Goal: Transaction & Acquisition: Obtain resource

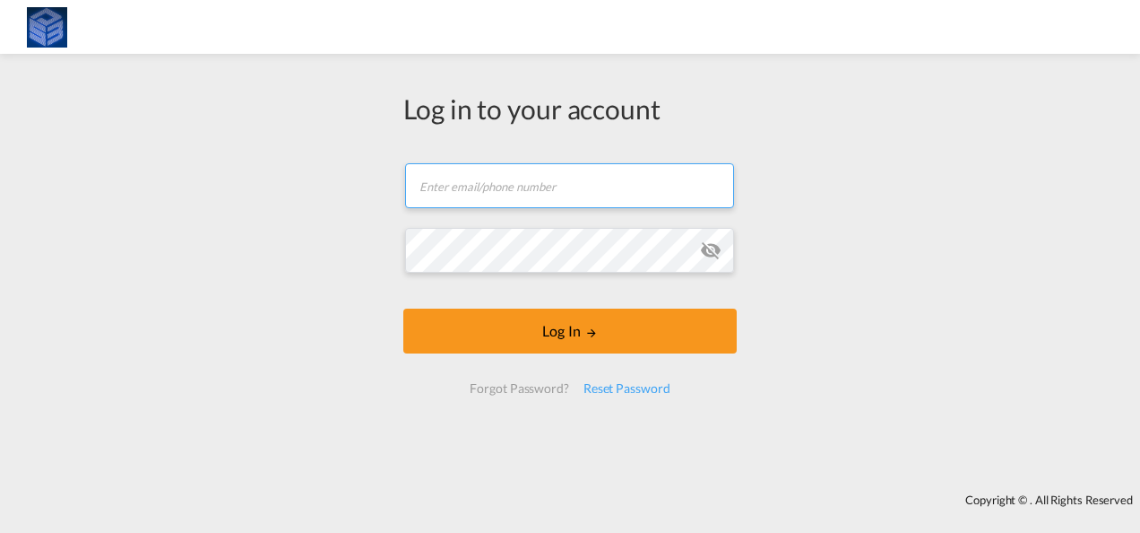
click at [501, 197] on input "text" at bounding box center [569, 185] width 329 height 45
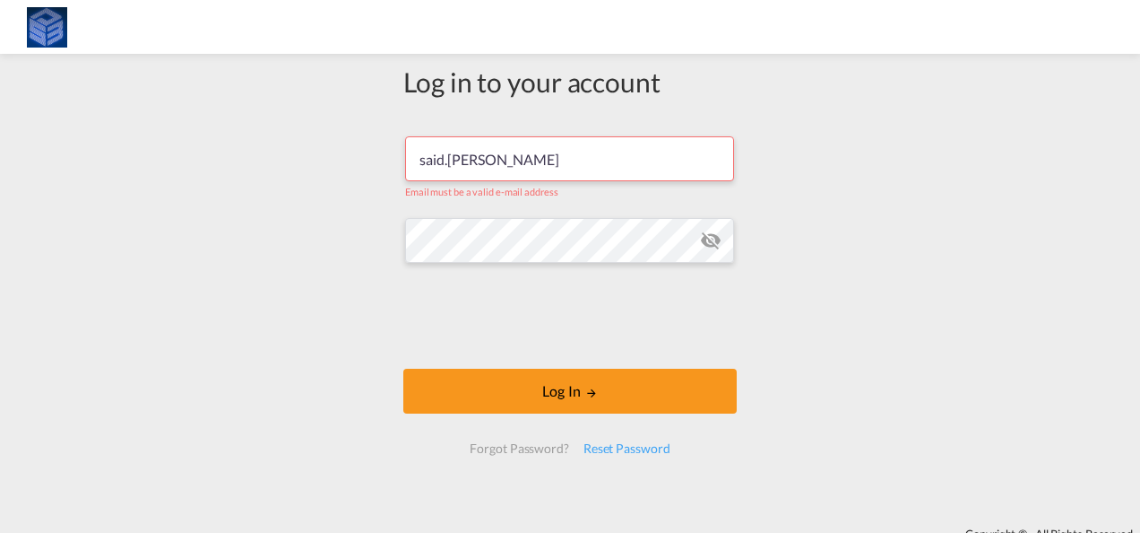
click at [708, 245] on md-icon "icon-eye-off" at bounding box center [711, 241] width 22 height 22
click at [710, 245] on md-icon "icon-eye-off" at bounding box center [711, 241] width 22 height 22
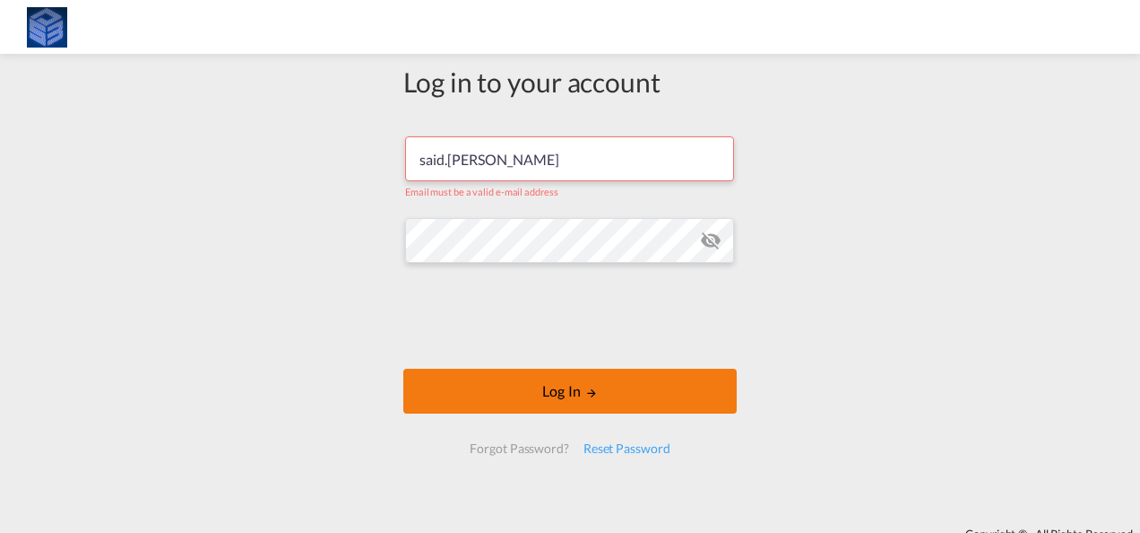
click at [616, 387] on button "Log In" at bounding box center [570, 390] width 334 height 45
click at [602, 396] on button "Log In" at bounding box center [570, 390] width 334 height 45
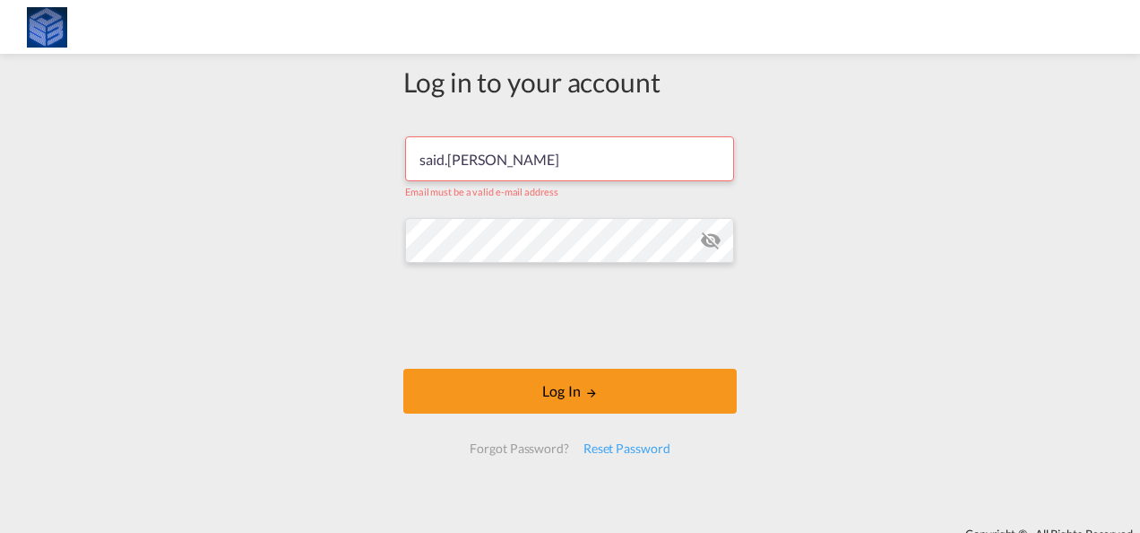
click at [515, 171] on input "said.raafat" at bounding box center [569, 158] width 329 height 45
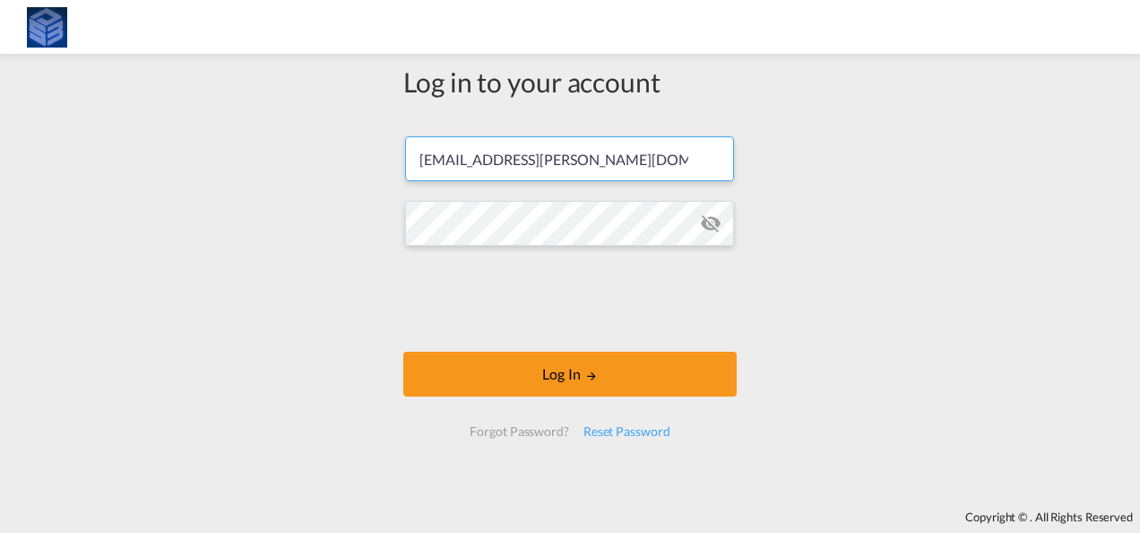
click at [403, 351] on button "Log In" at bounding box center [570, 373] width 334 height 45
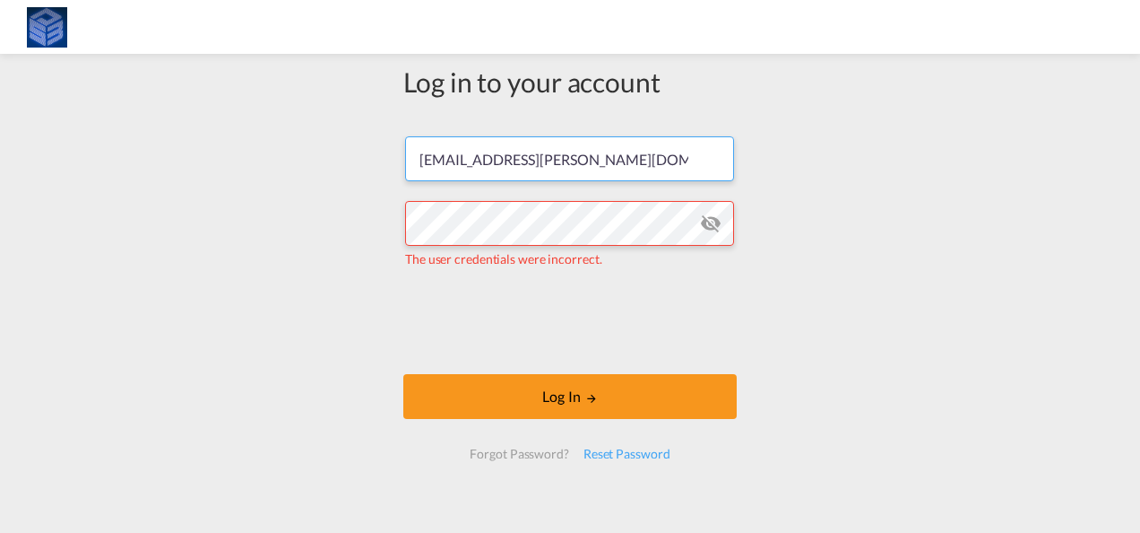
drag, startPoint x: 635, startPoint y: 173, endPoint x: 351, endPoint y: 164, distance: 284.3
click at [344, 166] on div "Log in to your account said.raafat@savinodelbene.com The user credentials were …" at bounding box center [570, 293] width 1140 height 460
paste input "natalia.khakhanashvili"
type input "natalia.khakhanashvili@savinodelbene.com"
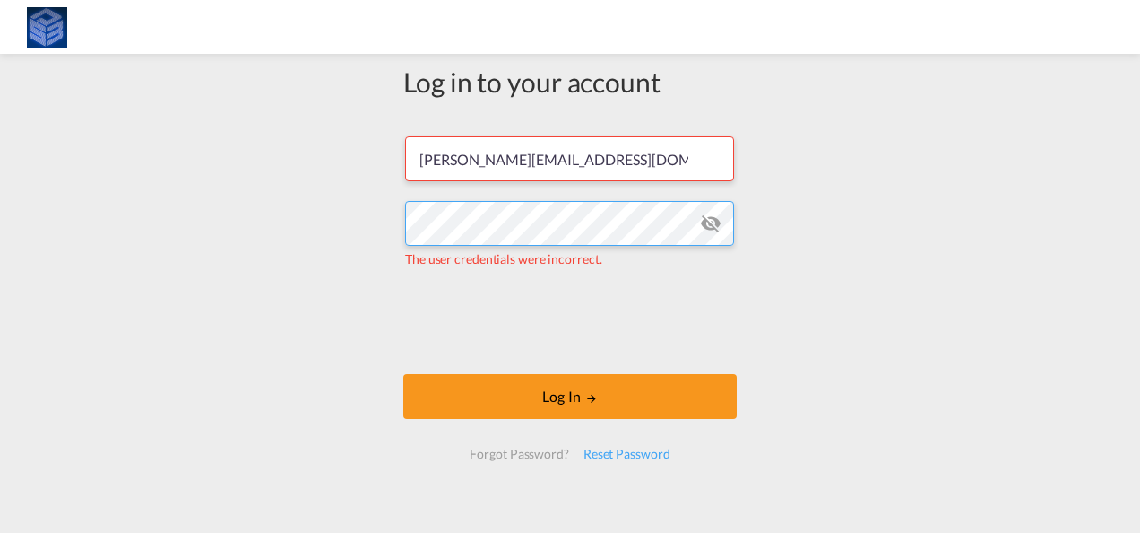
click at [365, 206] on div "Log in to your account natalia.khakhanashvili@savinodelbene.com The user creden…" at bounding box center [570, 293] width 1140 height 460
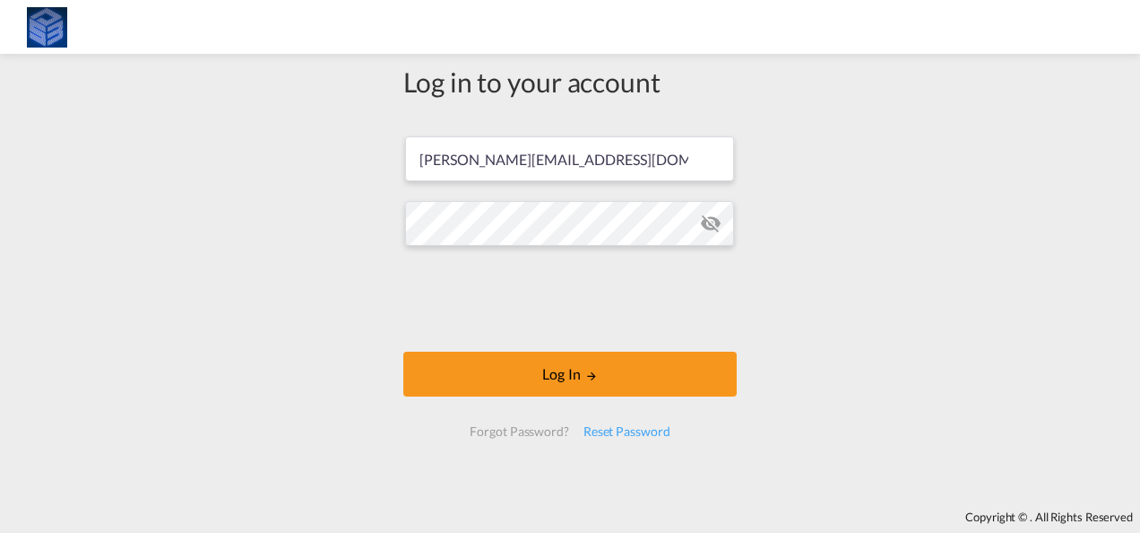
click at [809, 234] on div "Log in to your account natalia.khakhanashvili@savinodelbene.com Log In Forgot P…" at bounding box center [570, 282] width 1140 height 438
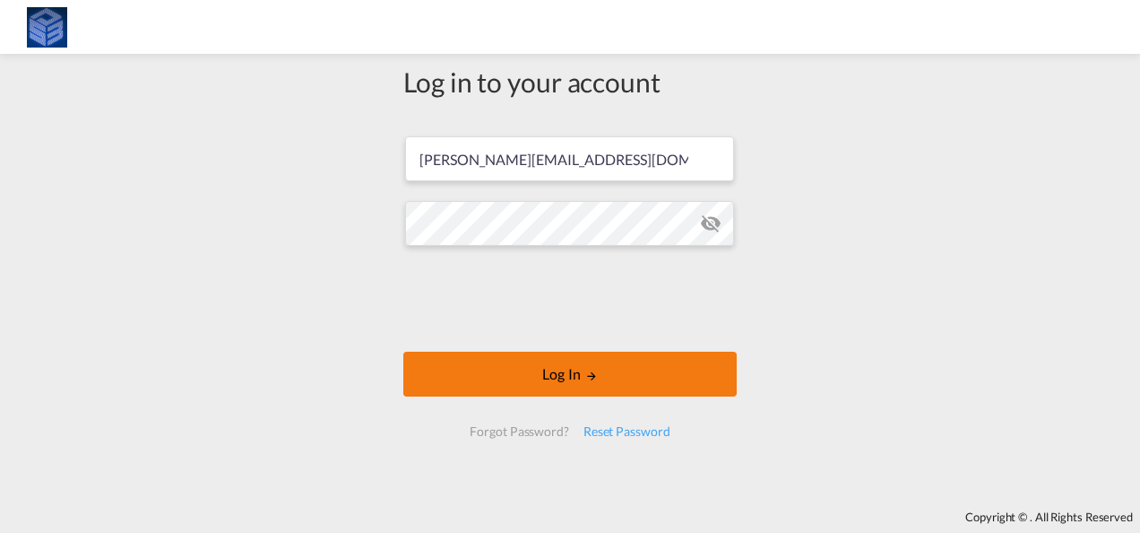
click at [475, 364] on button "Log In" at bounding box center [570, 373] width 334 height 45
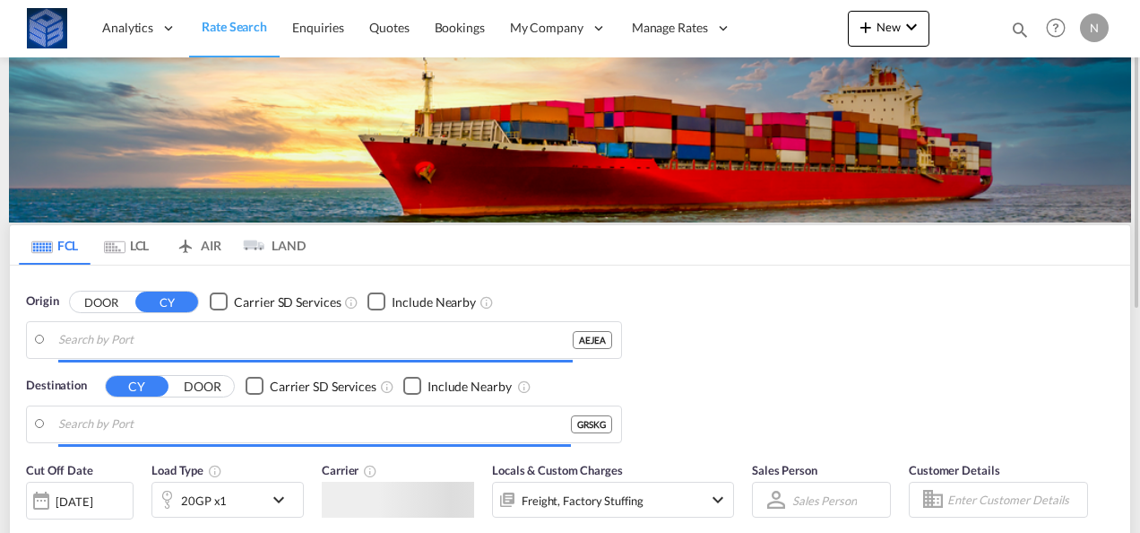
type input "[GEOGRAPHIC_DATA], [GEOGRAPHIC_DATA]"
type input "Thessaloniki, GRSKG"
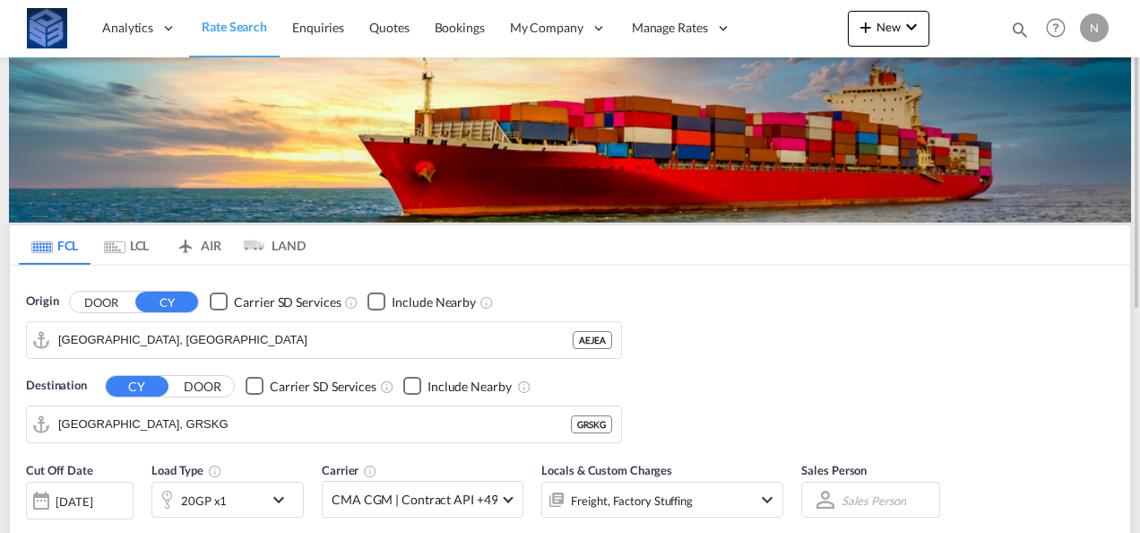
click at [113, 302] on button "DOOR" at bounding box center [101, 301] width 63 height 21
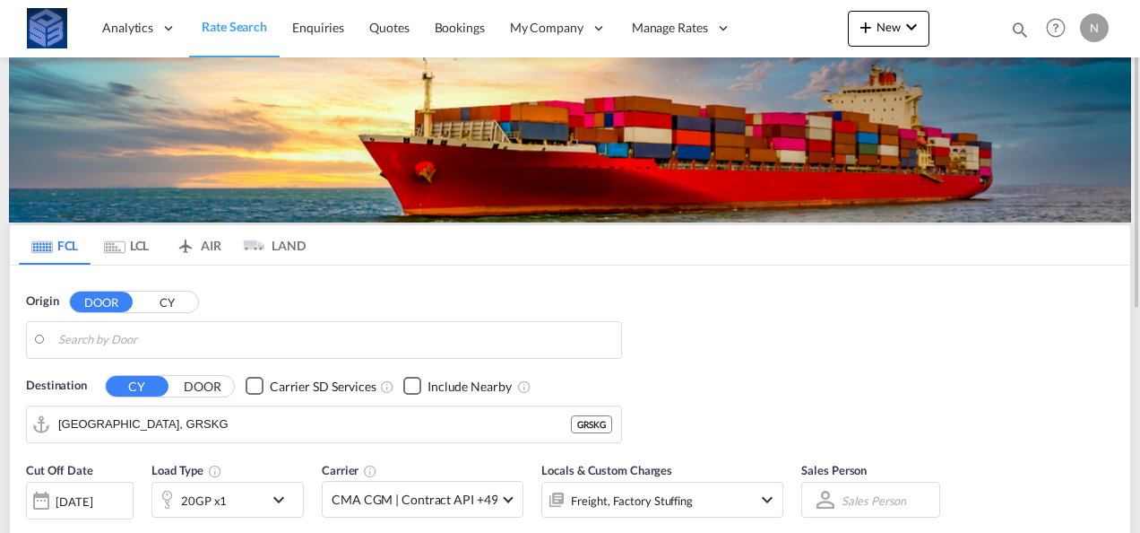
click at [164, 294] on button "CY" at bounding box center [166, 301] width 63 height 21
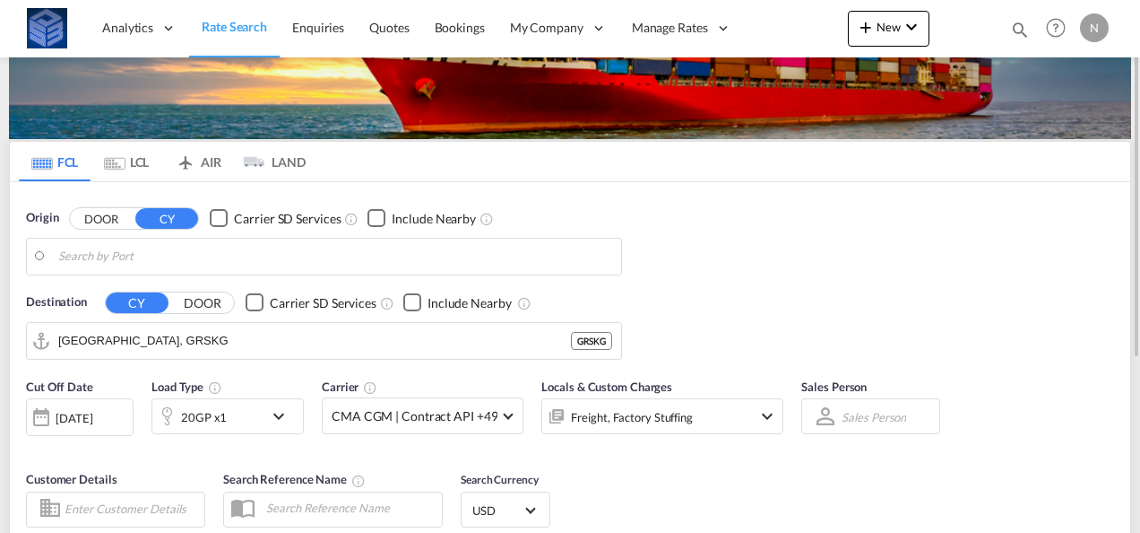
scroll to position [84, 0]
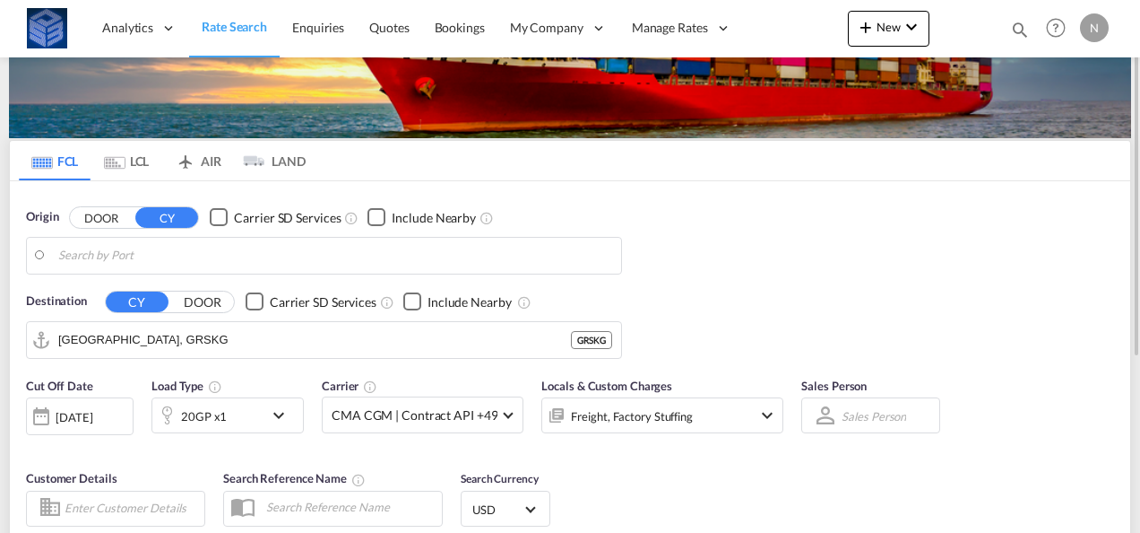
click at [156, 254] on body "Analytics Reports Dashboard Rate Search Enquiries Quotes Bookings" at bounding box center [570, 266] width 1140 height 533
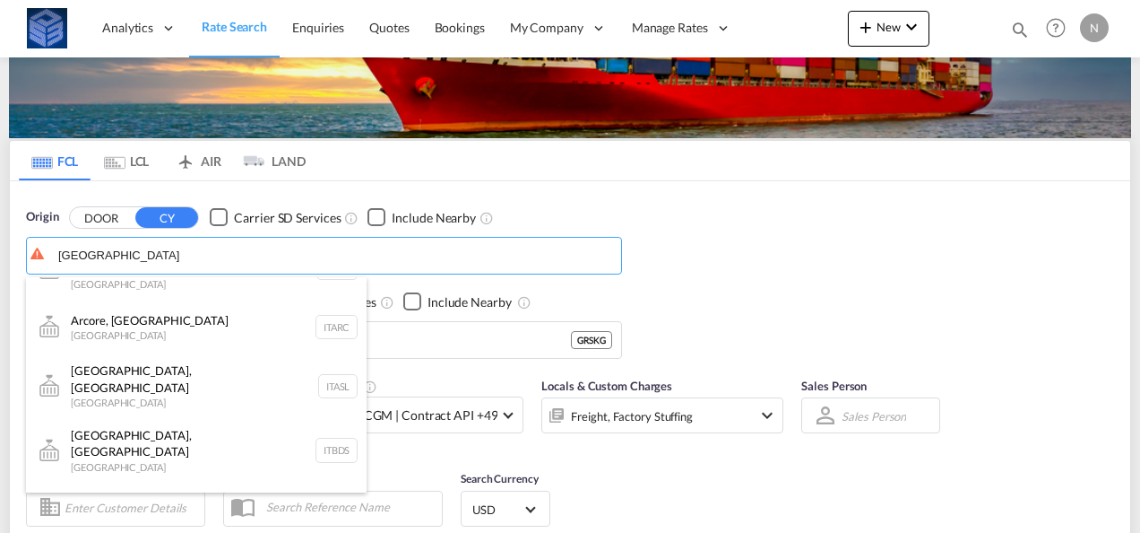
scroll to position [14, 0]
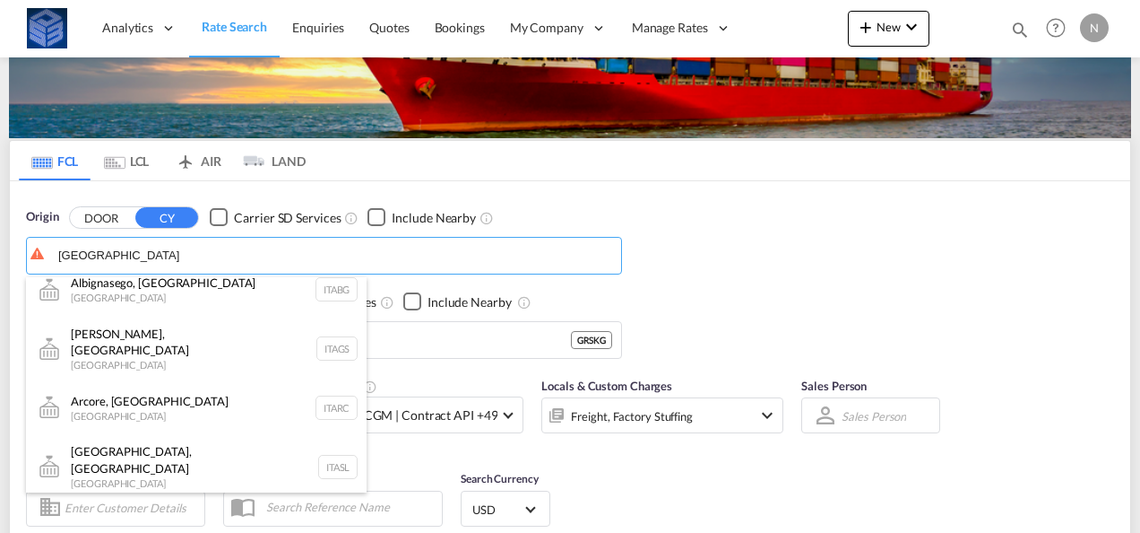
type input "italy"
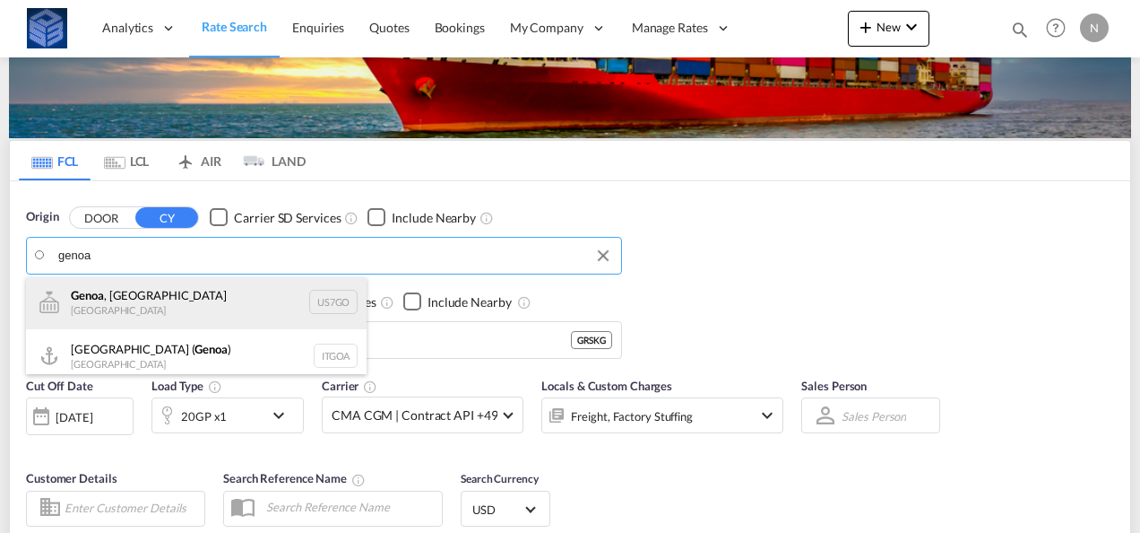
scroll to position [0, 0]
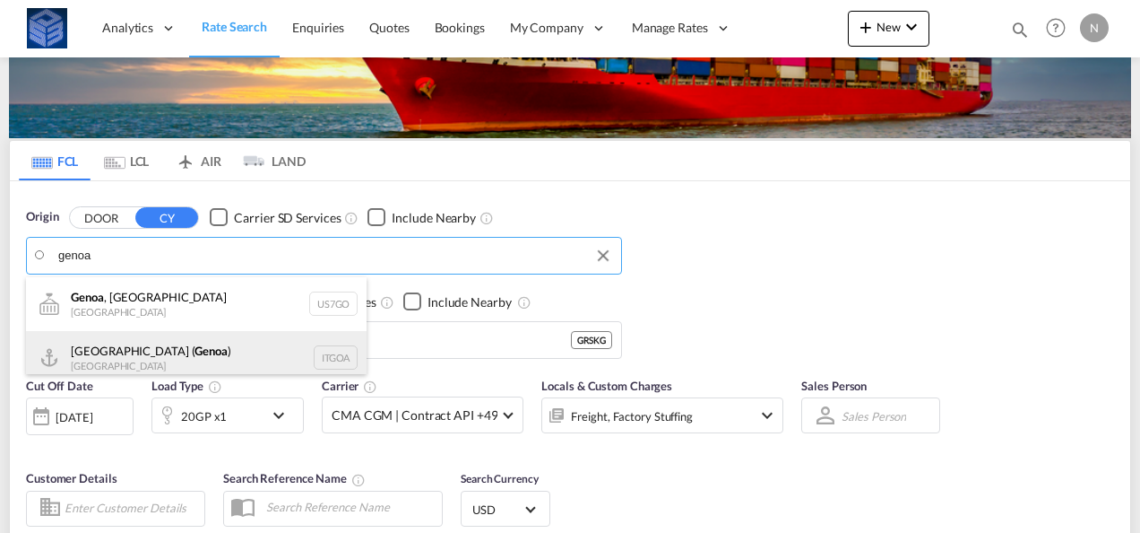
click at [160, 339] on div "Genova ( Genoa ) Italy ITGOA" at bounding box center [196, 358] width 341 height 54
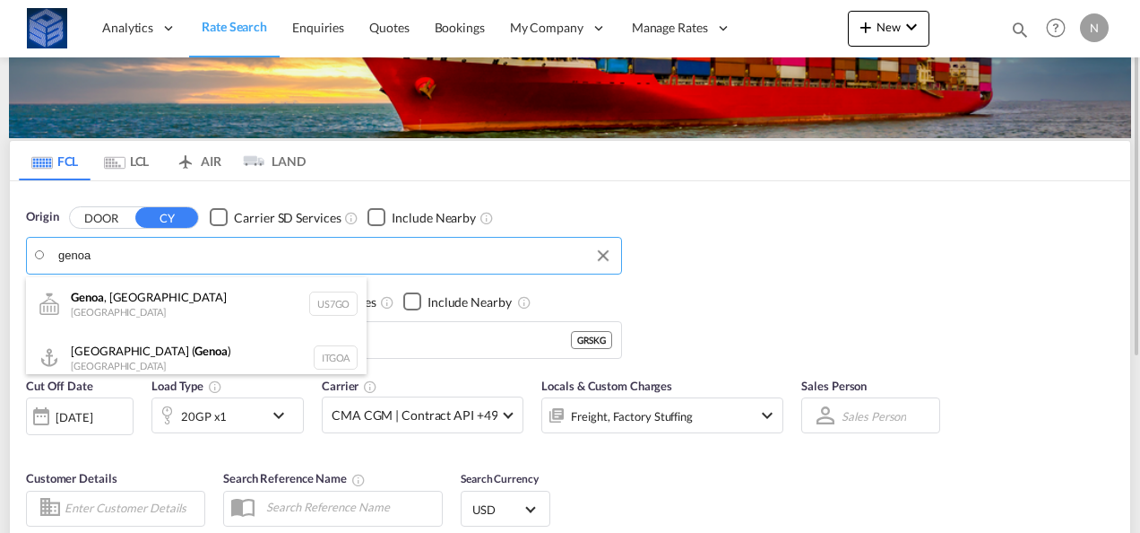
type input "Genova (Genoa), ITGOA"
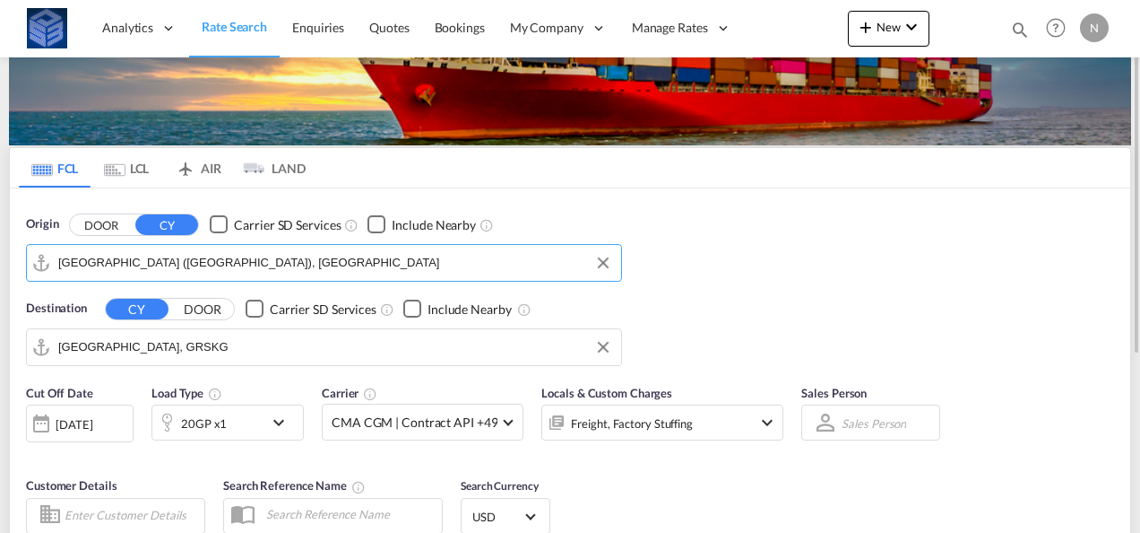
scroll to position [77, 0]
click at [152, 345] on input "Thessaloniki, GRSKG" at bounding box center [335, 347] width 554 height 27
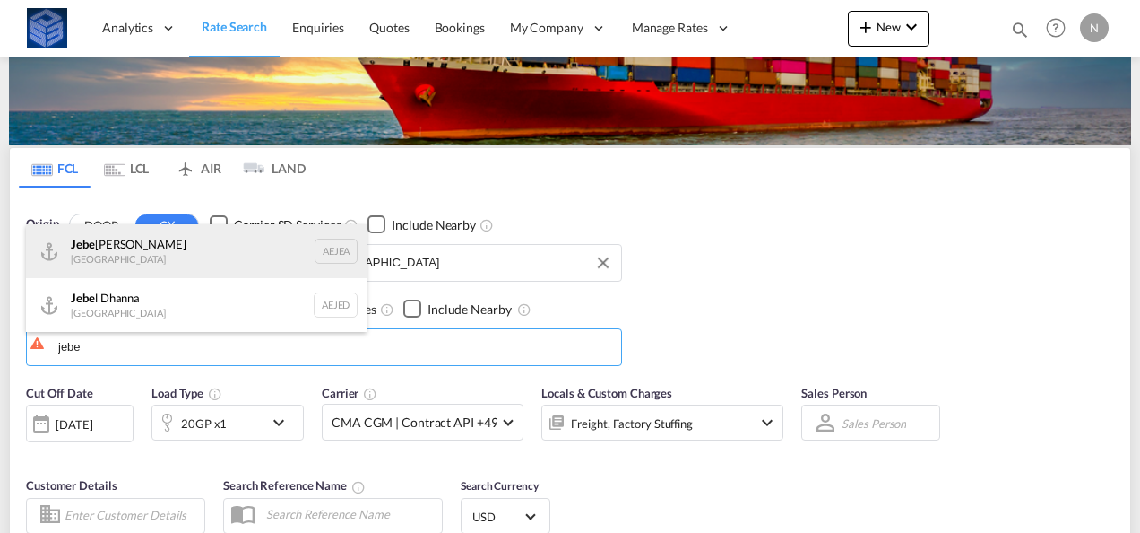
click at [153, 246] on div "Jebe l Ali United Arab Emirates AEJEA" at bounding box center [196, 251] width 341 height 54
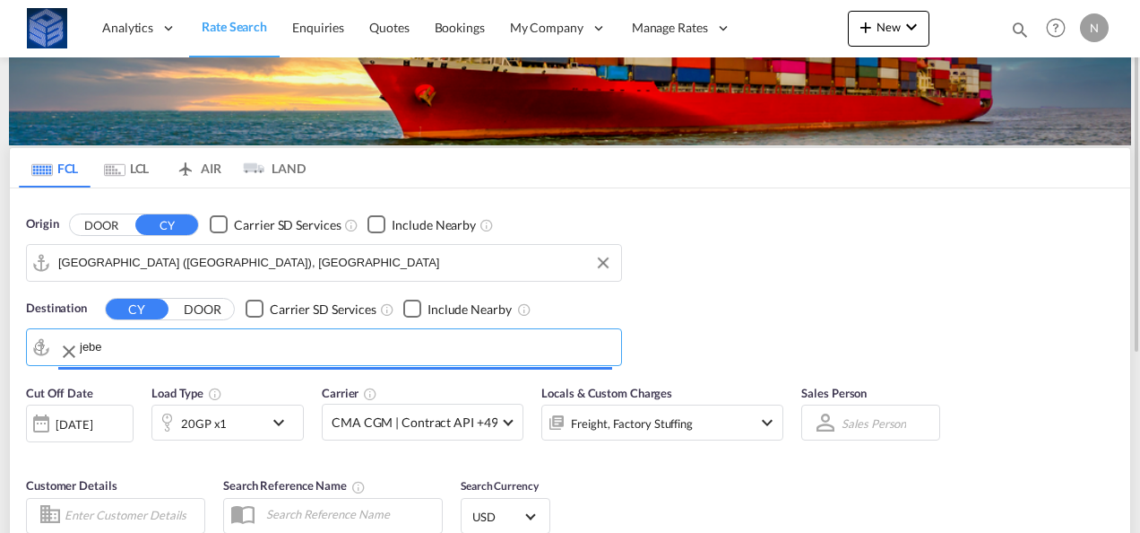
type input "[GEOGRAPHIC_DATA], [GEOGRAPHIC_DATA]"
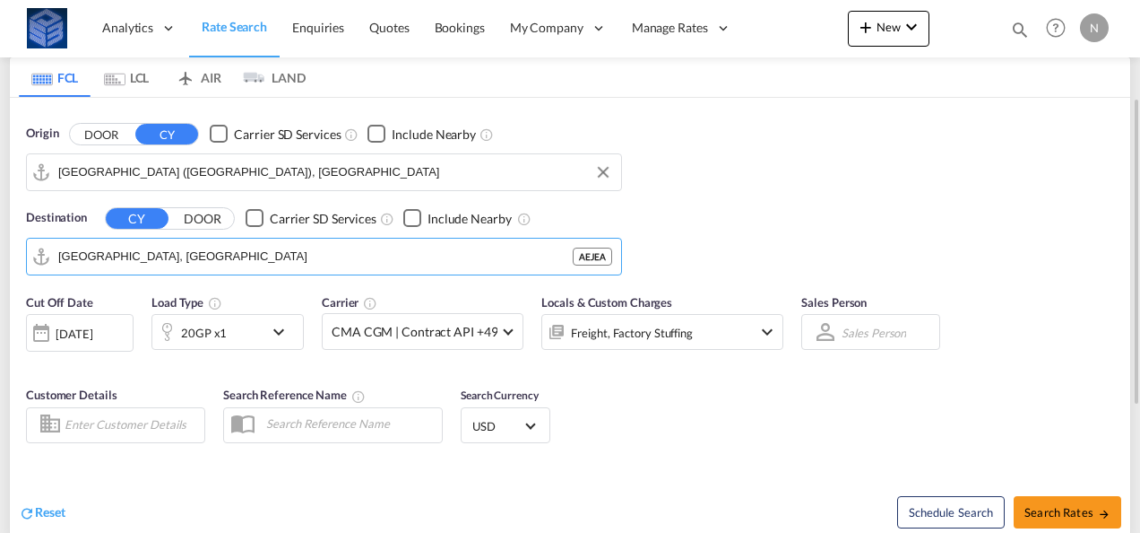
scroll to position [169, 0]
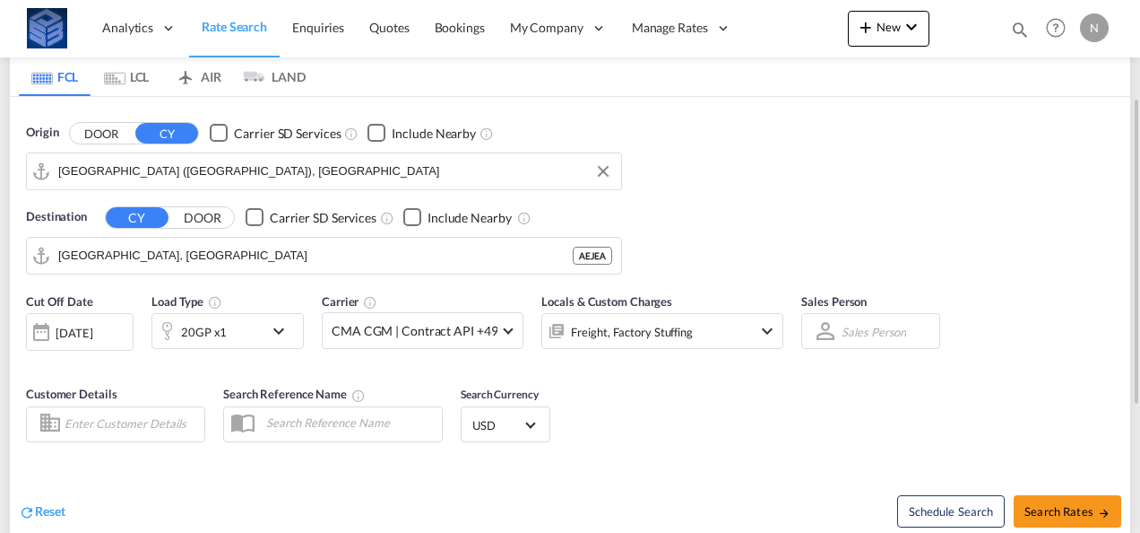
click at [88, 330] on div "07 Oct 2025" at bounding box center [74, 333] width 37 height 16
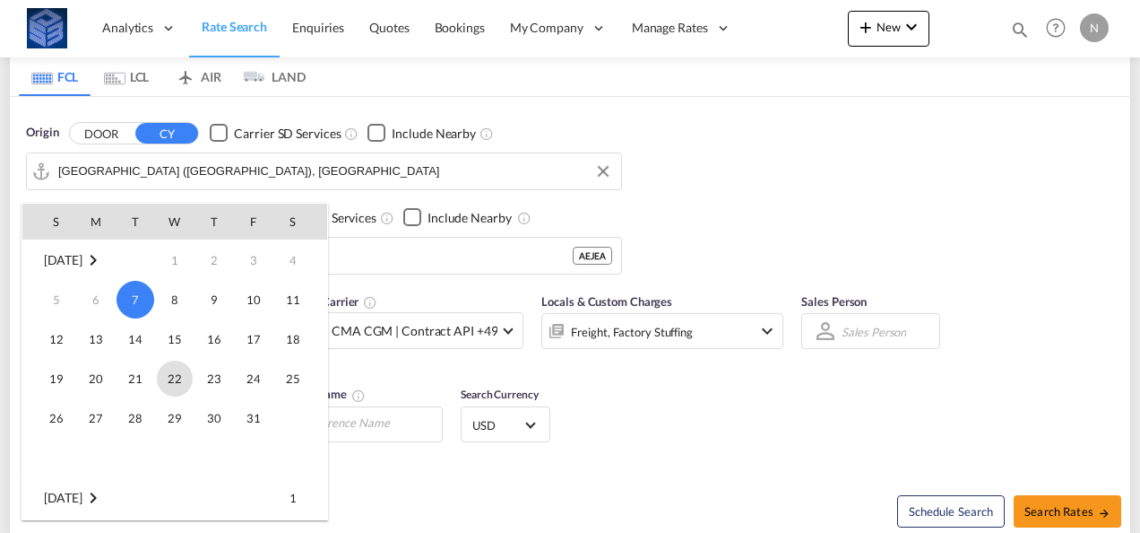
click at [170, 383] on span "22" at bounding box center [175, 378] width 36 height 36
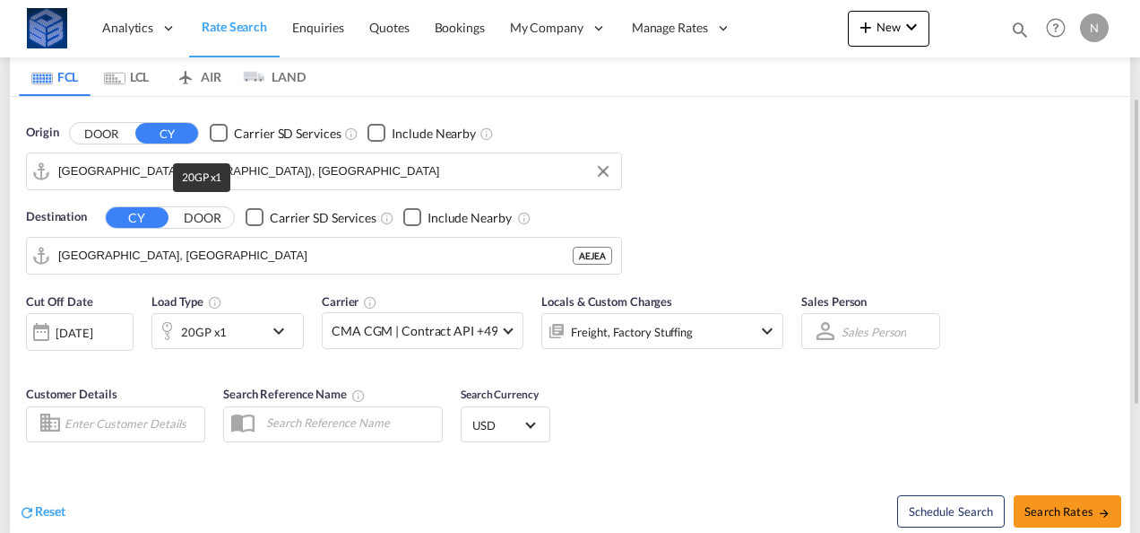
click at [222, 335] on div "20GP x1" at bounding box center [204, 331] width 46 height 25
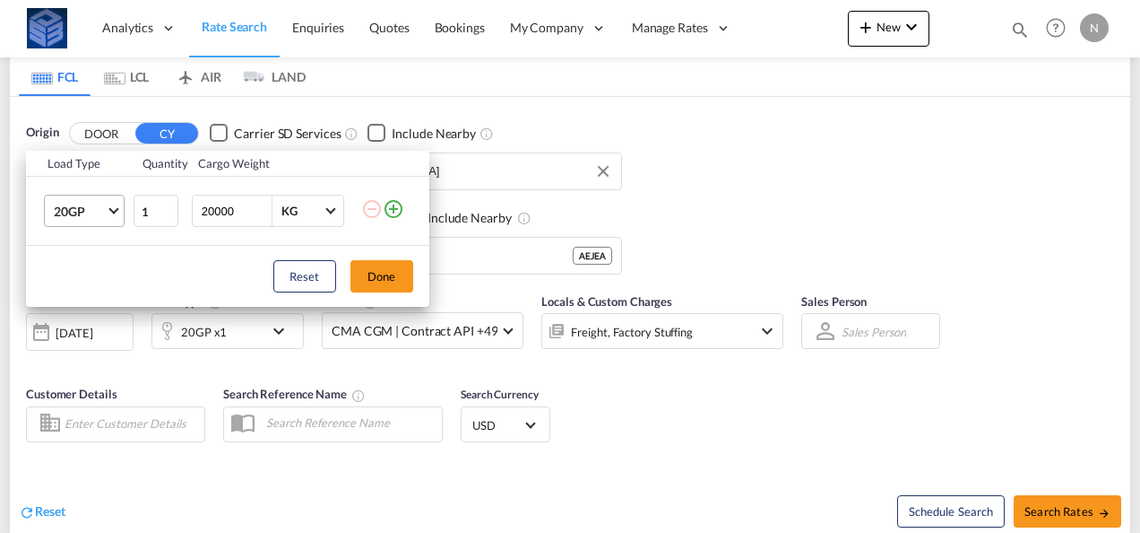
click at [113, 215] on md-select-value "20GP" at bounding box center [88, 210] width 72 height 30
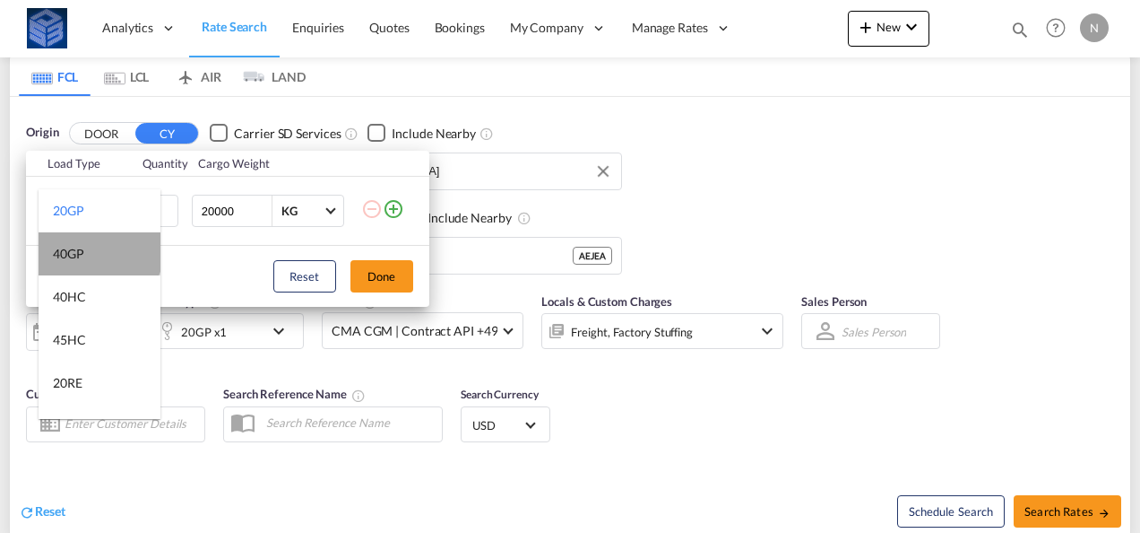
click at [99, 248] on md-option "40GP" at bounding box center [100, 253] width 122 height 43
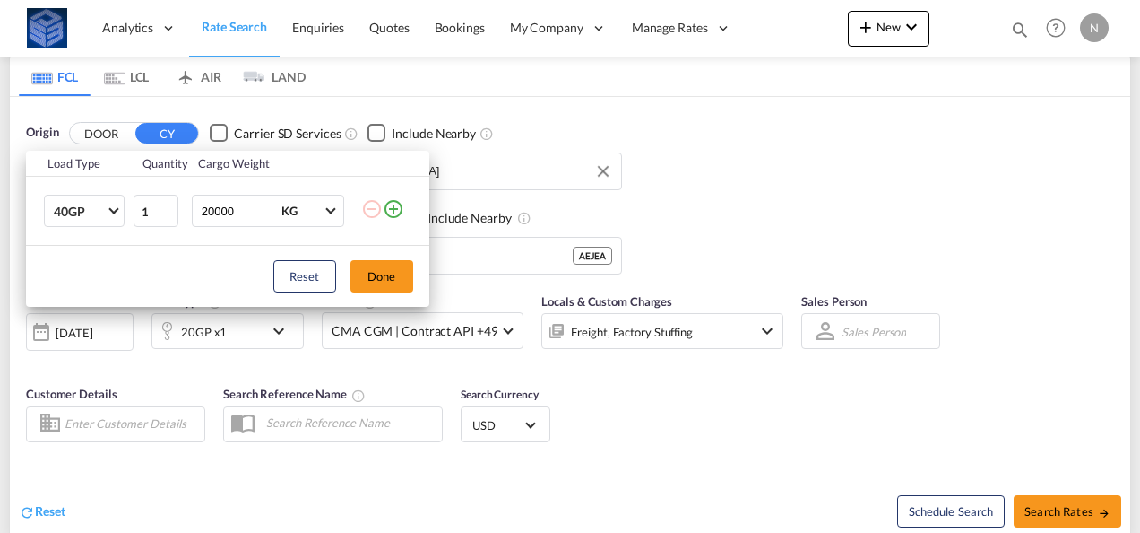
click at [226, 217] on input "20000" at bounding box center [236, 210] width 72 height 30
click at [382, 280] on button "Done" at bounding box center [382, 276] width 63 height 32
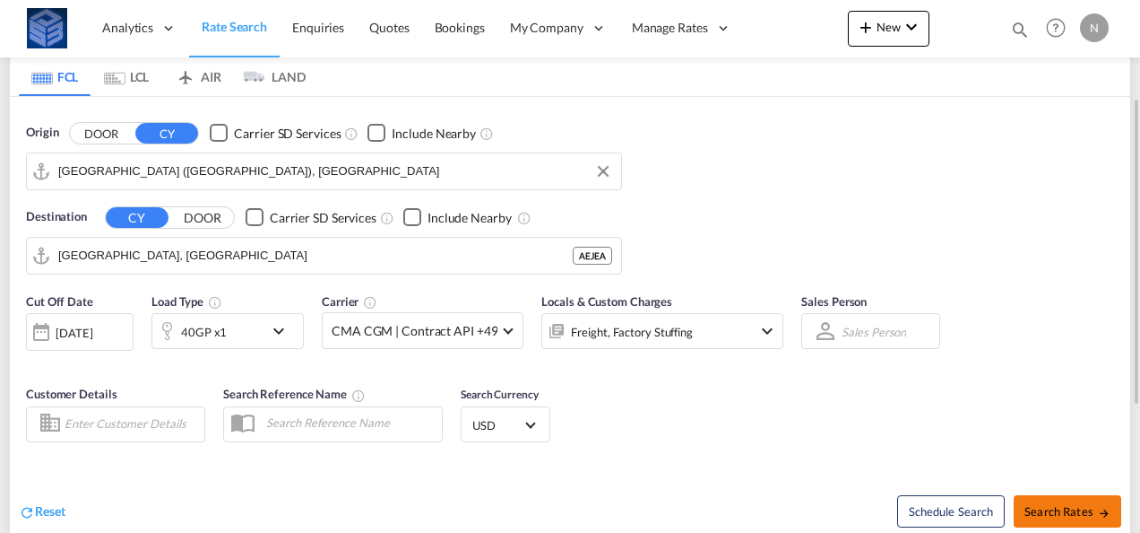
click at [1072, 508] on span "Search Rates" at bounding box center [1068, 511] width 86 height 14
type input "ITGOA to AEJEA / 22 Oct 2025"
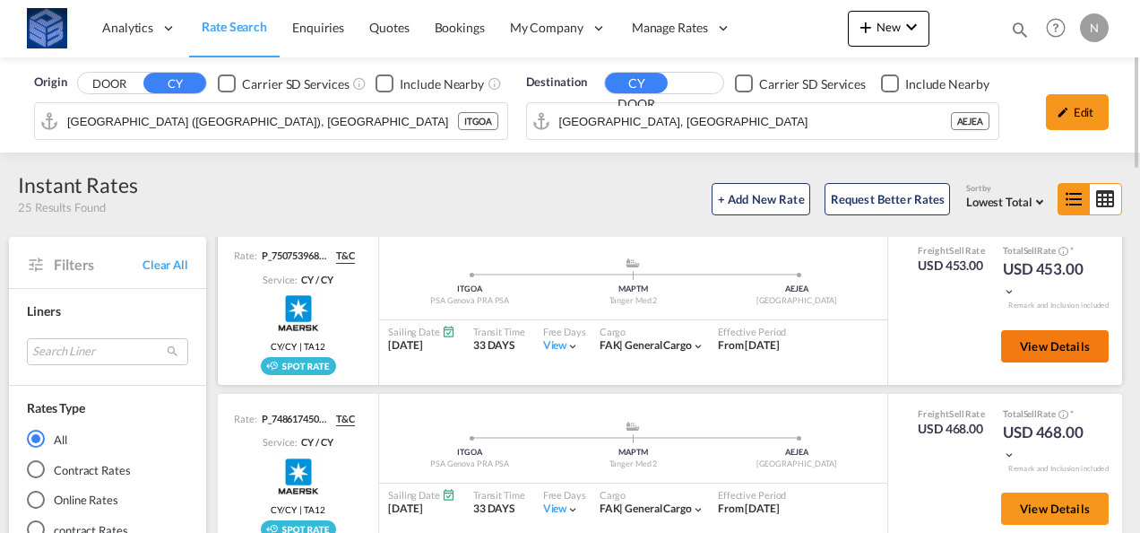
scroll to position [5, 0]
click at [1026, 346] on span "View Details" at bounding box center [1055, 347] width 70 height 14
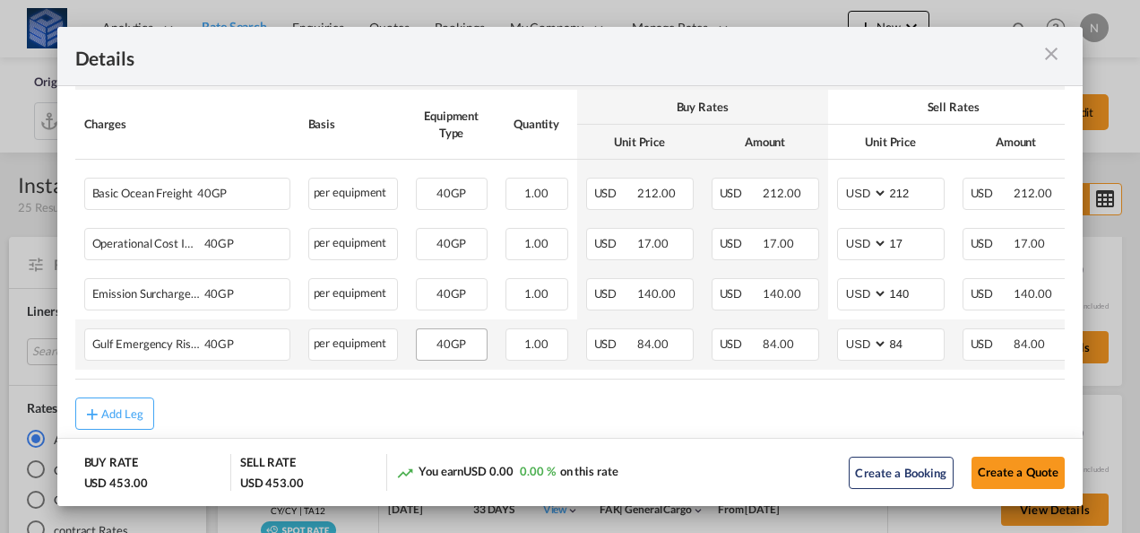
scroll to position [352, 0]
drag, startPoint x: 554, startPoint y: 208, endPoint x: 698, endPoint y: 57, distance: 208.6
click at [698, 57] on div "Details" at bounding box center [520, 56] width 891 height 22
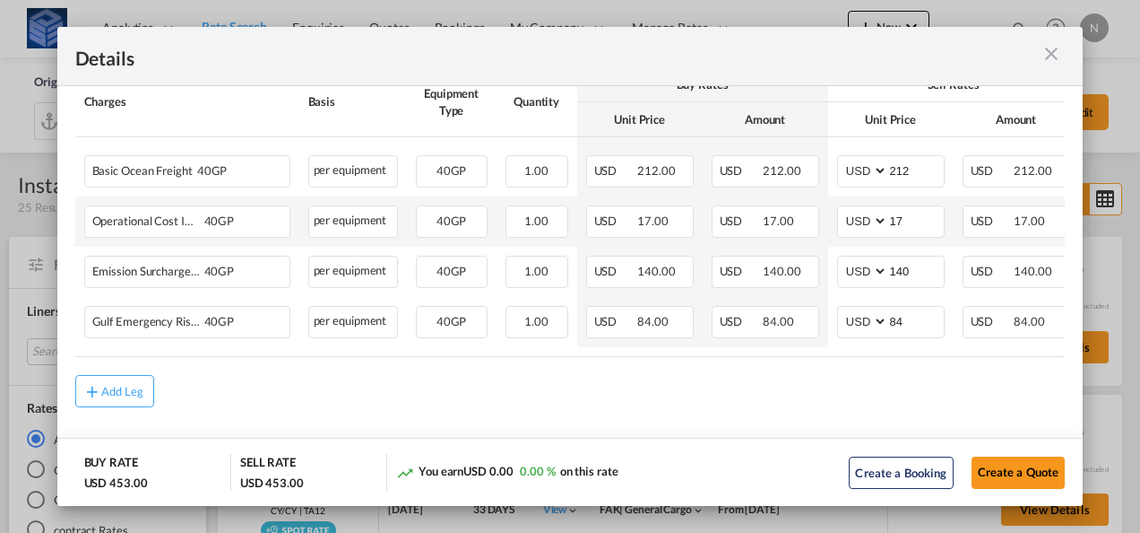
scroll to position [377, 0]
drag, startPoint x: 689, startPoint y: 360, endPoint x: 798, endPoint y: 360, distance: 108.5
click at [798, 360] on rate-modification "Main Freight Please enter leg name Leg Name Already Exists Delete Leg Sub Total…" at bounding box center [570, 207] width 991 height 402
drag, startPoint x: 784, startPoint y: 358, endPoint x: 911, endPoint y: 360, distance: 127.3
click at [911, 360] on rate-modification "Main Freight Please enter leg name Leg Name Already Exists Delete Leg Sub Total…" at bounding box center [570, 207] width 991 height 402
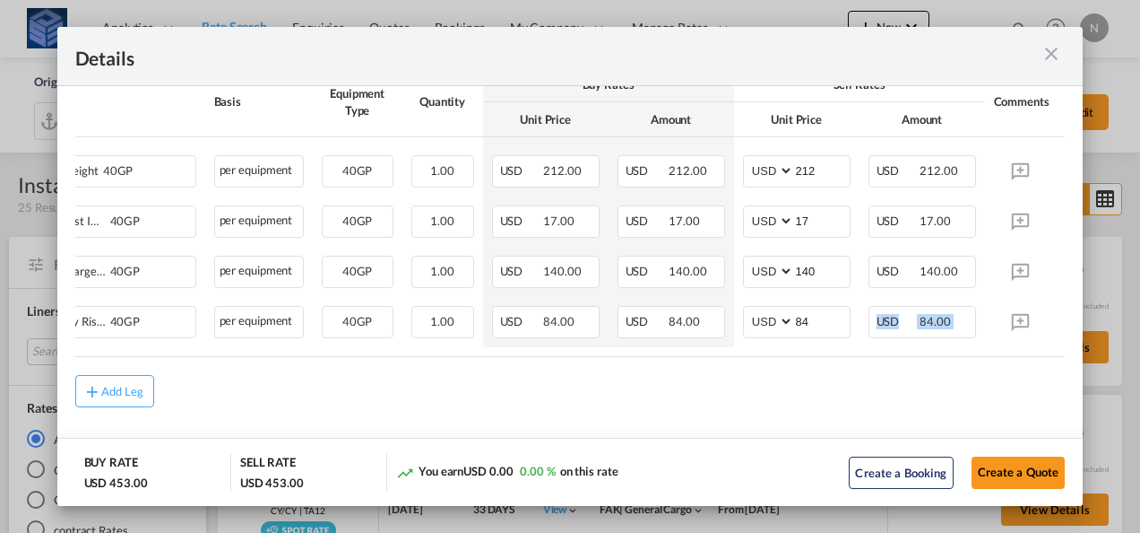
scroll to position [0, 160]
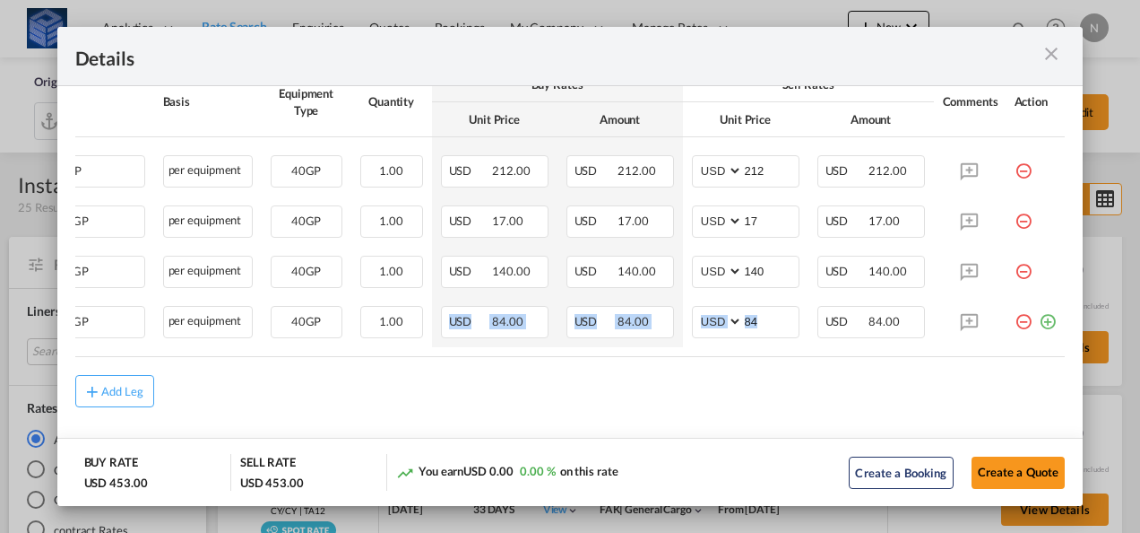
drag, startPoint x: 908, startPoint y: 350, endPoint x: 400, endPoint y: 351, distance: 508.3
click at [400, 351] on table "Charges Basis Equipment Type Quantity Buy Rates Sell Rates Comments Action Unit…" at bounding box center [498, 212] width 1136 height 290
drag, startPoint x: 400, startPoint y: 351, endPoint x: 462, endPoint y: 364, distance: 63.3
click at [460, 365] on rate-modification "Main Freight Please enter leg name Leg Name Already Exists Delete Leg Sub Total…" at bounding box center [570, 207] width 991 height 402
click at [1057, 59] on md-icon "icon-close m-3 fg-AAA8AD cursor" at bounding box center [1052, 54] width 22 height 22
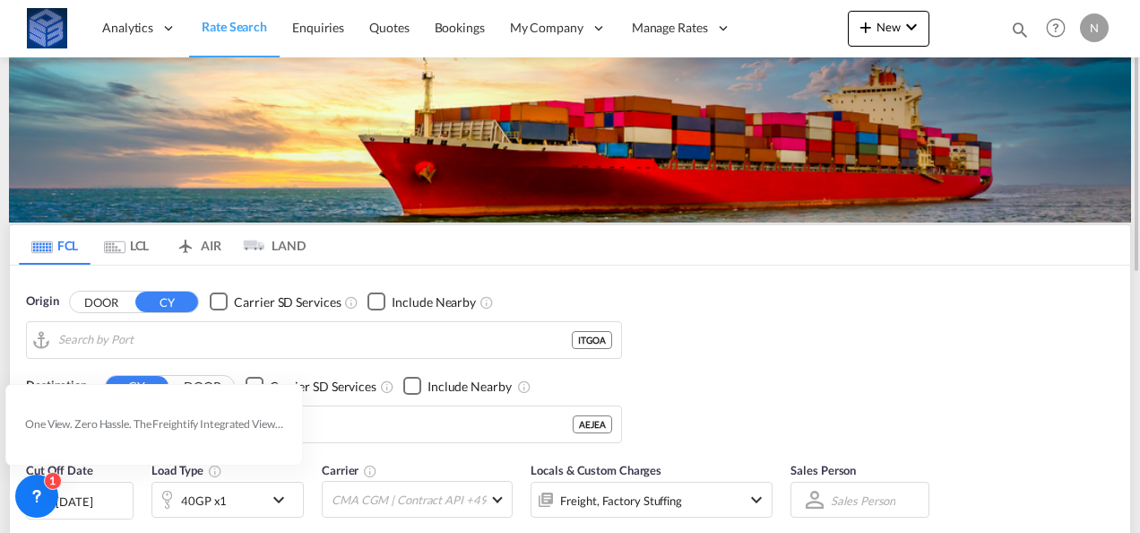
type input "Genova (Genoa), ITGOA"
type input "[GEOGRAPHIC_DATA], [GEOGRAPHIC_DATA]"
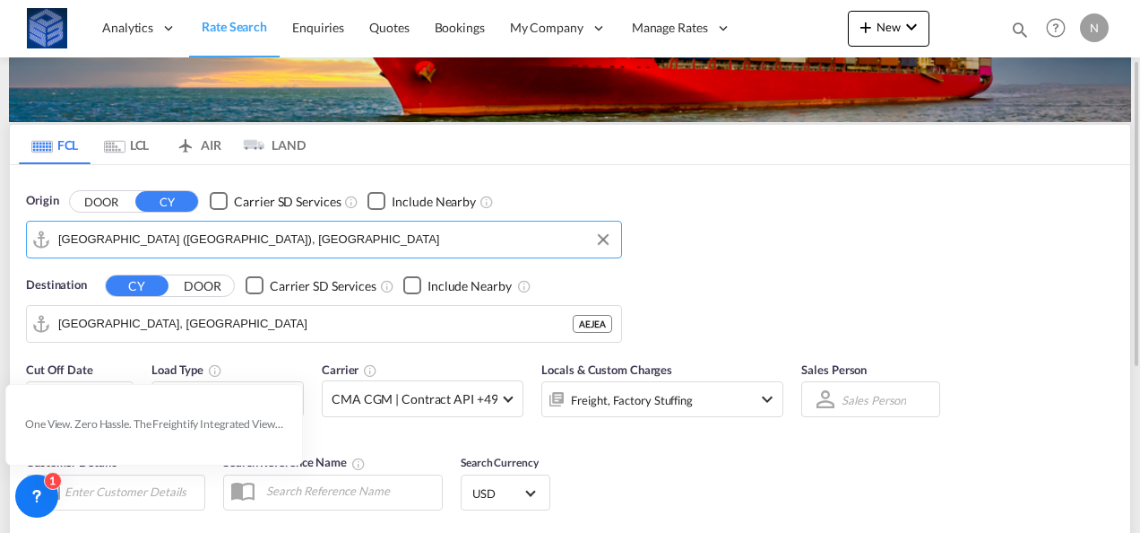
click at [197, 242] on input "Genova (Genoa), ITGOA" at bounding box center [335, 239] width 554 height 27
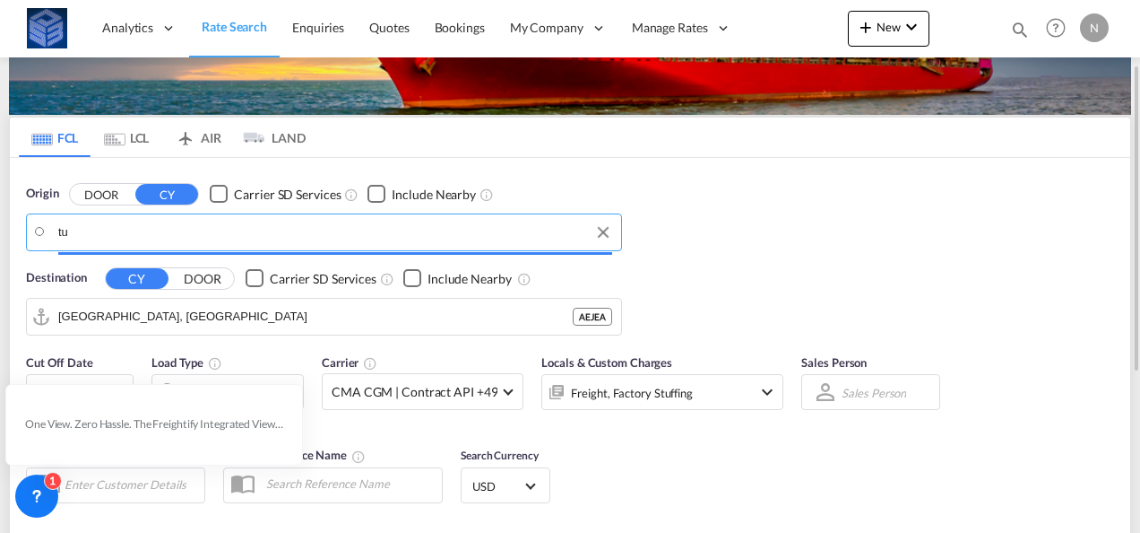
scroll to position [108, 0]
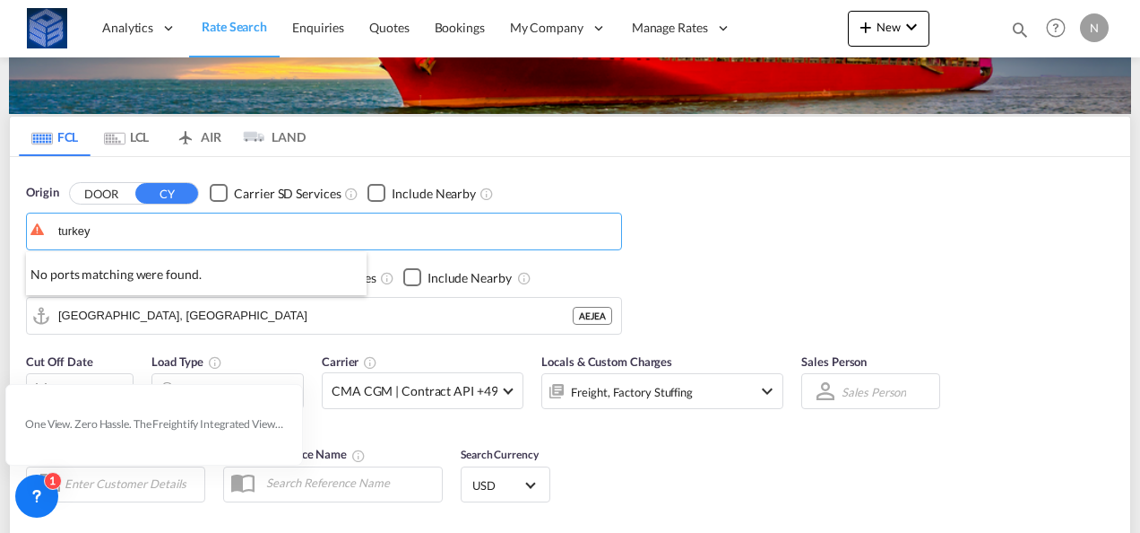
type input "turkey"
click at [215, 231] on input "turkey" at bounding box center [335, 231] width 554 height 27
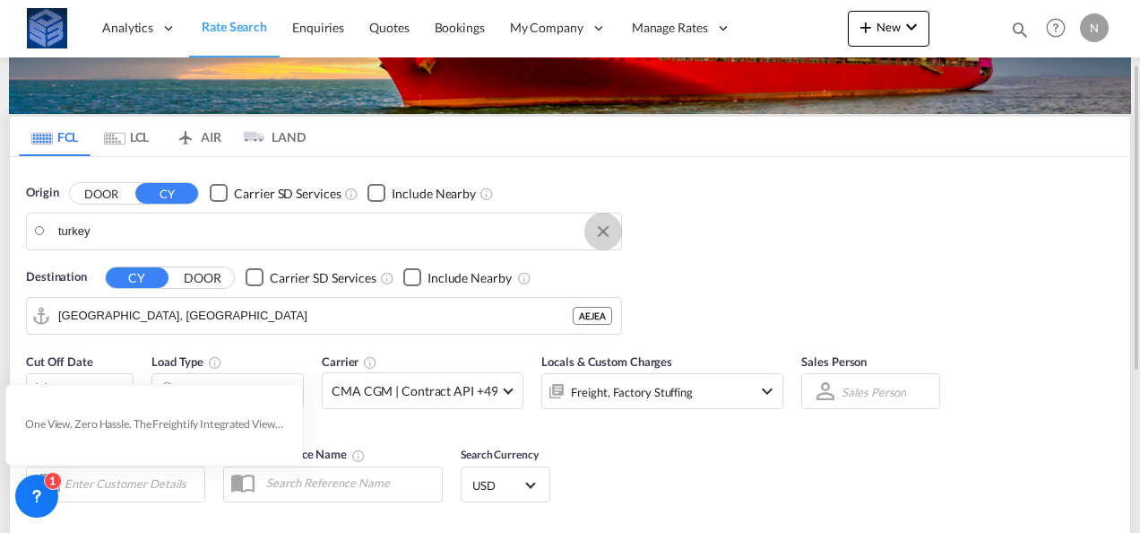
click at [602, 231] on button "Clear Input" at bounding box center [603, 231] width 27 height 27
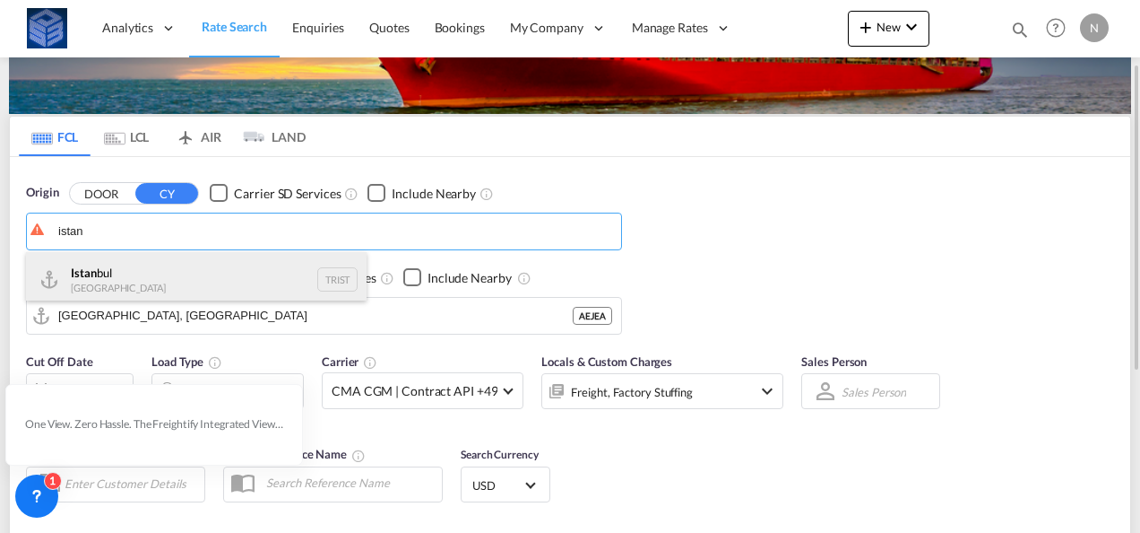
click at [137, 269] on div "Istan bul Turkey TRIST" at bounding box center [196, 279] width 341 height 54
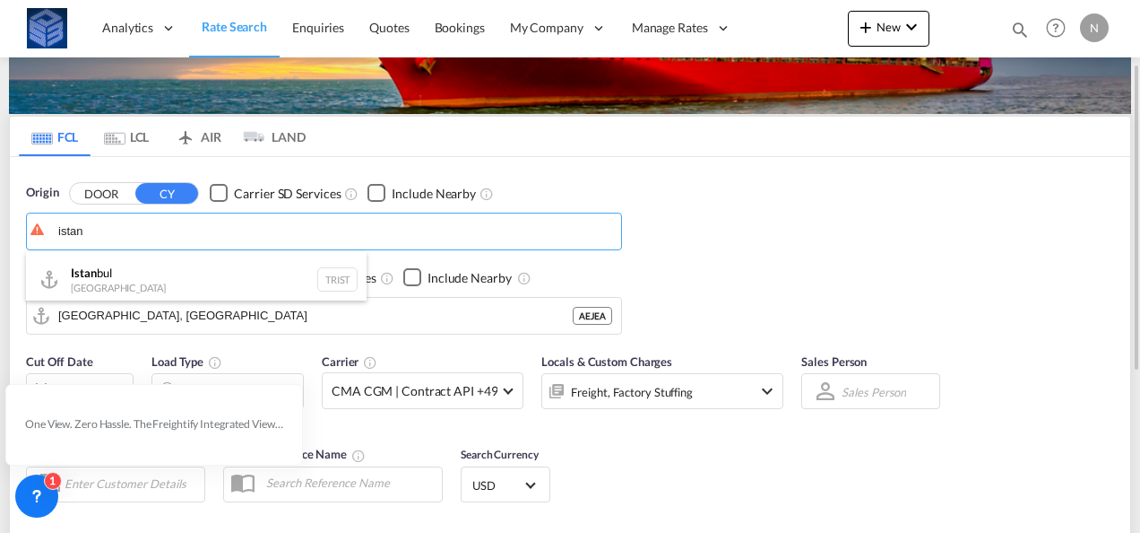
type input "Istanbul, TRIST"
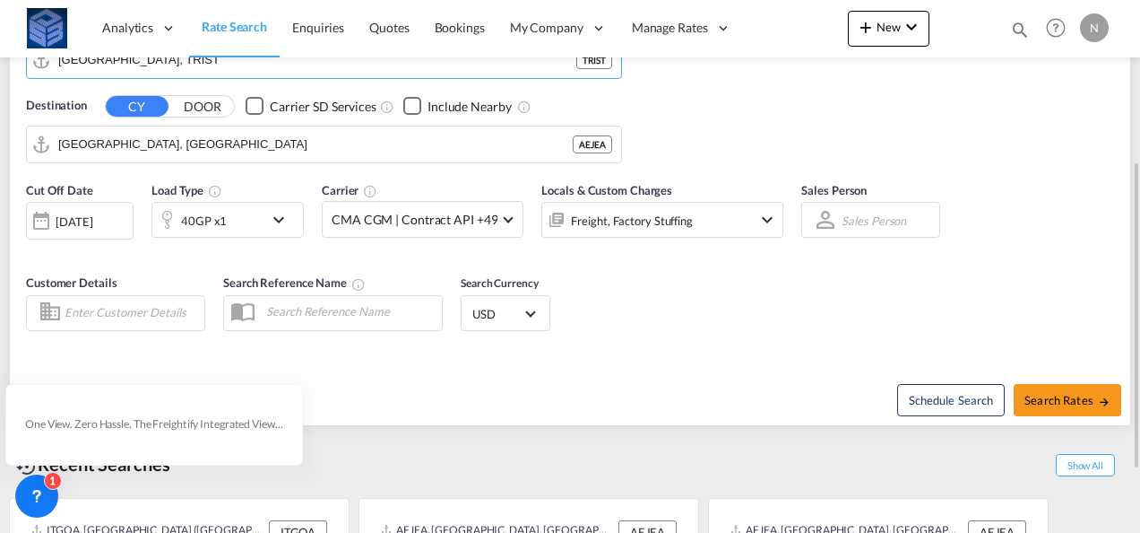
scroll to position [280, 0]
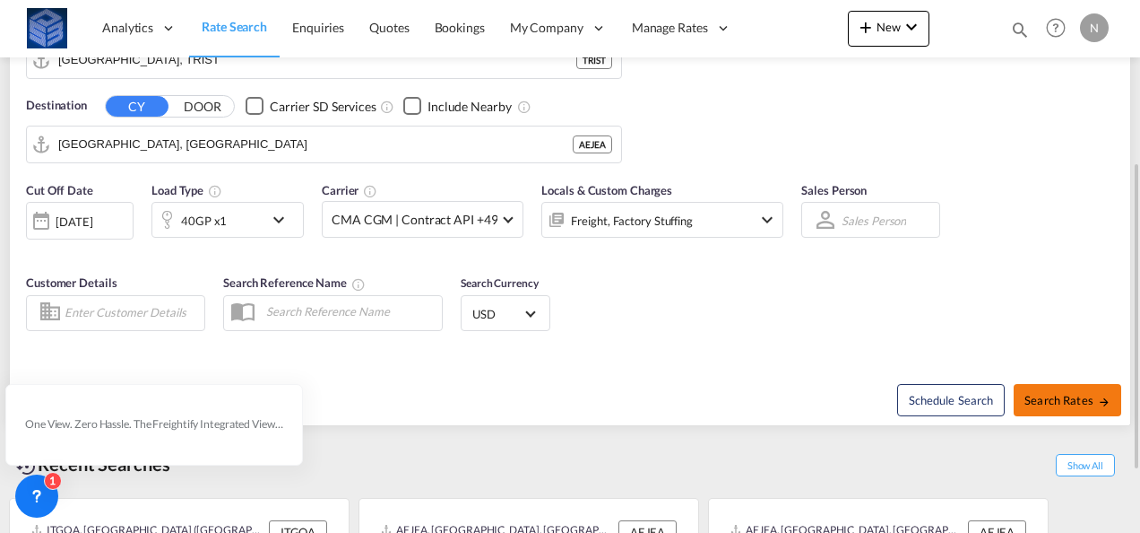
click at [1066, 388] on button "Search Rates" at bounding box center [1068, 400] width 108 height 32
type input "TRIST to AEJEA / 7 Oct 2025"
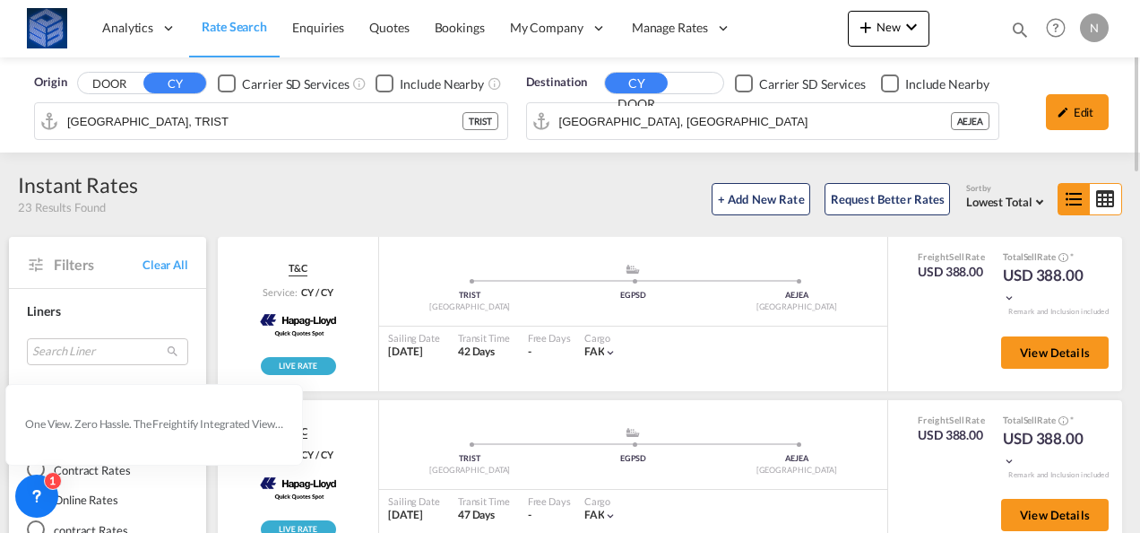
drag, startPoint x: 185, startPoint y: 109, endPoint x: 171, endPoint y: 126, distance: 21.0
click at [185, 109] on input "Istanbul, TRIST" at bounding box center [264, 121] width 395 height 27
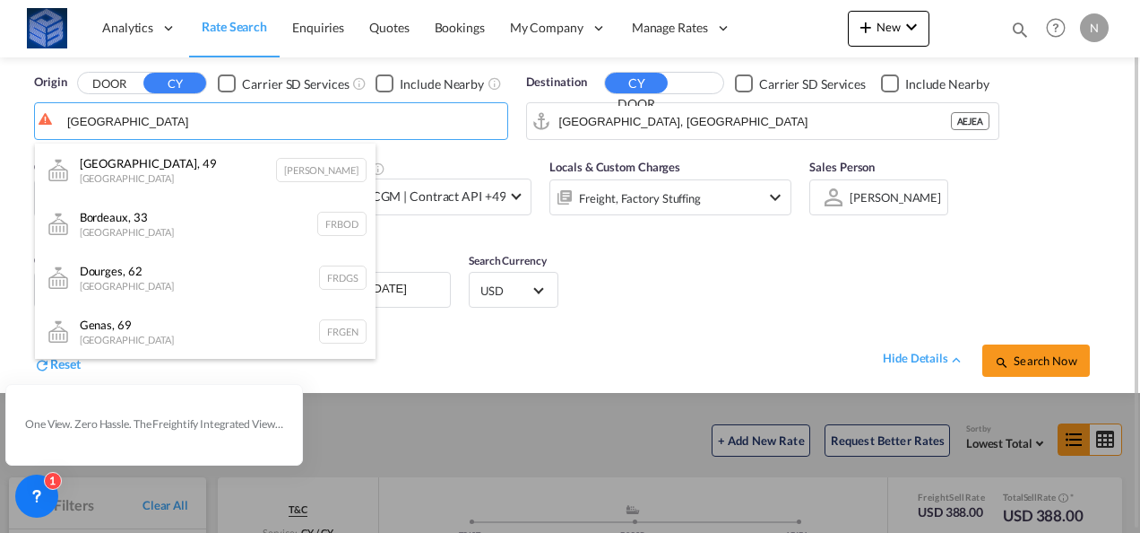
click at [169, 186] on div "Angers, 49 France FRANE" at bounding box center [205, 170] width 341 height 54
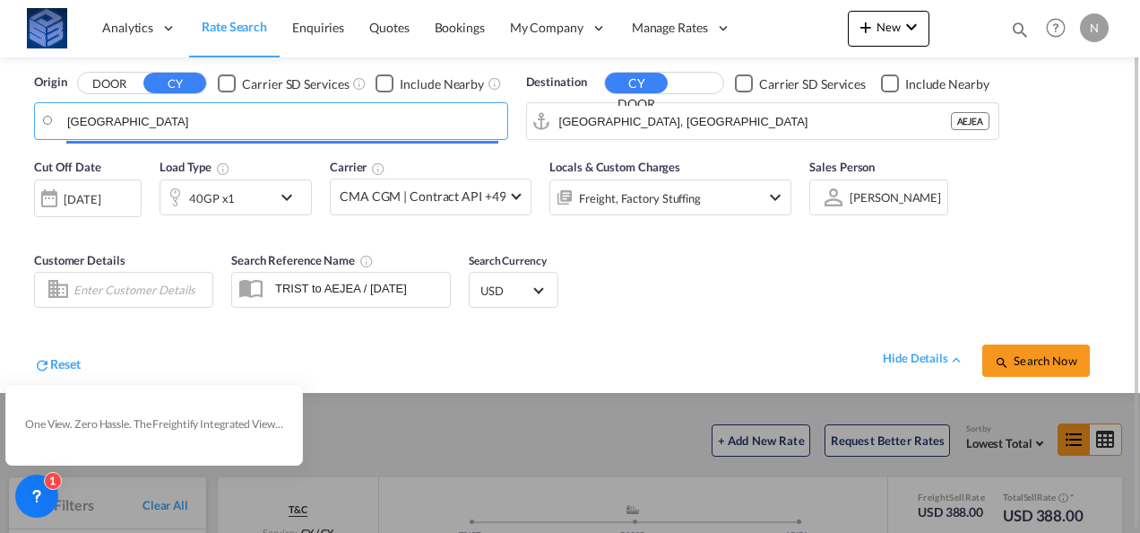
type input "Angers, 49, FRANE"
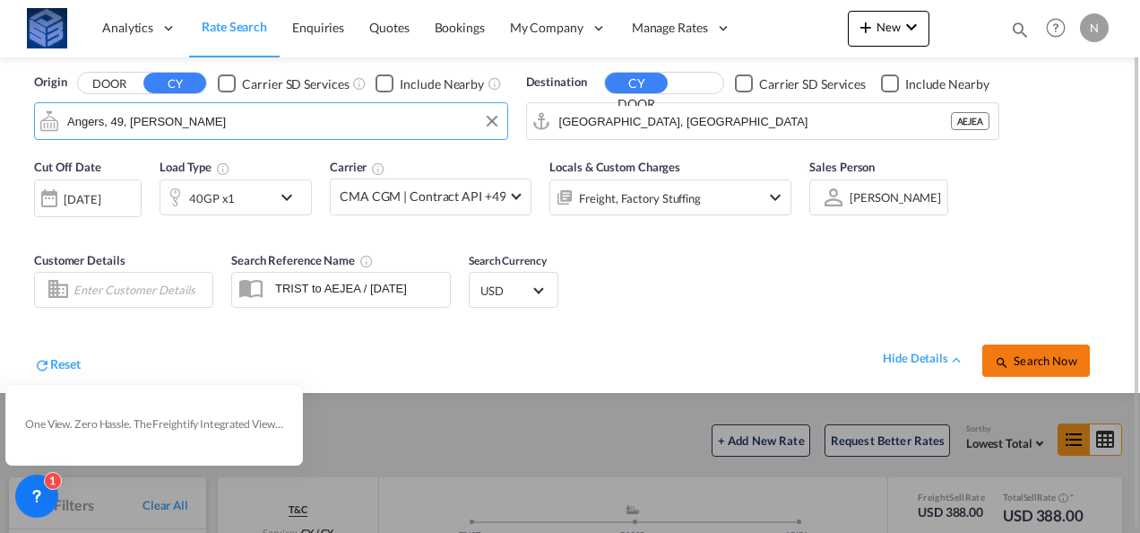
click at [1030, 359] on span "Search Now" at bounding box center [1036, 360] width 82 height 14
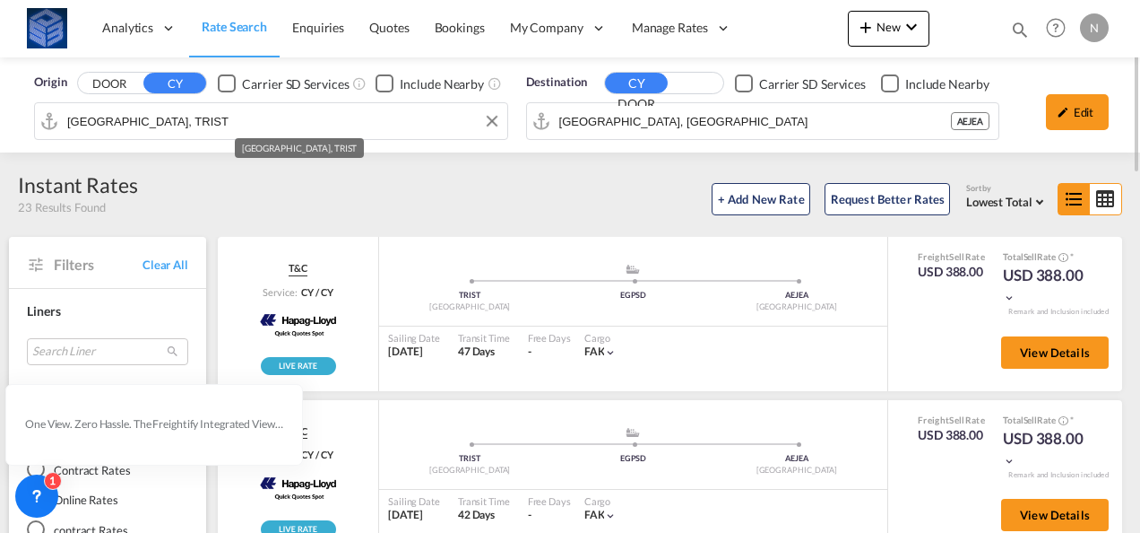
click at [94, 117] on input "Istanbul, TRIST" at bounding box center [282, 121] width 431 height 27
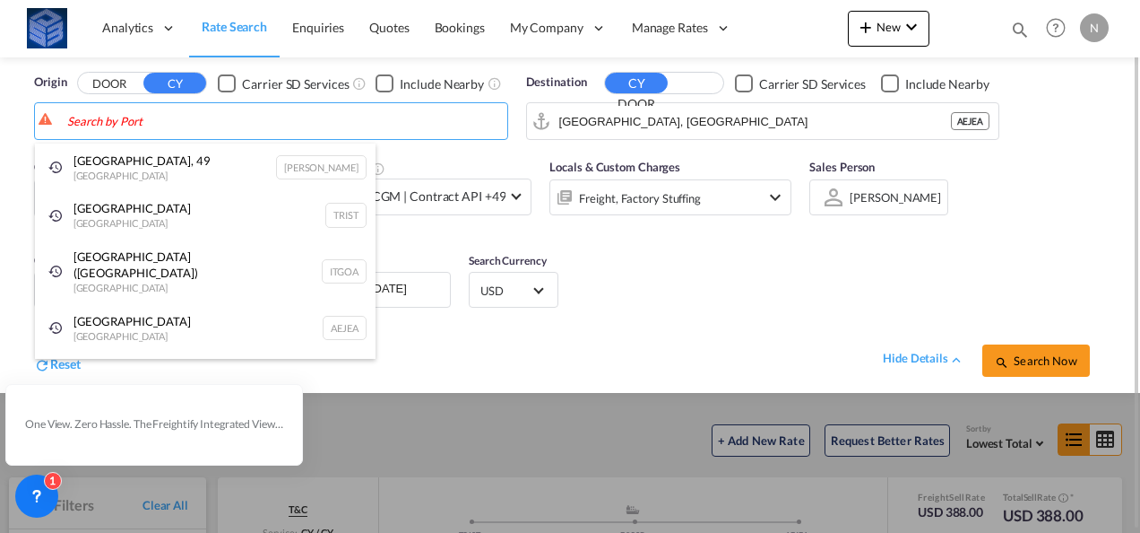
paste input "Marseille"
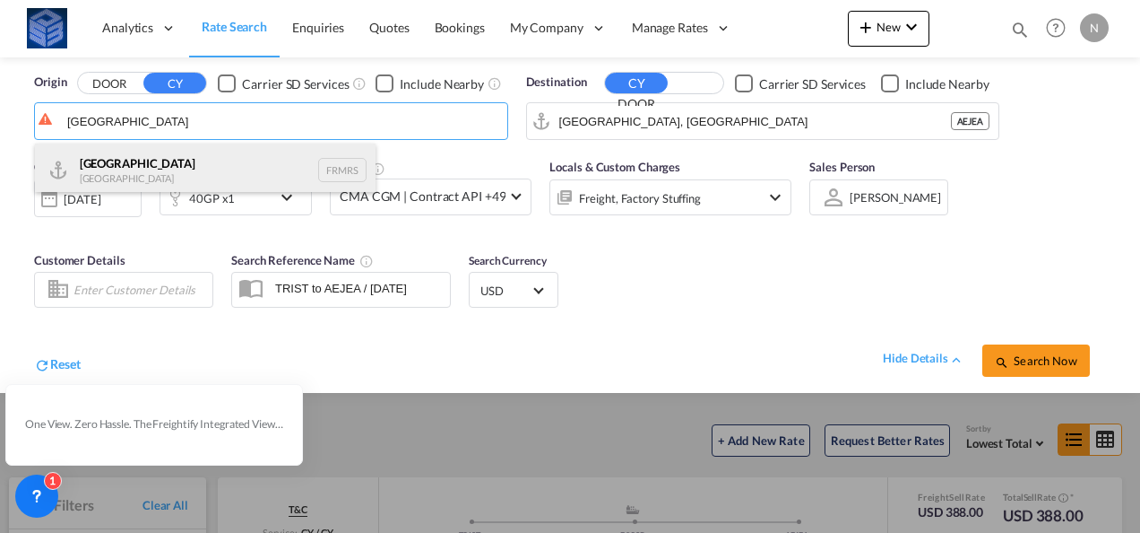
click at [112, 163] on div "Marseille France FRMRS" at bounding box center [205, 170] width 341 height 54
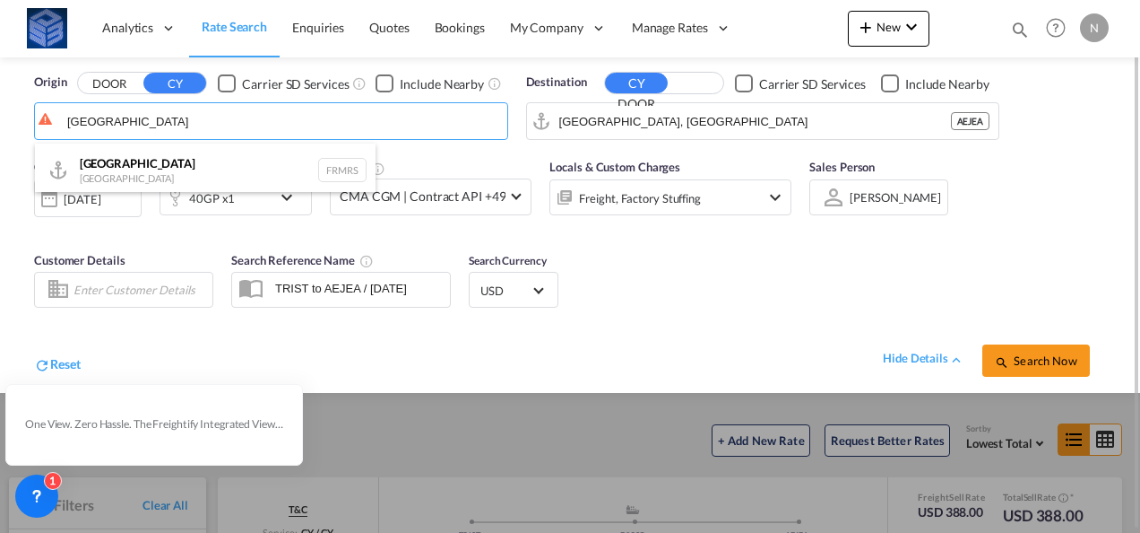
type input "Marseille, FRMRS"
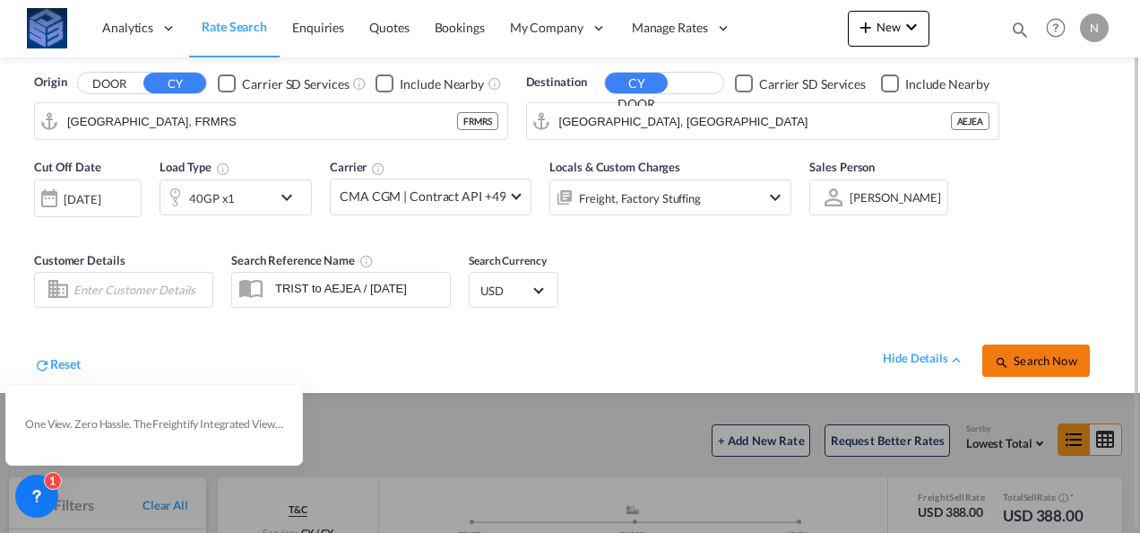
click at [1026, 359] on span "Search Now" at bounding box center [1036, 360] width 82 height 14
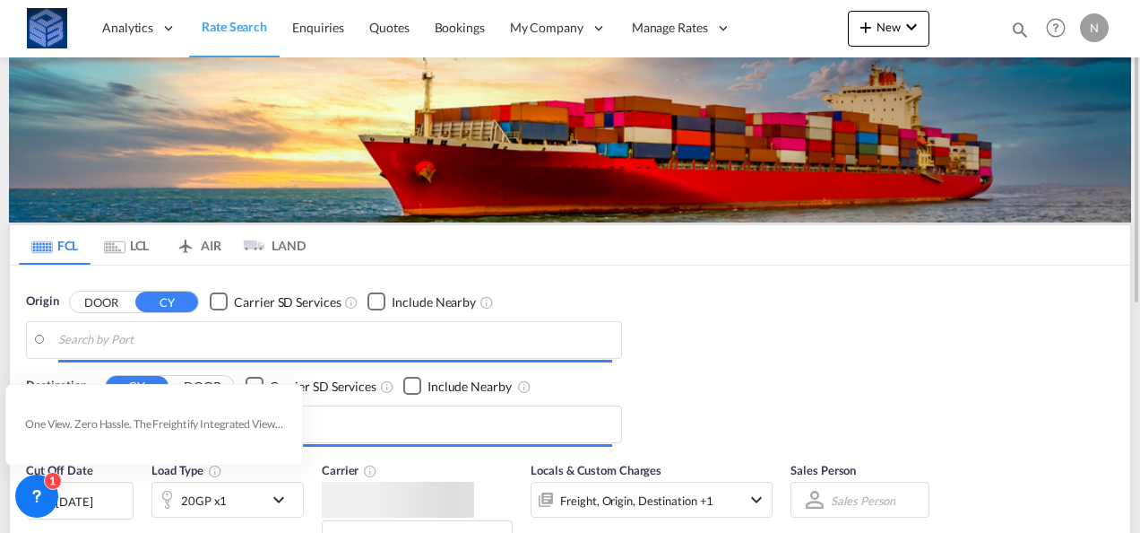
type input "Marseille, FRMRS"
type input "[GEOGRAPHIC_DATA], [GEOGRAPHIC_DATA]"
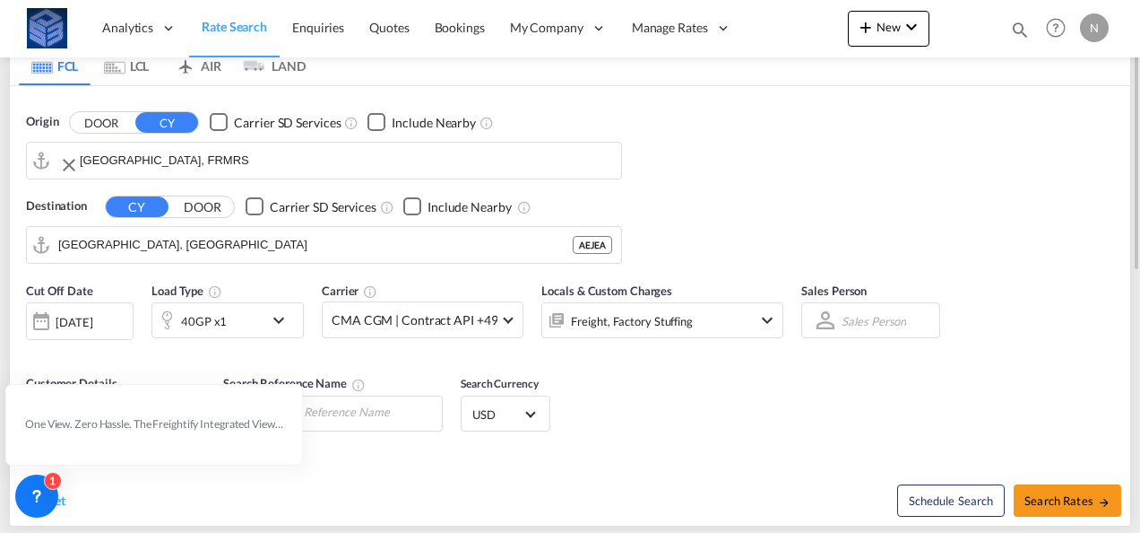
scroll to position [90, 0]
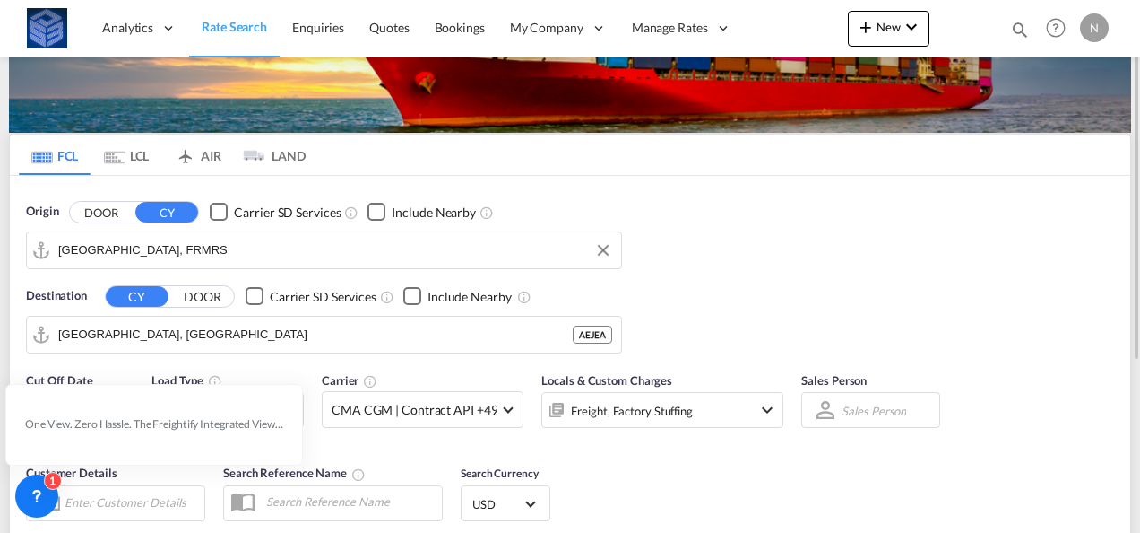
click at [113, 245] on input "Marseille, FRMRS" at bounding box center [335, 250] width 554 height 27
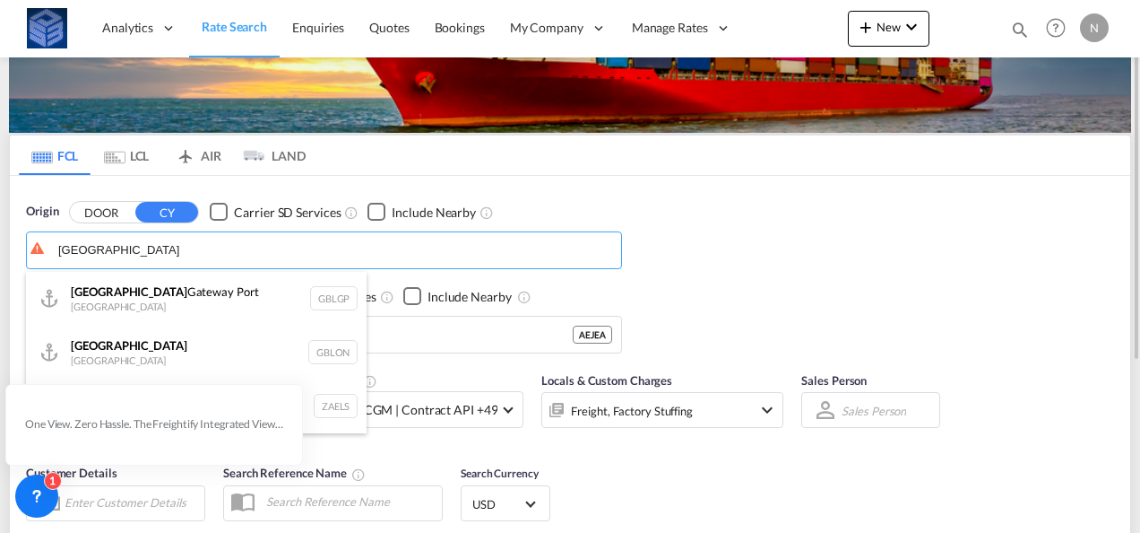
drag, startPoint x: 232, startPoint y: 299, endPoint x: 239, endPoint y: 306, distance: 10.1
click at [241, 306] on div "London Gateway Port United Kingdom GBLGP" at bounding box center [196, 299] width 341 height 54
type input "London Gateway Port, GBLGP"
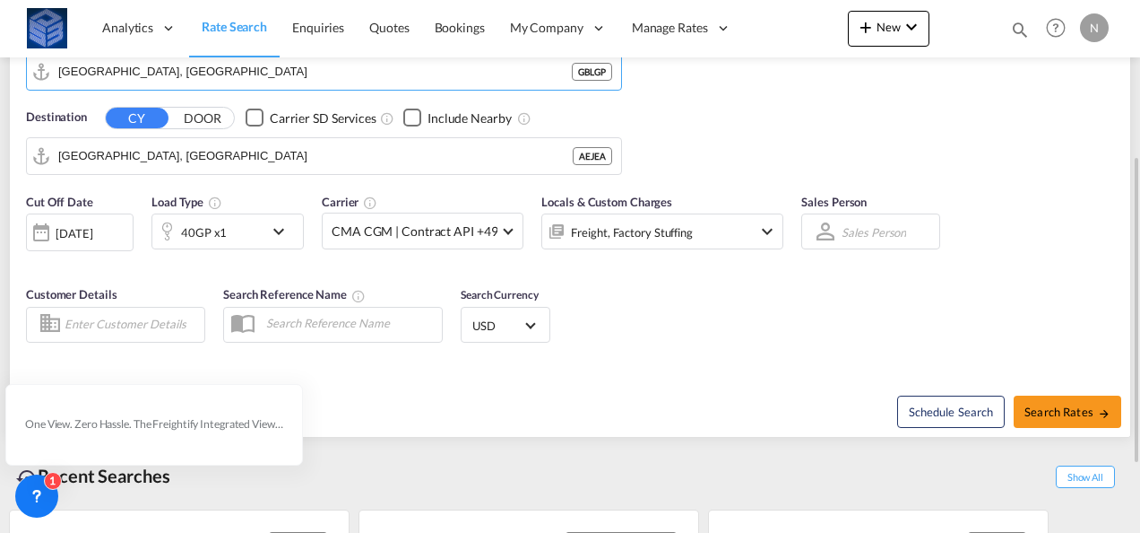
scroll to position [269, 0]
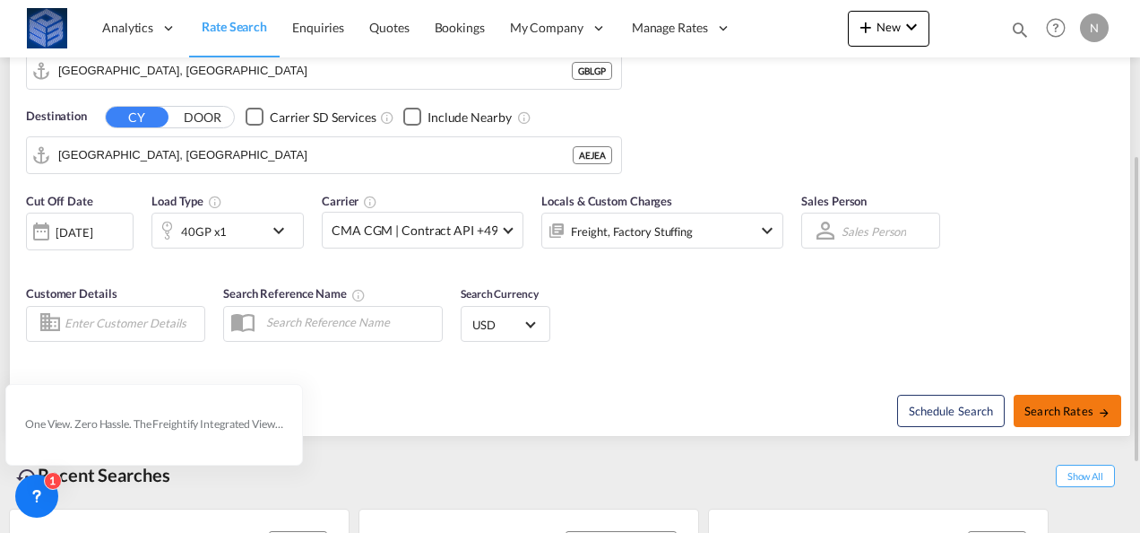
click at [1045, 412] on span "Search Rates" at bounding box center [1068, 410] width 86 height 14
type input "GBLGP to AEJEA / [DATE]"
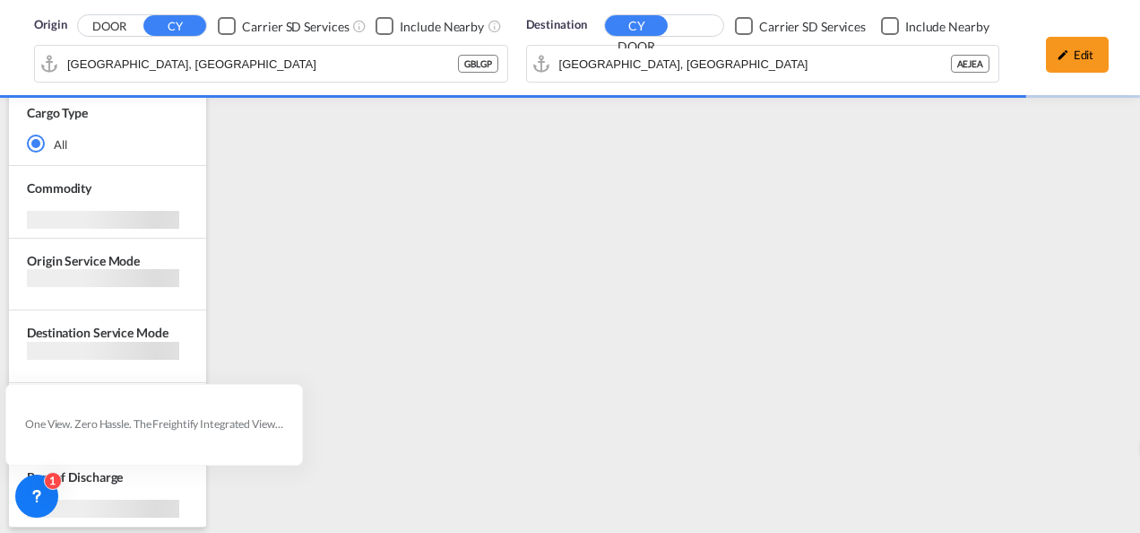
scroll to position [858, 0]
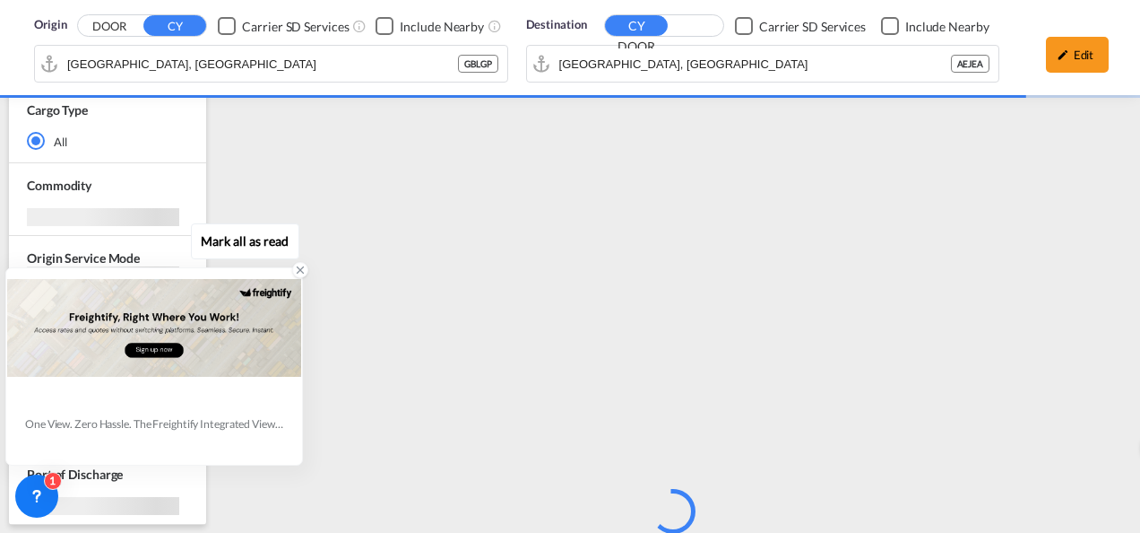
click at [302, 271] on icon at bounding box center [300, 270] width 13 height 13
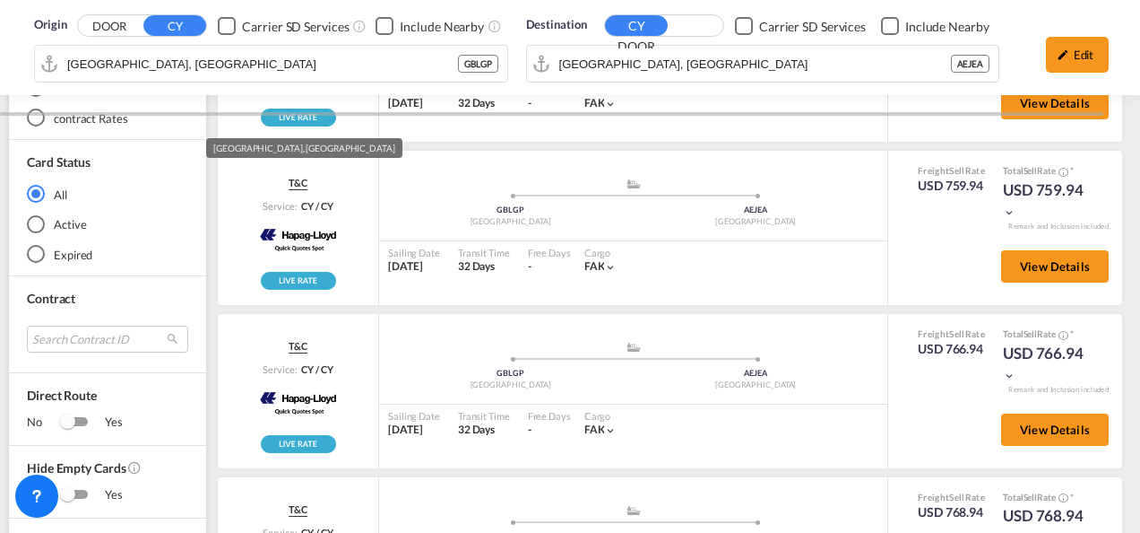
scroll to position [0, 0]
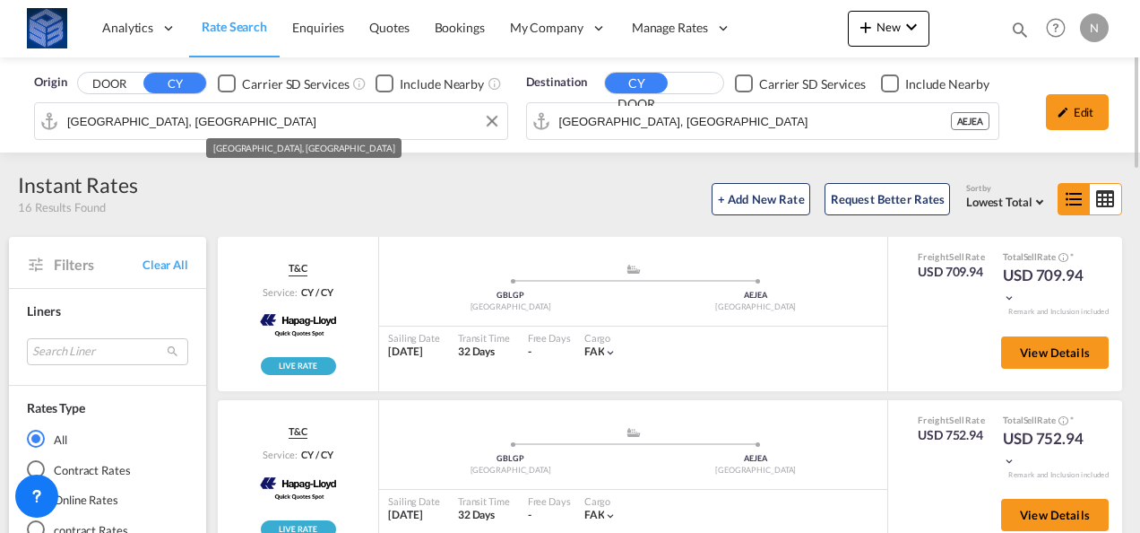
click at [121, 118] on div "Origin DOOR CY Carrier SD Services Include Nearby London Gateway Port, GBLGP De…" at bounding box center [570, 104] width 1140 height 95
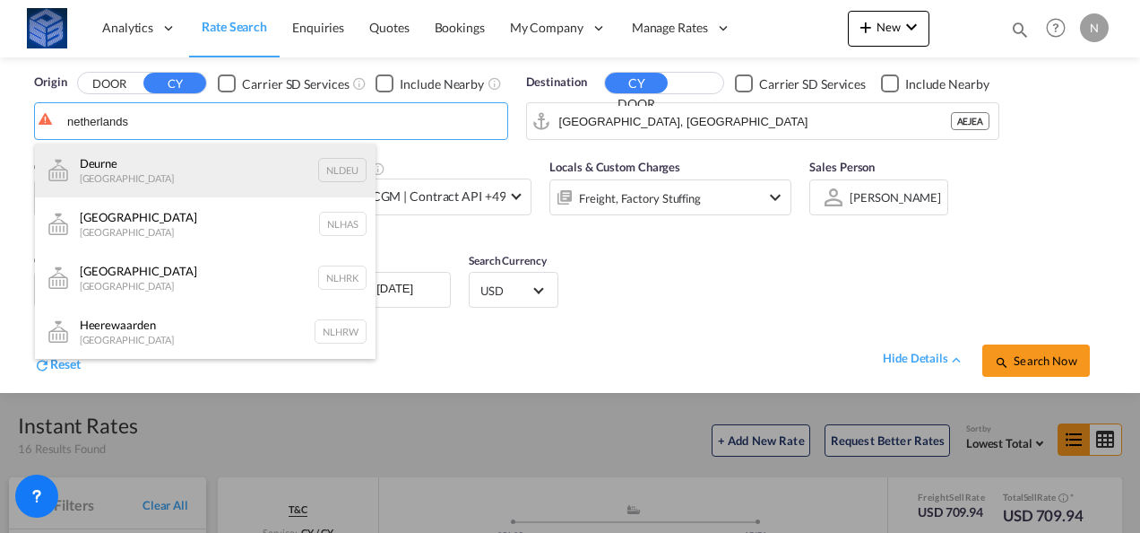
click at [192, 172] on div "Deurne Netherlands NLDEU" at bounding box center [205, 170] width 341 height 54
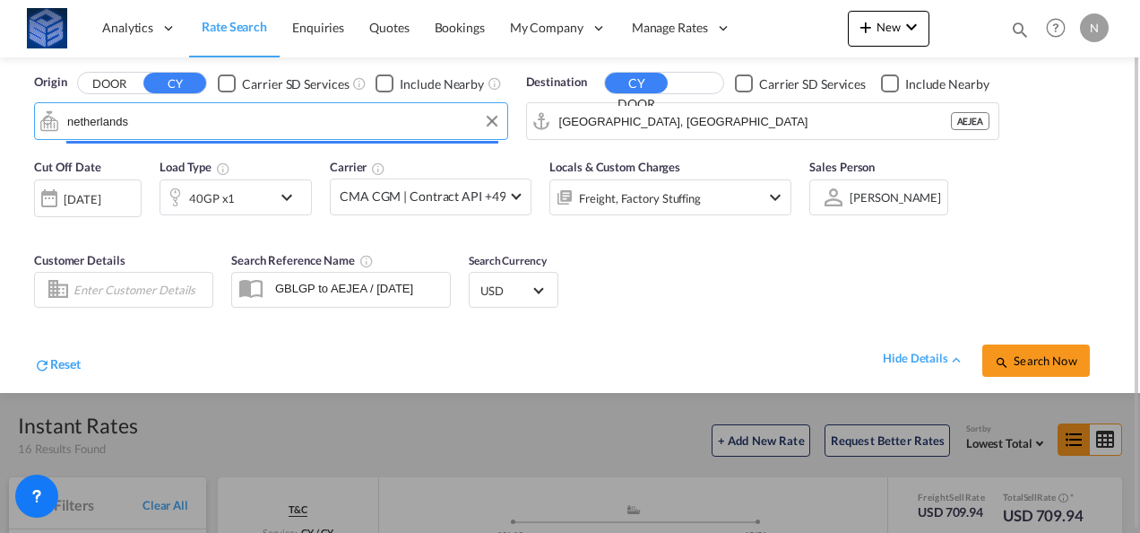
type input "Deurne, NLDEU"
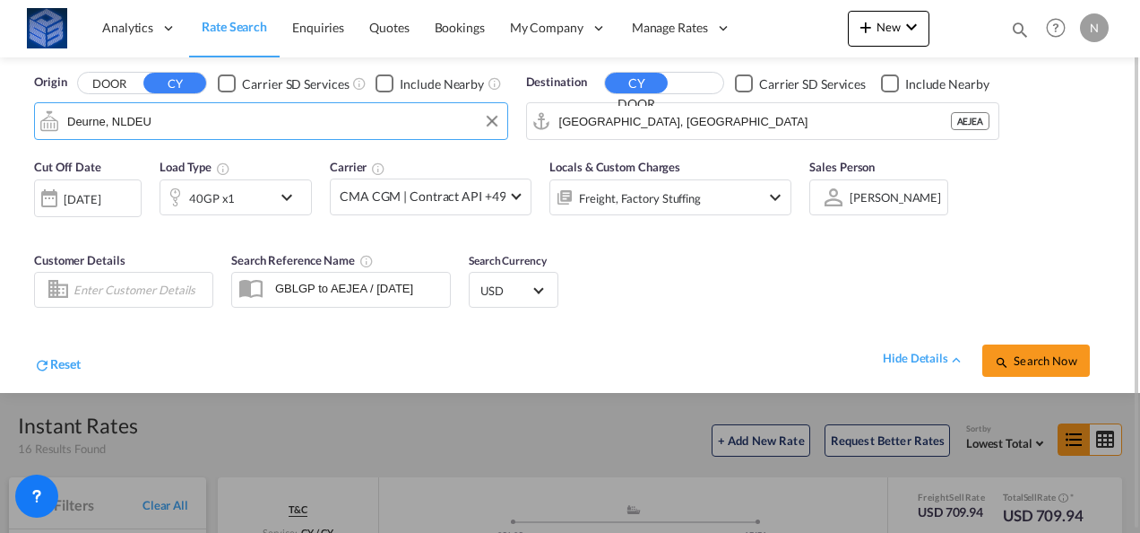
click at [1017, 355] on span "Search Now" at bounding box center [1036, 360] width 82 height 14
click at [89, 126] on input "London Gateway Port, GBLGP" at bounding box center [273, 121] width 369 height 27
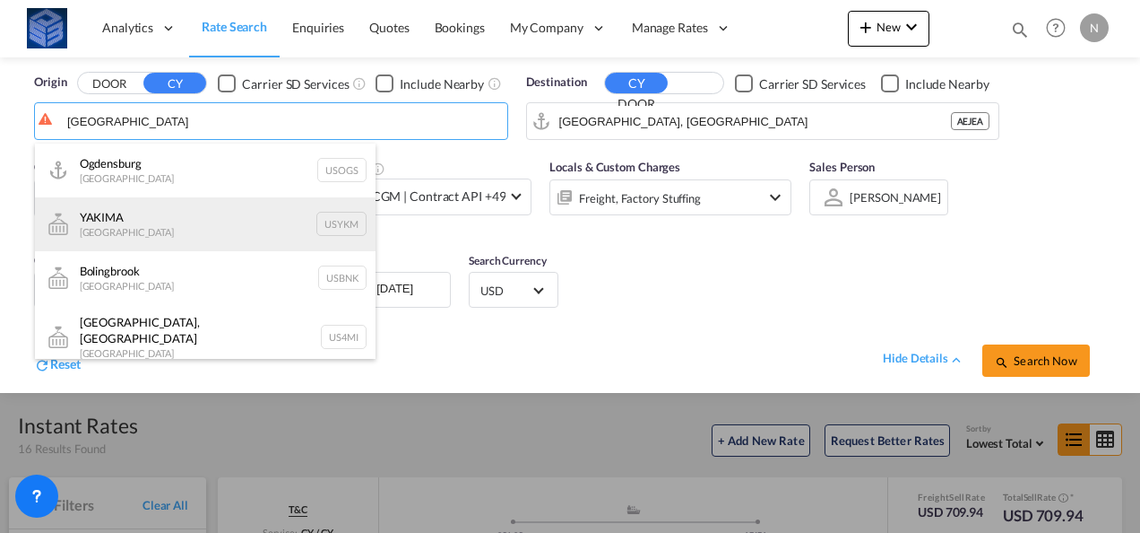
click at [137, 237] on div "YAKIMA United States USYKM" at bounding box center [205, 224] width 341 height 54
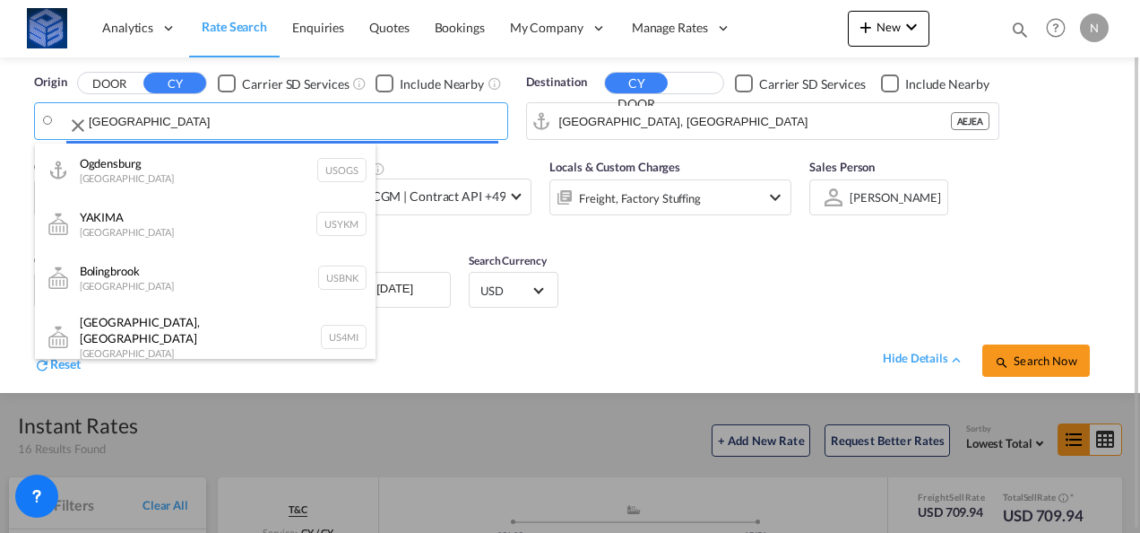
type input "YAKIMA, USYKM"
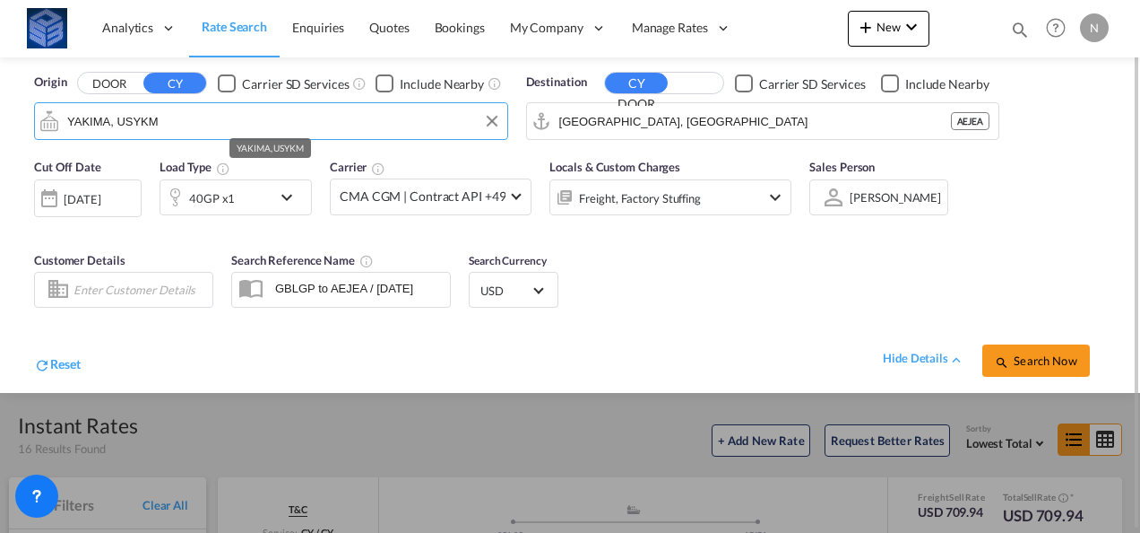
click at [463, 126] on input "YAKIMA, USYKM" at bounding box center [282, 121] width 431 height 27
click at [495, 117] on button "Clear Input" at bounding box center [492, 121] width 27 height 27
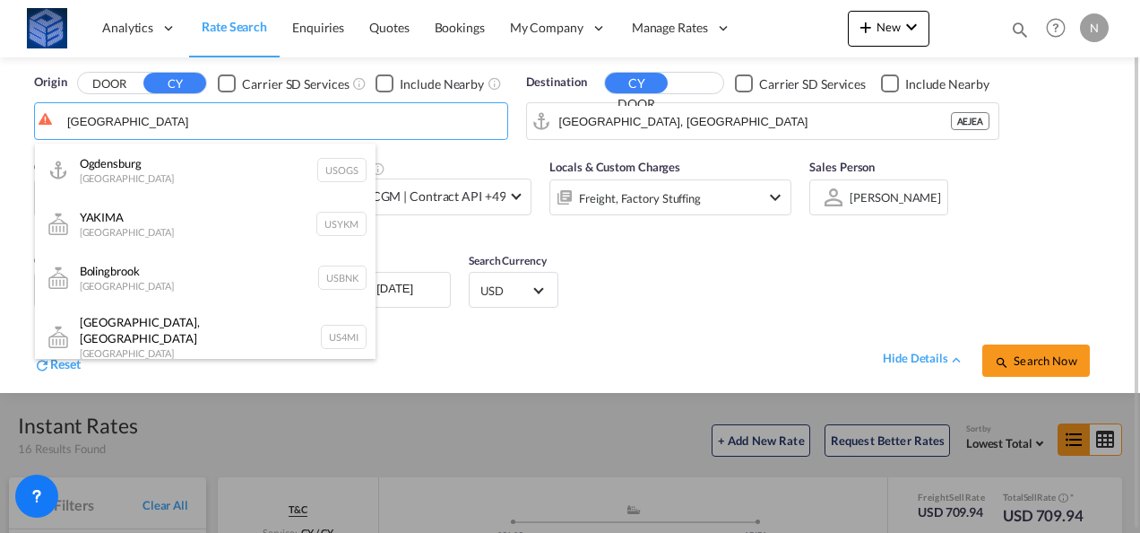
type input "united states"
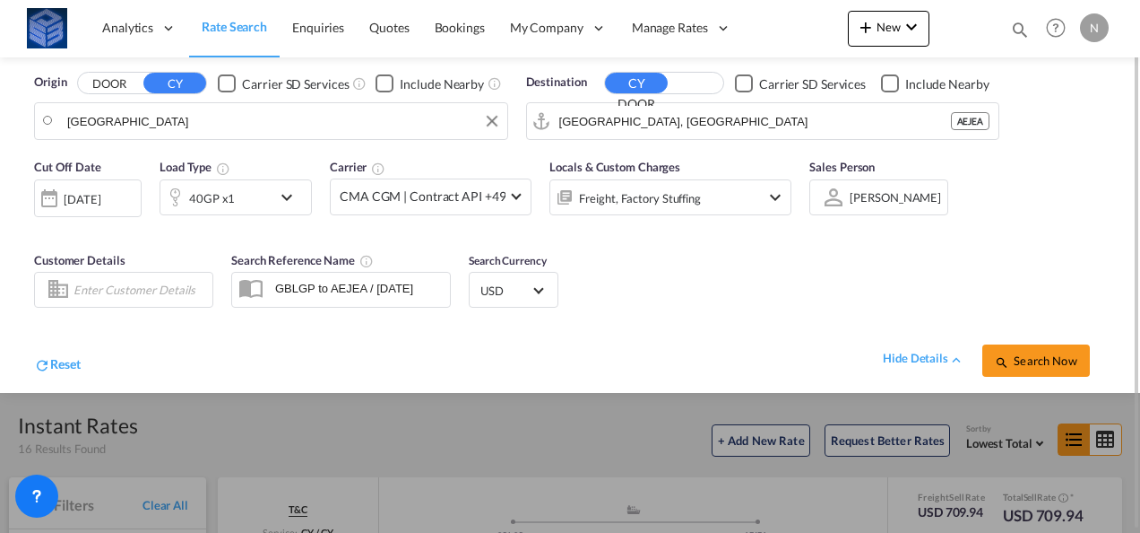
drag, startPoint x: 160, startPoint y: 122, endPoint x: 39, endPoint y: 120, distance: 121.0
click at [493, 122] on button "Clear Input" at bounding box center [492, 121] width 27 height 27
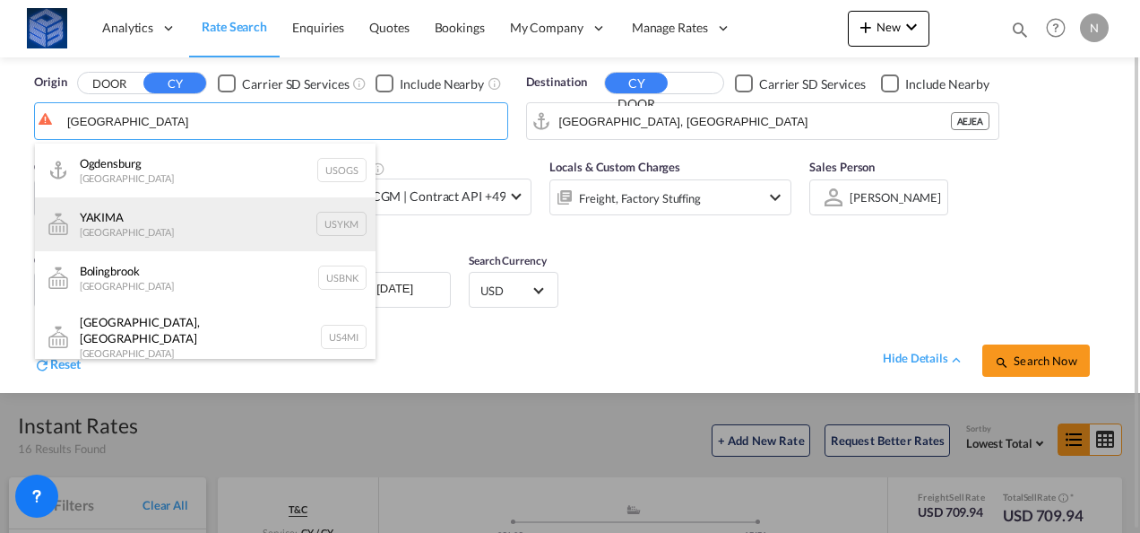
click at [158, 230] on div "YAKIMA United States USYKM" at bounding box center [205, 224] width 341 height 54
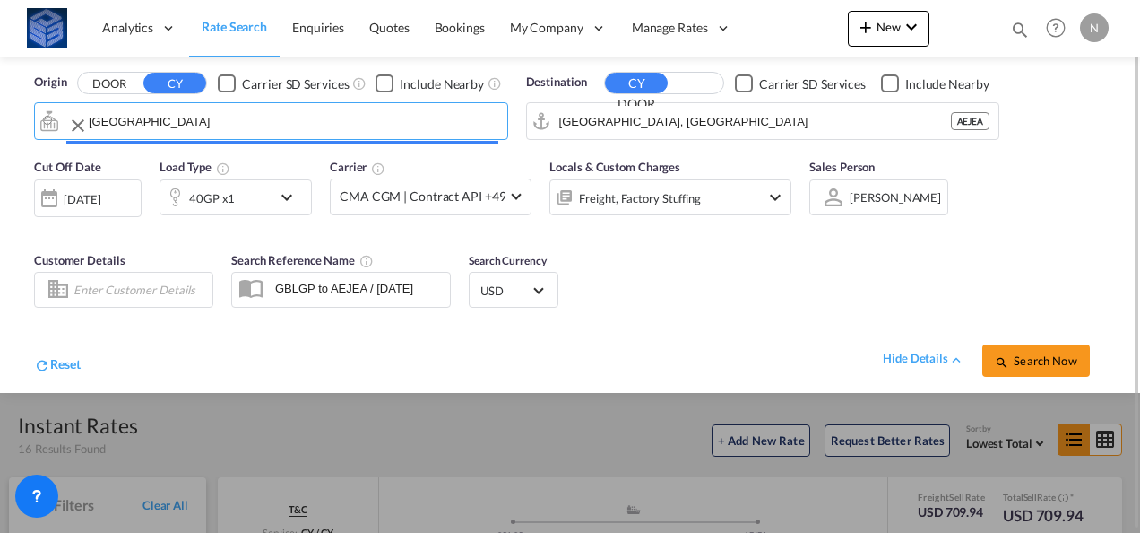
type input "YAKIMA, USYKM"
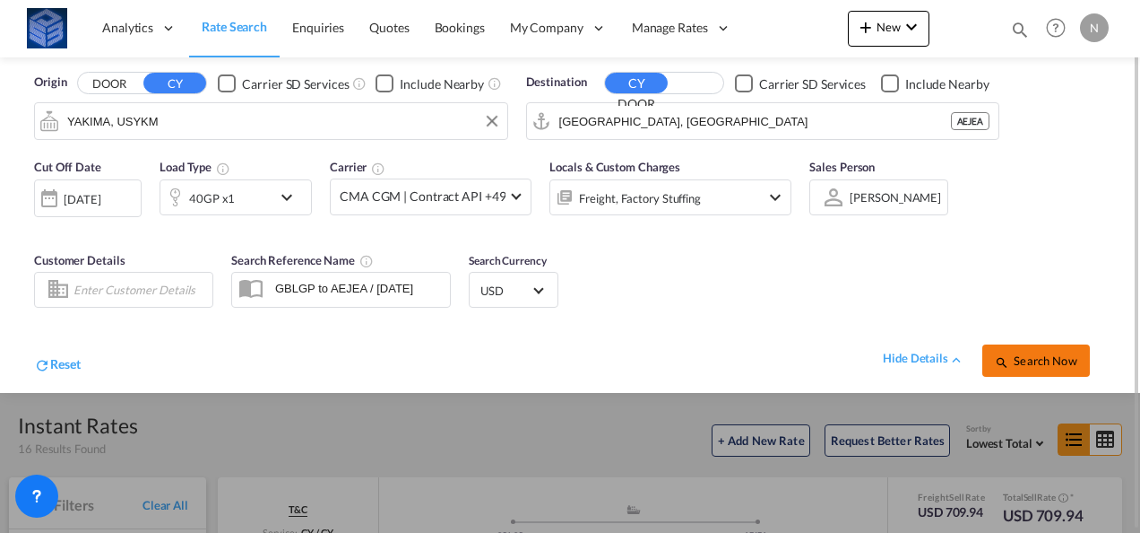
click at [1035, 369] on button "Search Now" at bounding box center [1037, 360] width 108 height 32
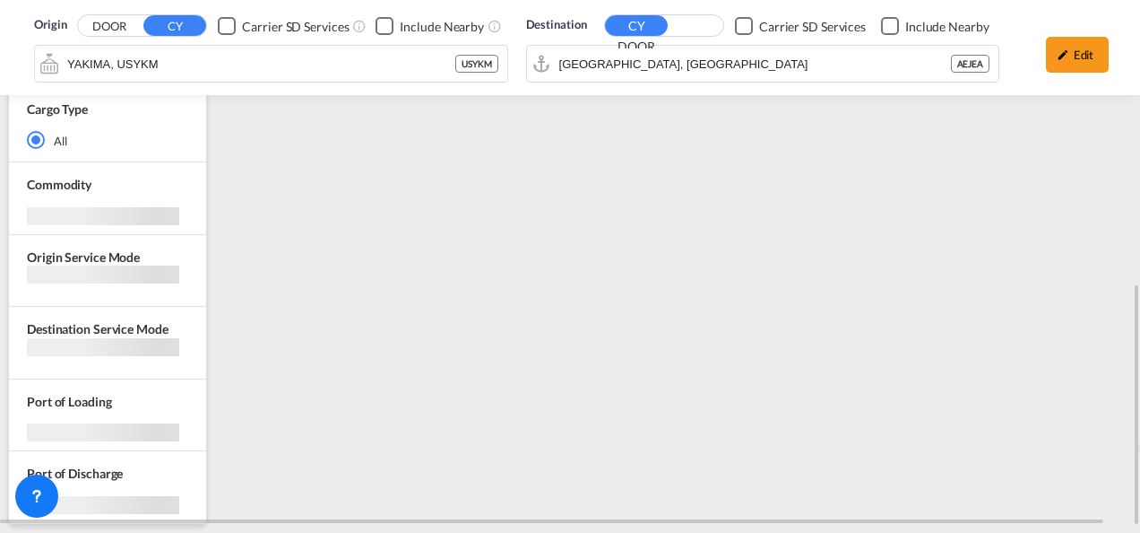
scroll to position [637, 0]
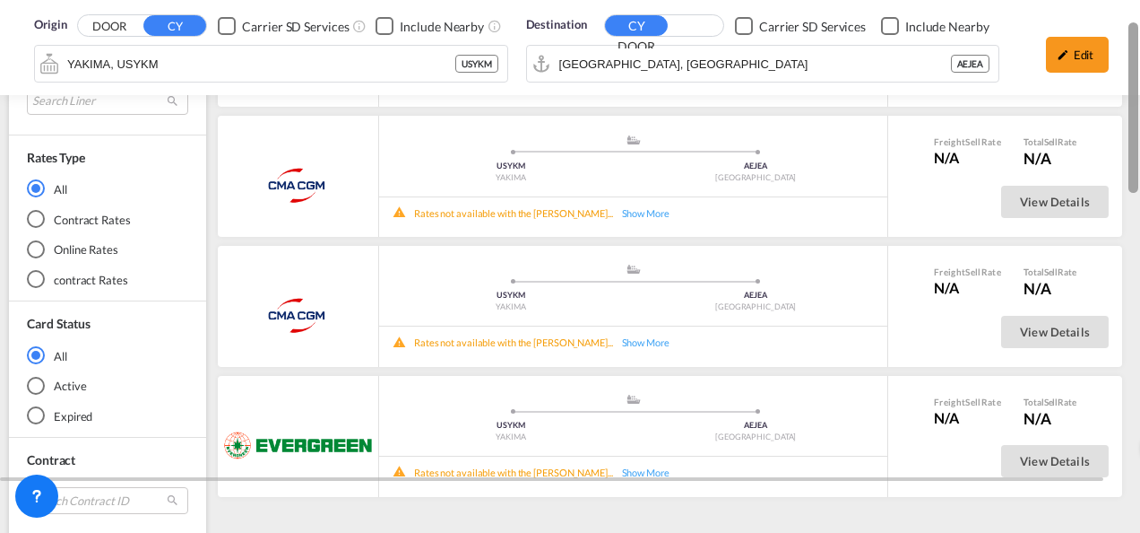
drag, startPoint x: 1137, startPoint y: 383, endPoint x: 1108, endPoint y: 77, distance: 307.1
click at [1126, 80] on md-content "Analytics Reports Dashboard Rate Search Enquiries Quotes Bookings" at bounding box center [570, 266] width 1140 height 533
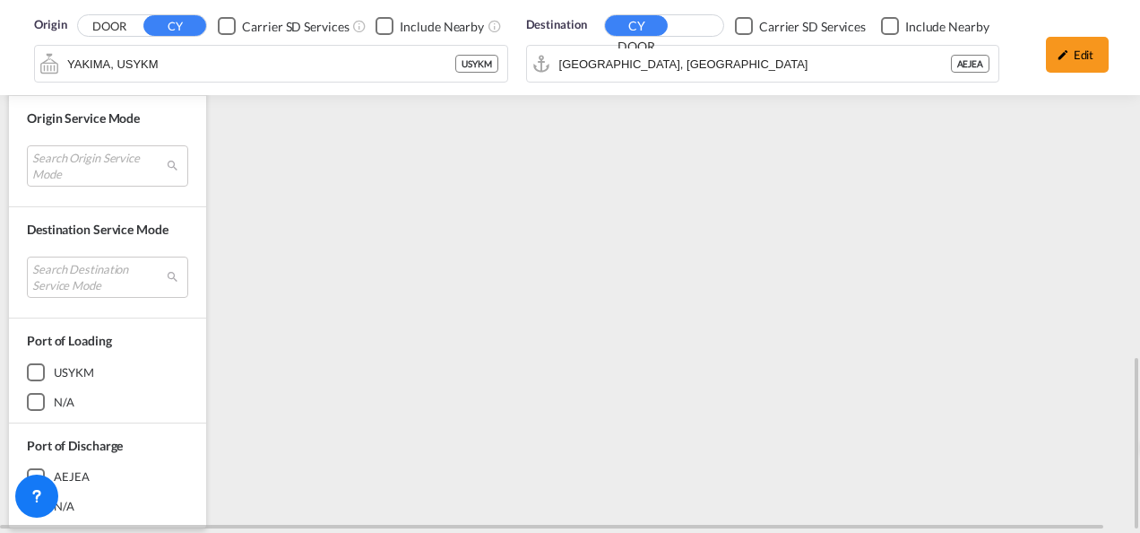
scroll to position [1104, 0]
click at [342, 54] on md-content "Analytics Reports Dashboard Rate Search Enquiries Quotes Bookings" at bounding box center [570, 266] width 1140 height 533
click at [451, 77] on input "YAKIMA, USYKM" at bounding box center [261, 63] width 388 height 27
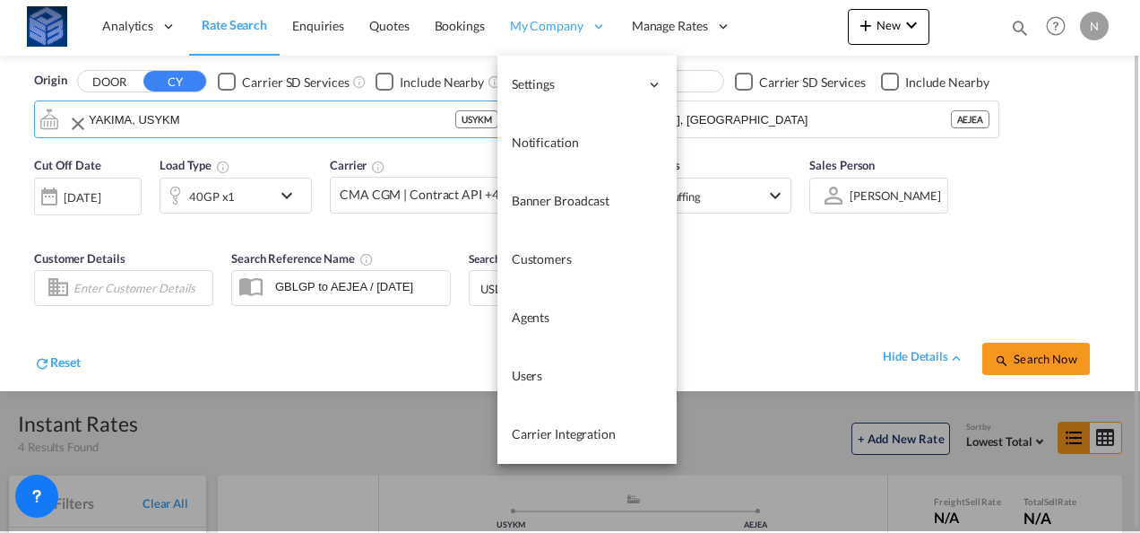
type input "YAKIMA, USYKM"
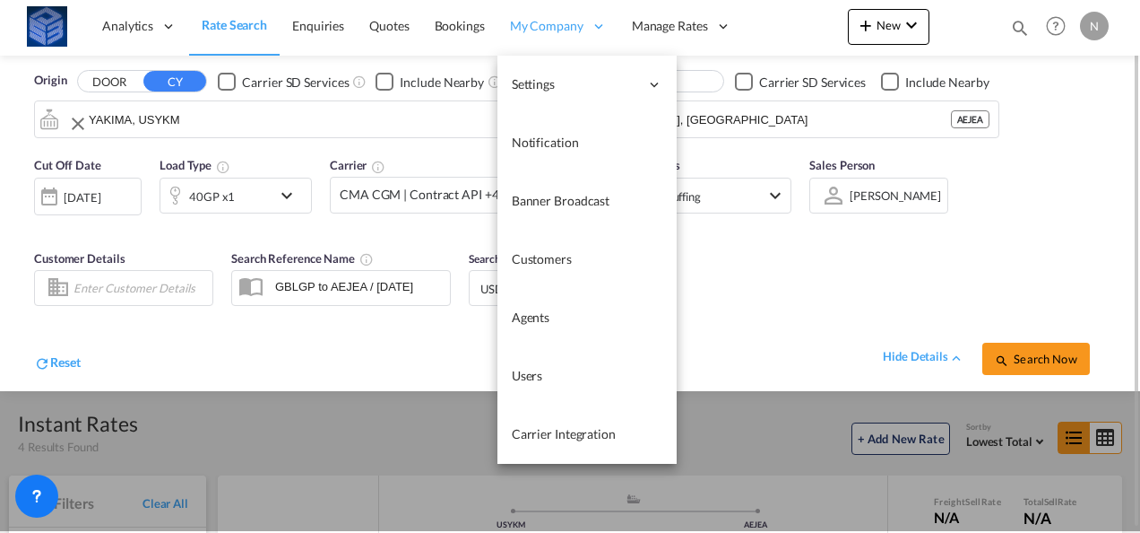
scroll to position [0, 0]
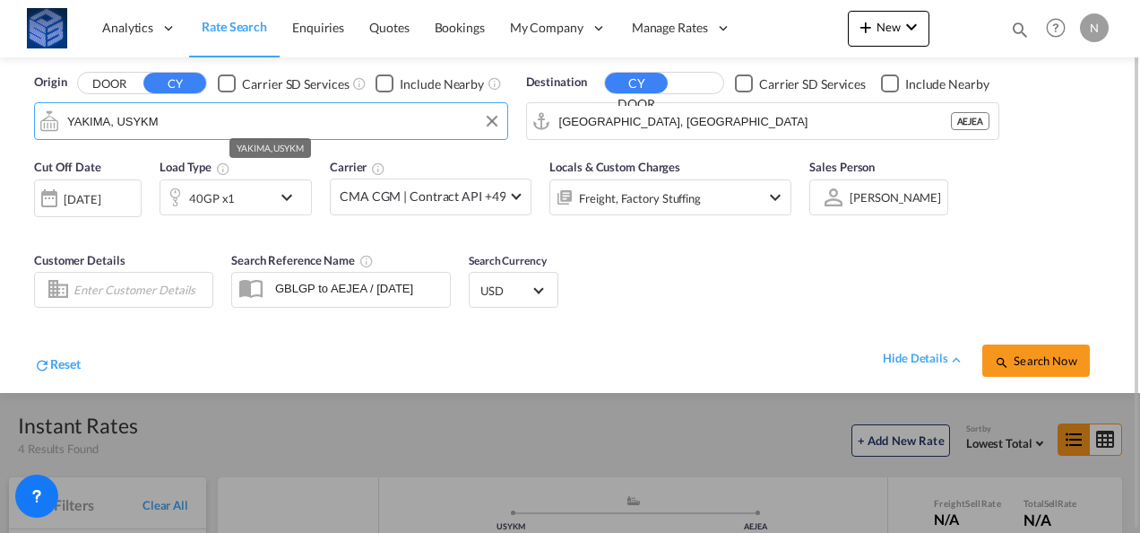
click at [341, 117] on input "YAKIMA, USYKM" at bounding box center [282, 121] width 431 height 27
click at [495, 115] on button "Clear Input" at bounding box center [492, 121] width 27 height 27
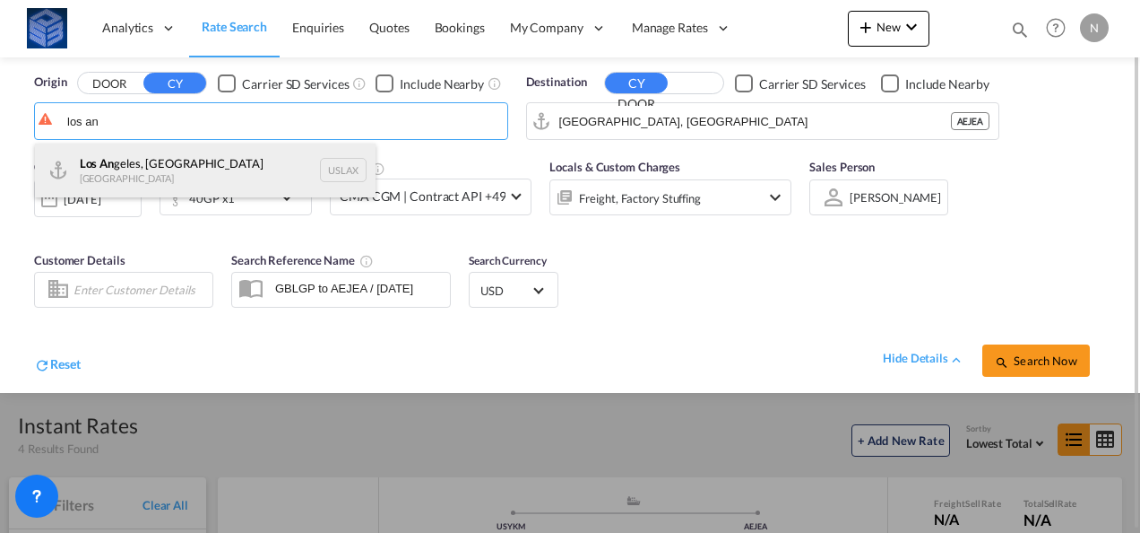
click at [212, 161] on div "Los An geles, CA United States USLAX" at bounding box center [205, 170] width 341 height 54
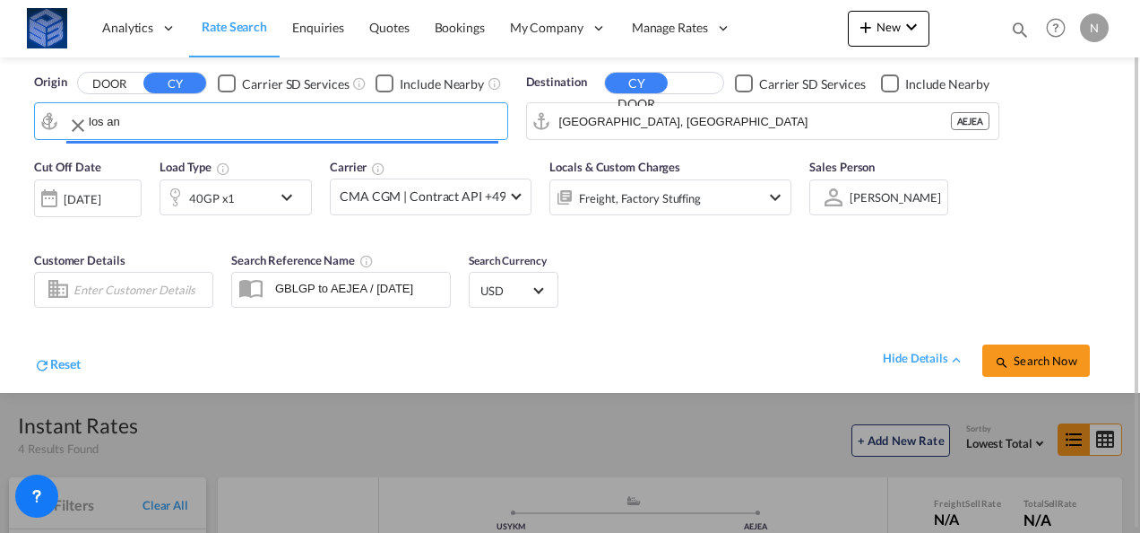
type input "Los Angeles, CA, USLAX"
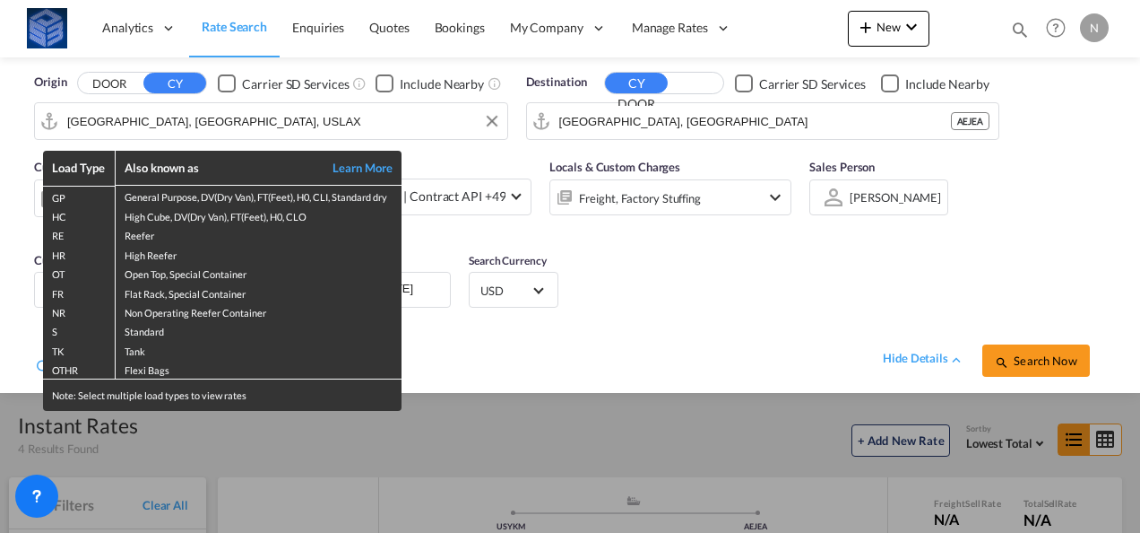
click at [1022, 350] on div "Load Type Also known as Learn More GP General Purpose, DV(Dry Van), FT(Feet), H…" at bounding box center [570, 266] width 1140 height 533
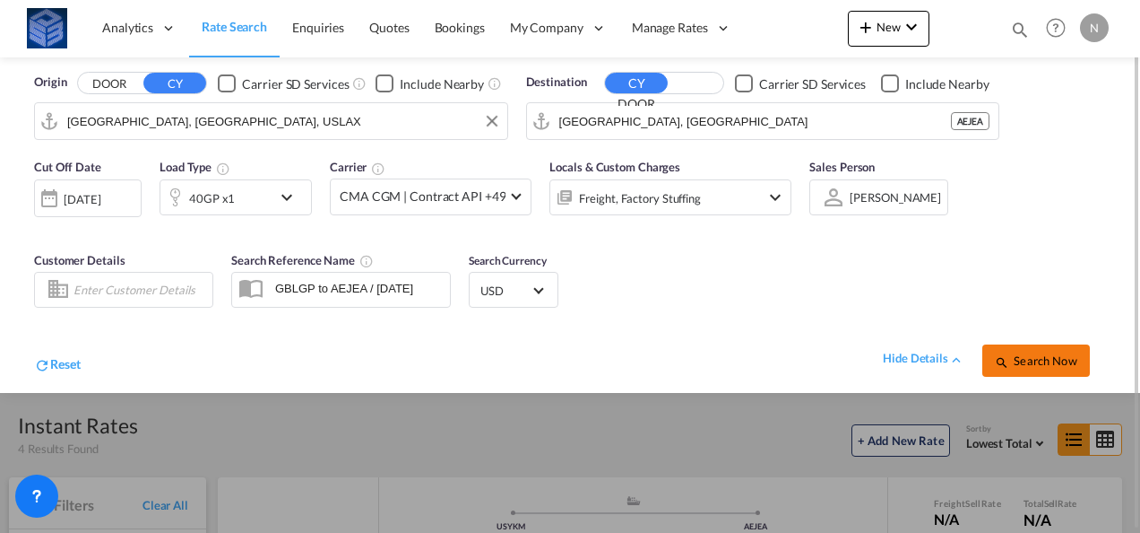
click at [1027, 361] on span "Search Now" at bounding box center [1036, 360] width 82 height 14
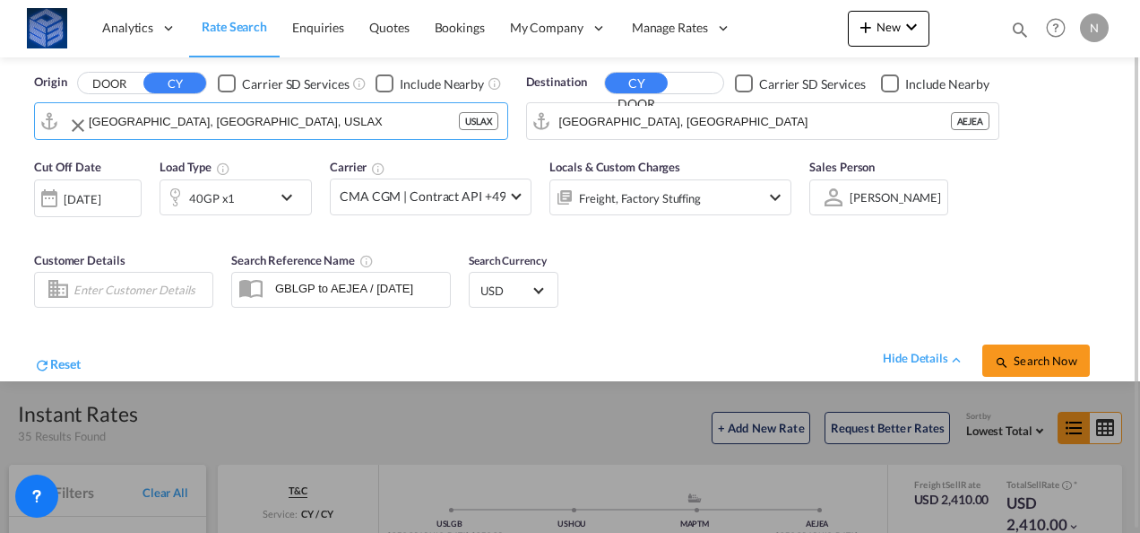
click at [39, 124] on md-input-container "Los Angeles, CA, USLAX USLAX" at bounding box center [271, 121] width 472 height 36
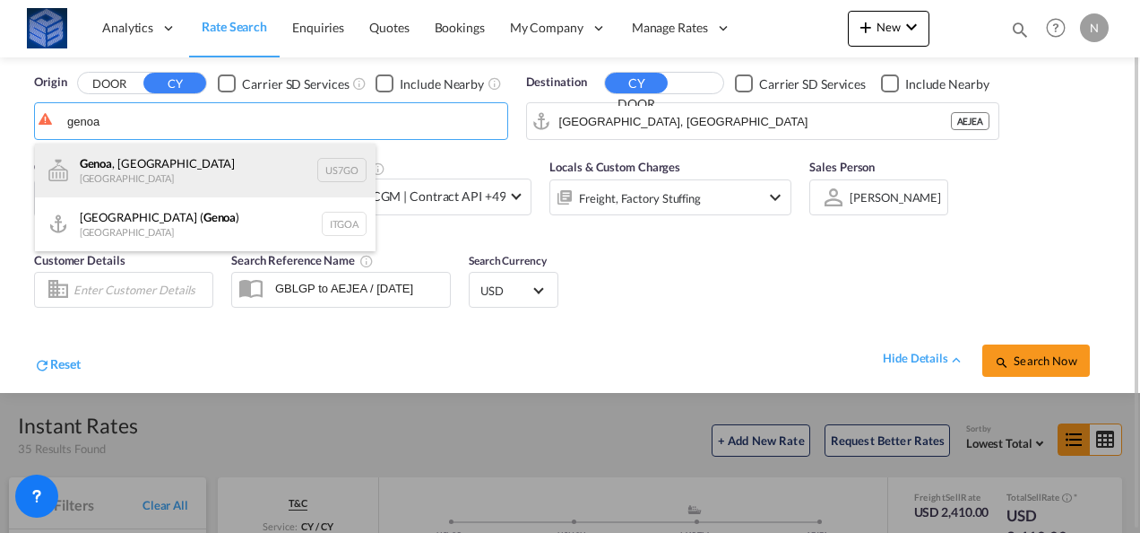
click at [145, 170] on div "Genoa , NY United States US7GO" at bounding box center [205, 170] width 341 height 54
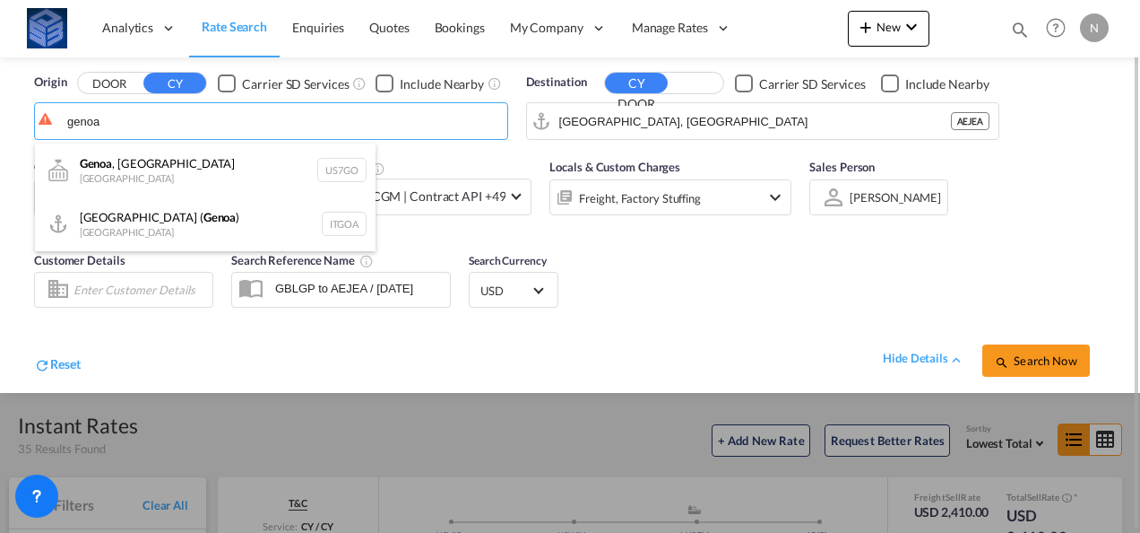
type input "Genoa, NY, US7GO"
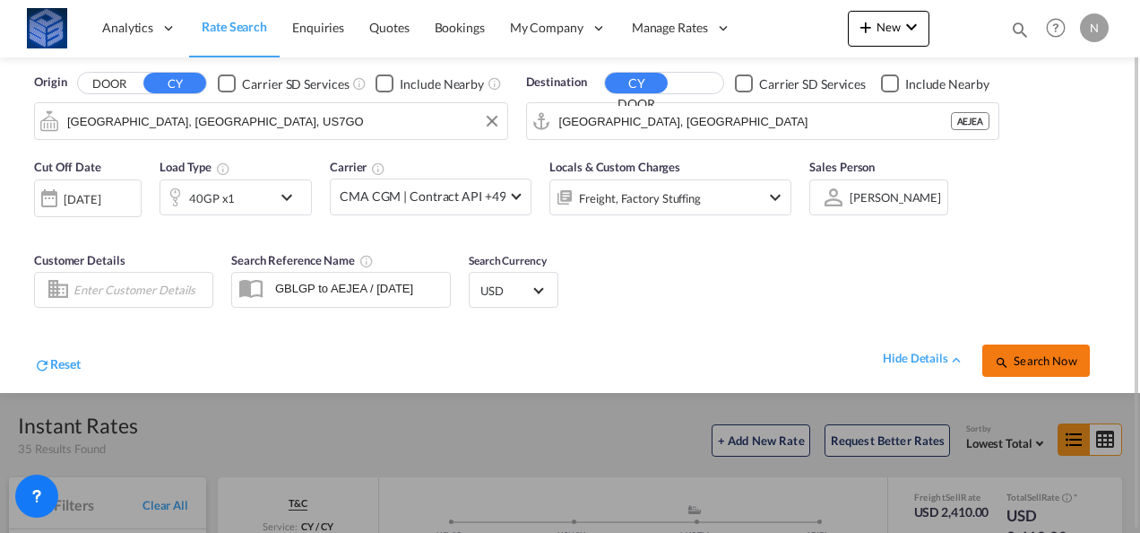
click at [1026, 348] on button "Search Now" at bounding box center [1037, 360] width 108 height 32
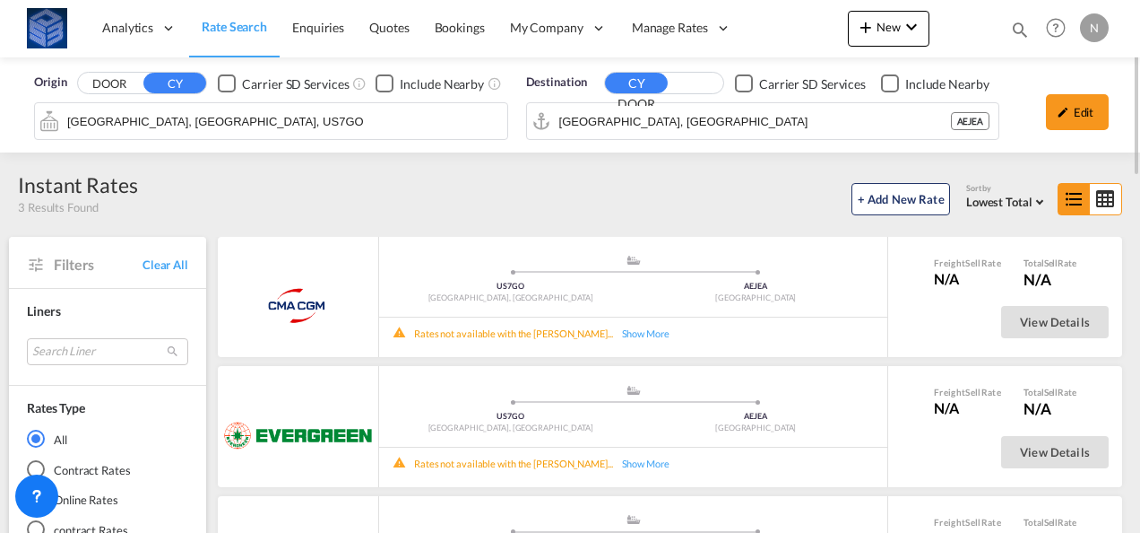
click at [199, 120] on input "Genoa, NY, US7GO" at bounding box center [282, 121] width 431 height 27
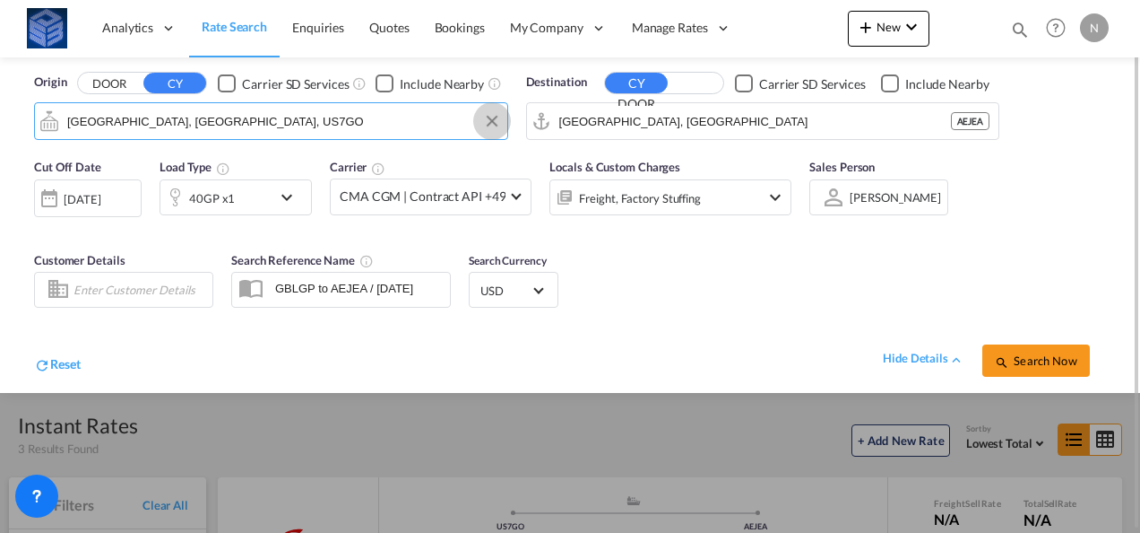
click at [492, 117] on button "Clear Input" at bounding box center [492, 121] width 27 height 27
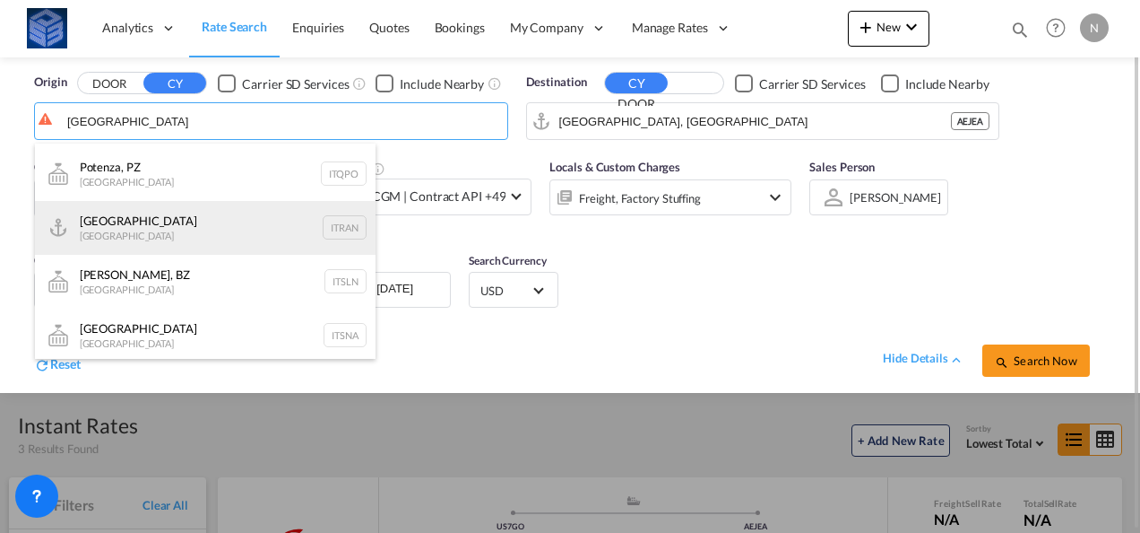
scroll to position [1280, 0]
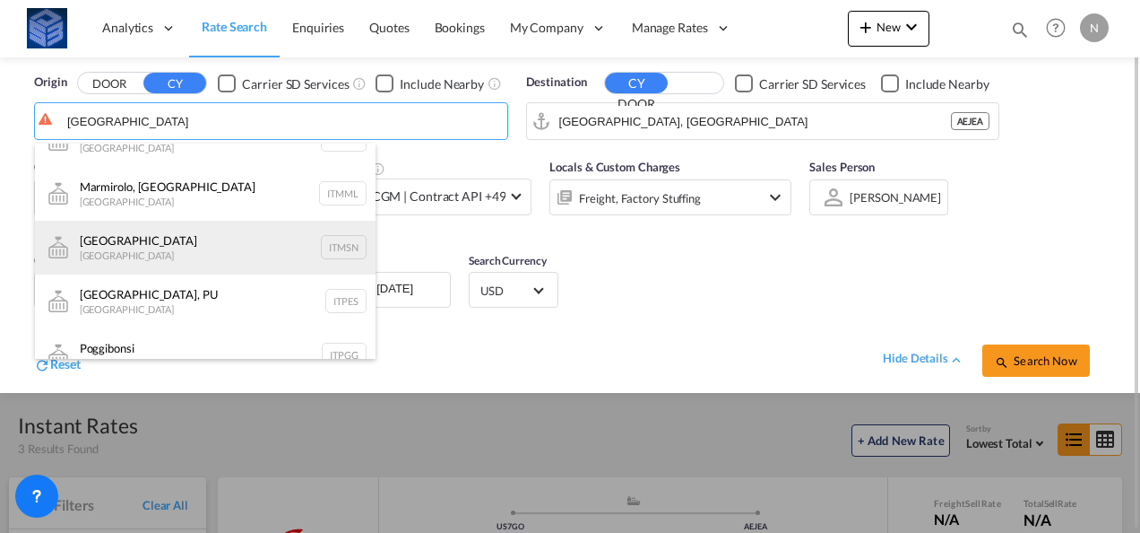
click at [231, 190] on ul "Ferrara, FE Italy ITFRR Macerata Italy ITMCA Meledo, VI Italy ITMDS Marmirolo, …" at bounding box center [205, 287] width 341 height 619
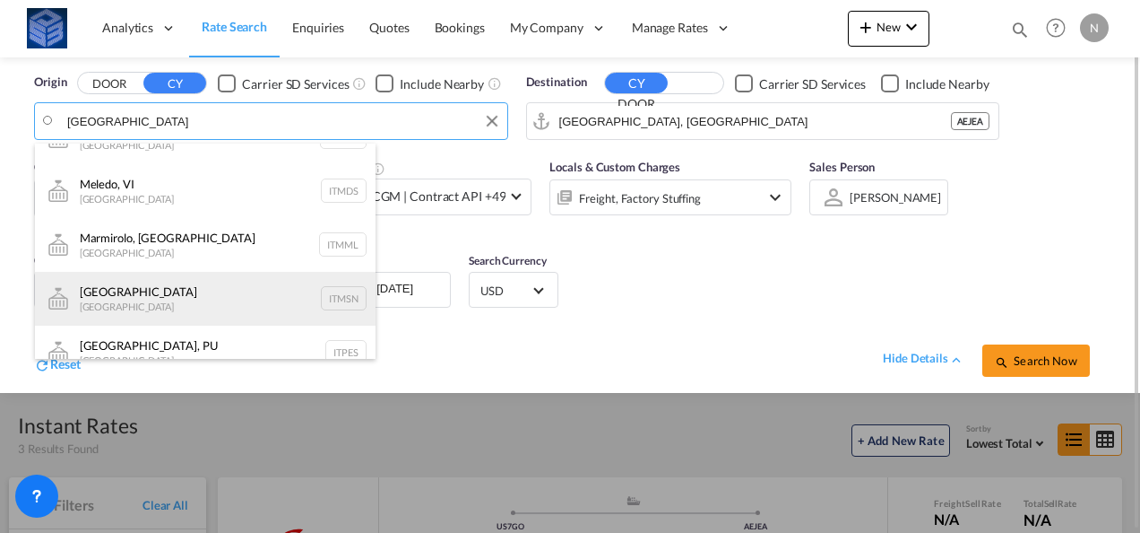
scroll to position [844, 0]
click at [213, 273] on div "Messina Italy ITMSN" at bounding box center [205, 300] width 341 height 54
type input "Messina, ITMSN"
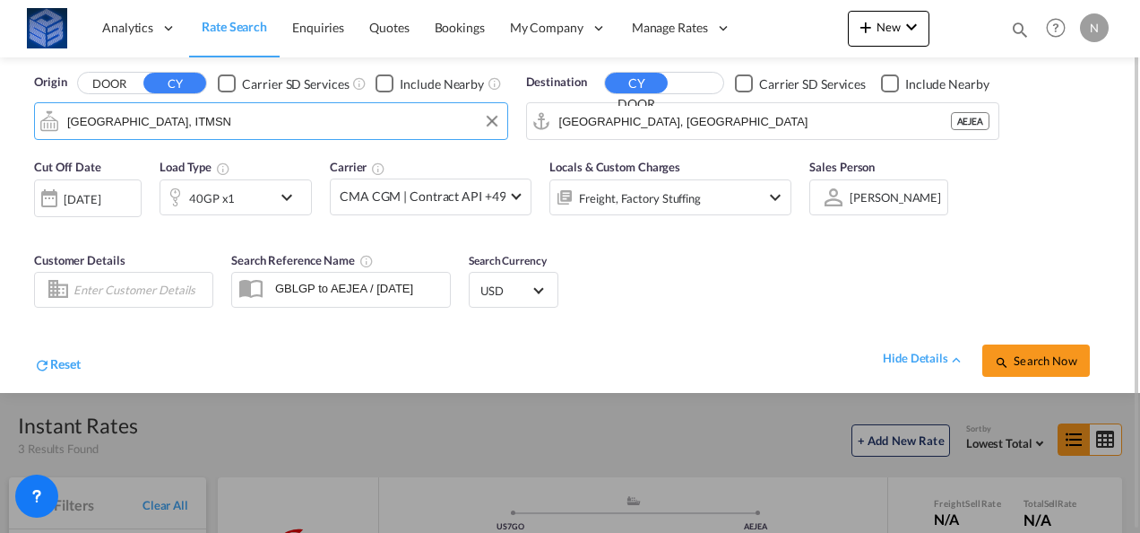
scroll to position [0, 0]
click at [1018, 348] on button "Search Now" at bounding box center [1037, 360] width 108 height 32
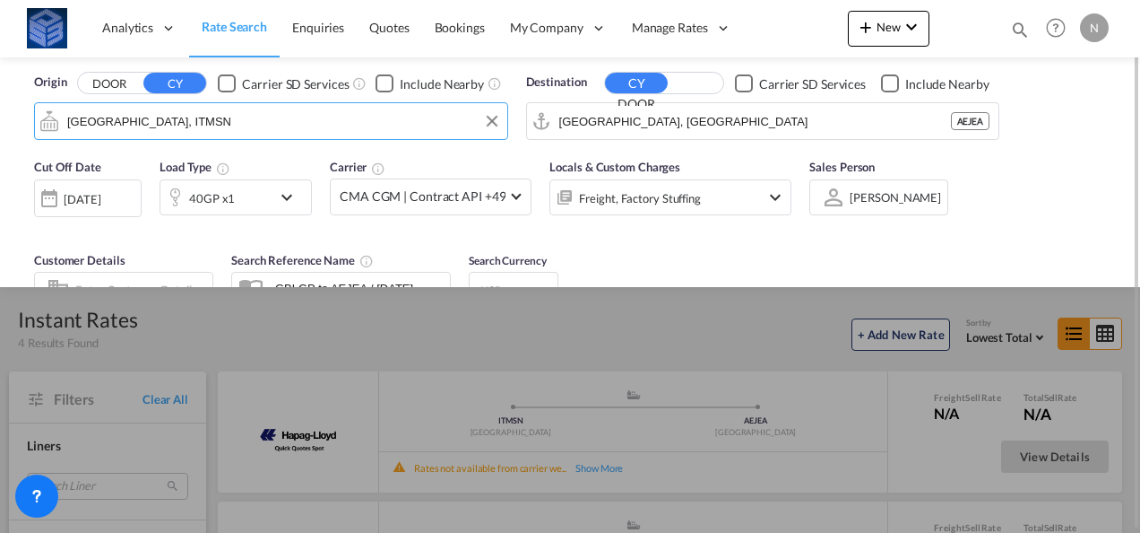
drag, startPoint x: 140, startPoint y: 120, endPoint x: 76, endPoint y: 121, distance: 63.7
click at [76, 121] on input "Messina, ITMSN" at bounding box center [282, 121] width 431 height 27
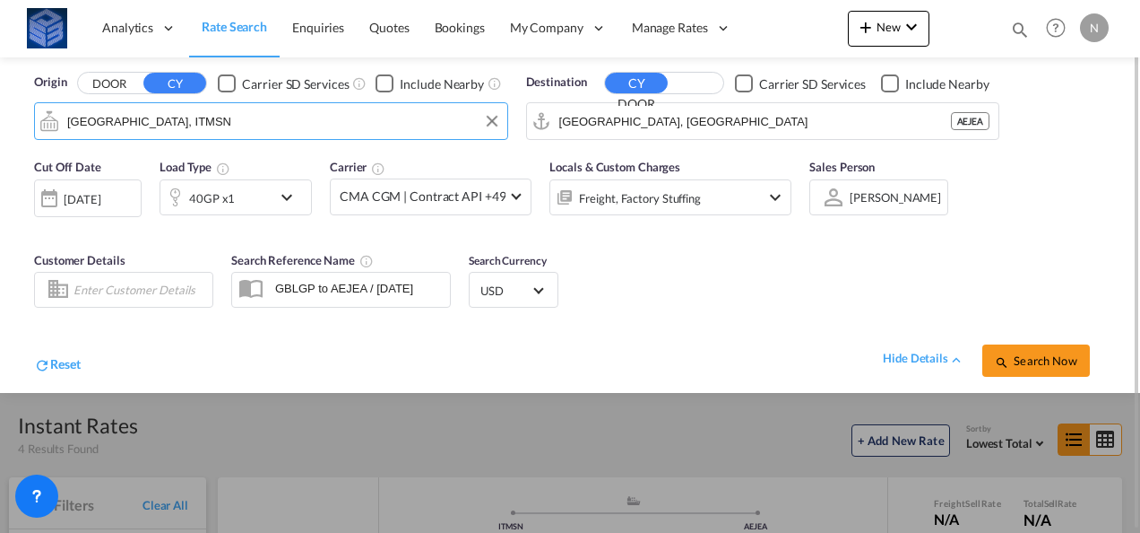
click at [100, 121] on input "Messina, ITMSN" at bounding box center [282, 121] width 431 height 27
click at [100, 203] on div "07 Oct 2025" at bounding box center [82, 199] width 37 height 16
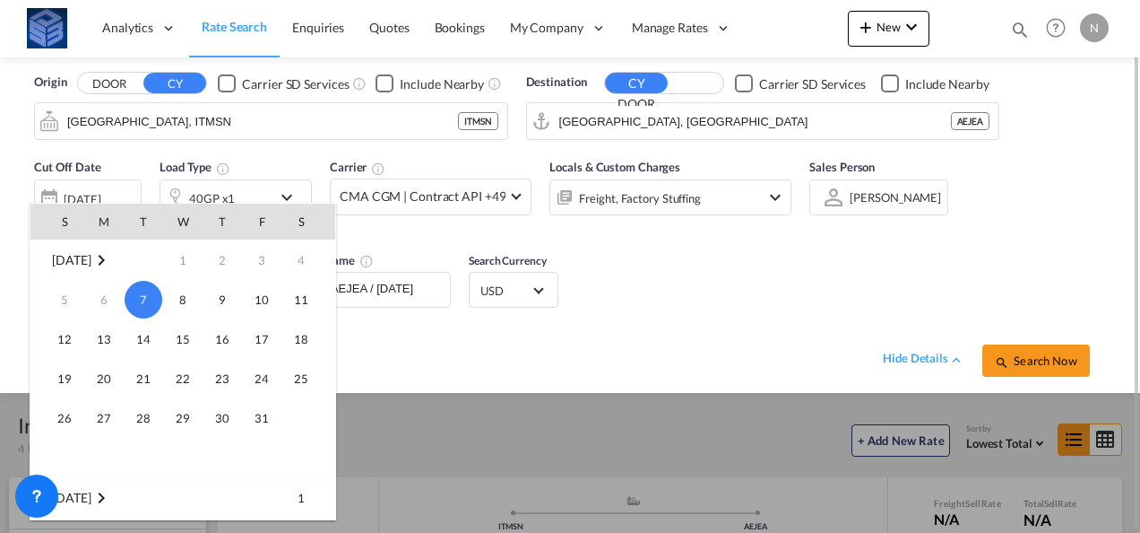
click at [146, 387] on span "21" at bounding box center [144, 378] width 36 height 36
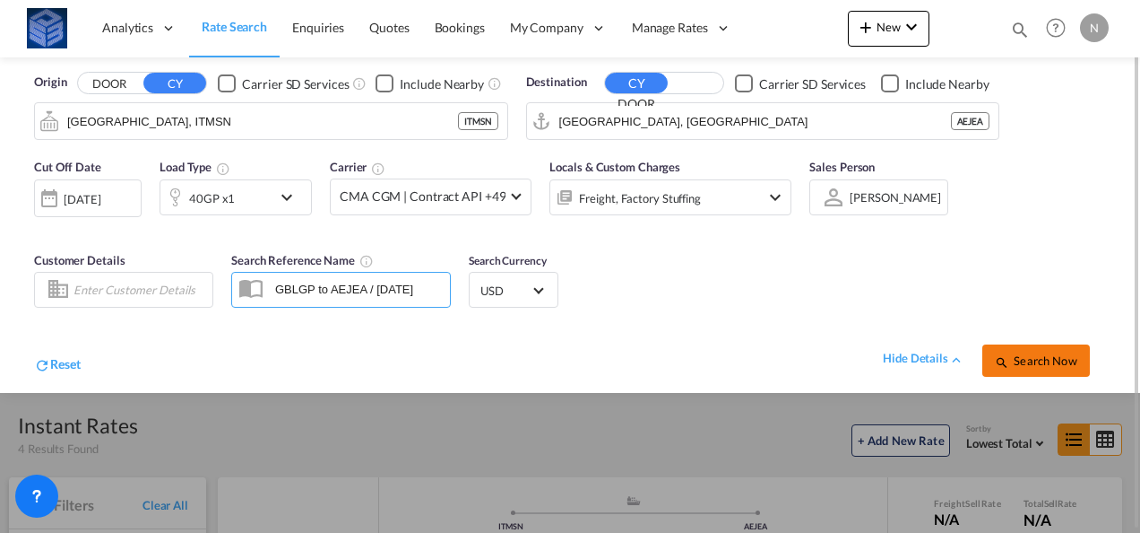
click at [1035, 354] on span "Search Now" at bounding box center [1036, 360] width 82 height 14
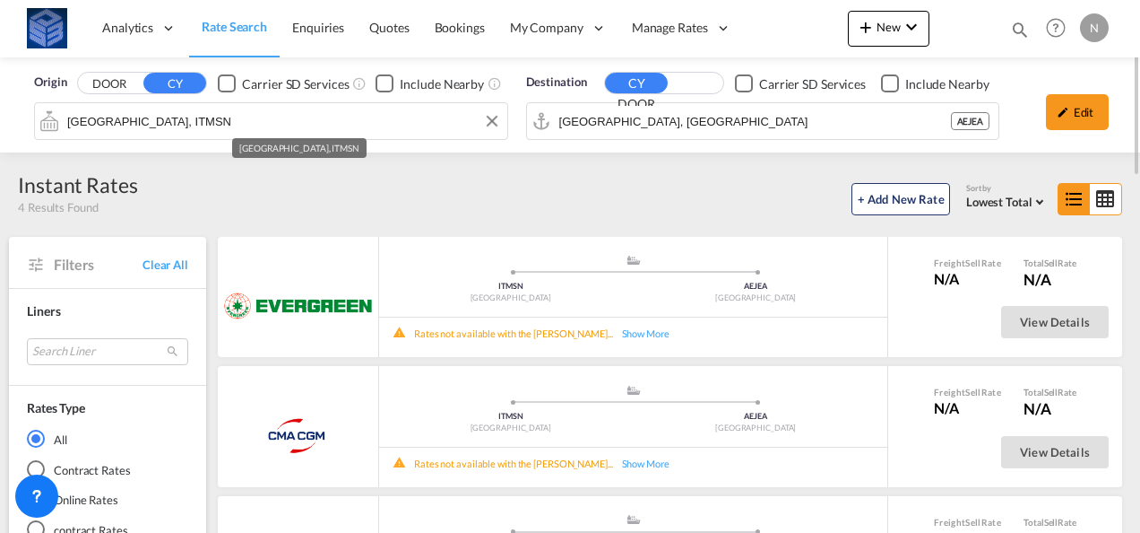
click at [332, 130] on input "Messina, ITMSN" at bounding box center [282, 121] width 431 height 27
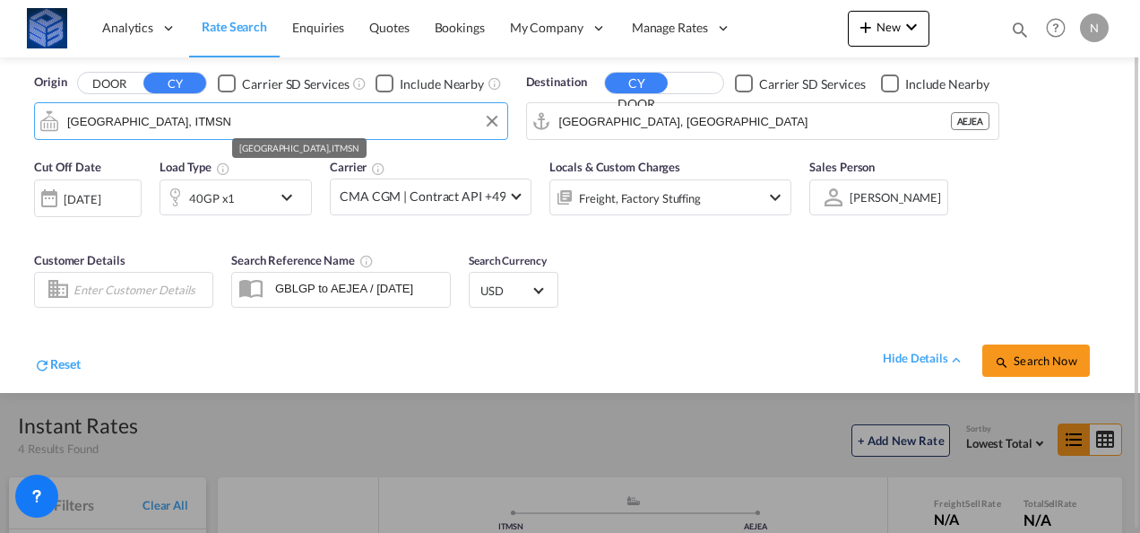
paste input "Genoa"
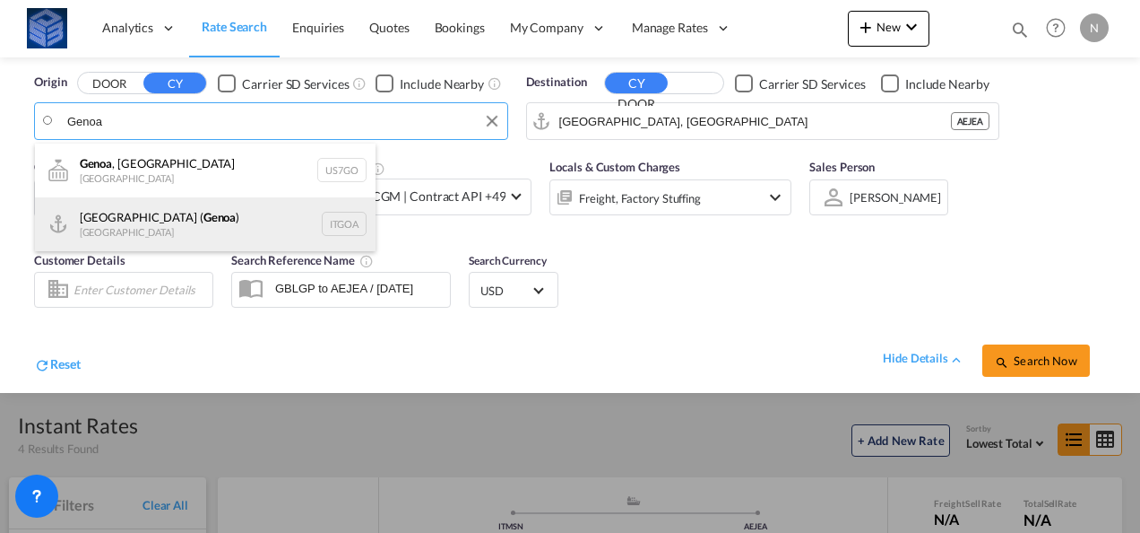
click at [157, 217] on div "Genova ( Genoa ) Italy ITGOA" at bounding box center [205, 224] width 341 height 54
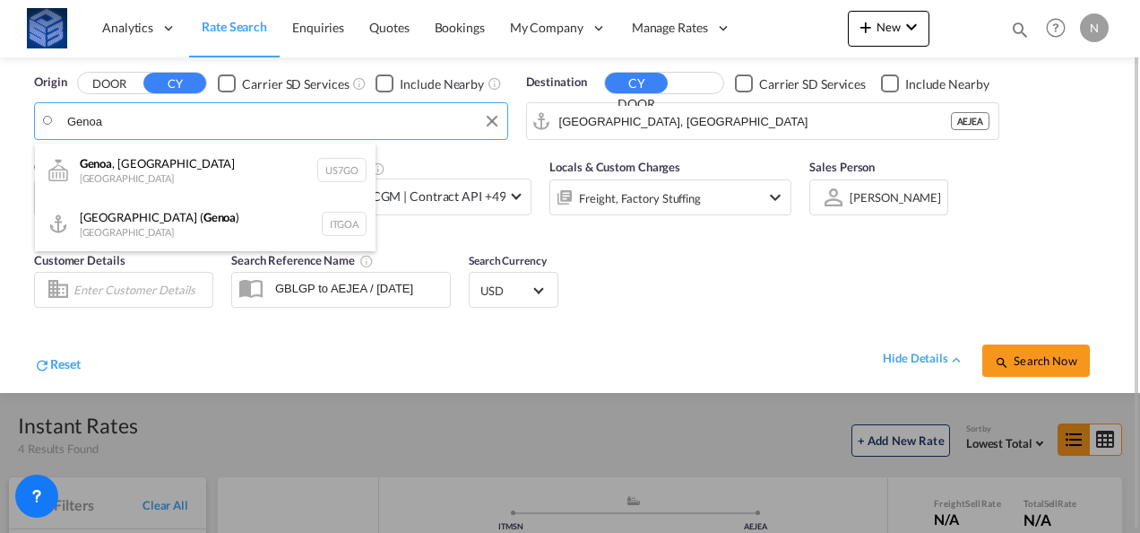
type input "Genova (Genoa), ITGOA"
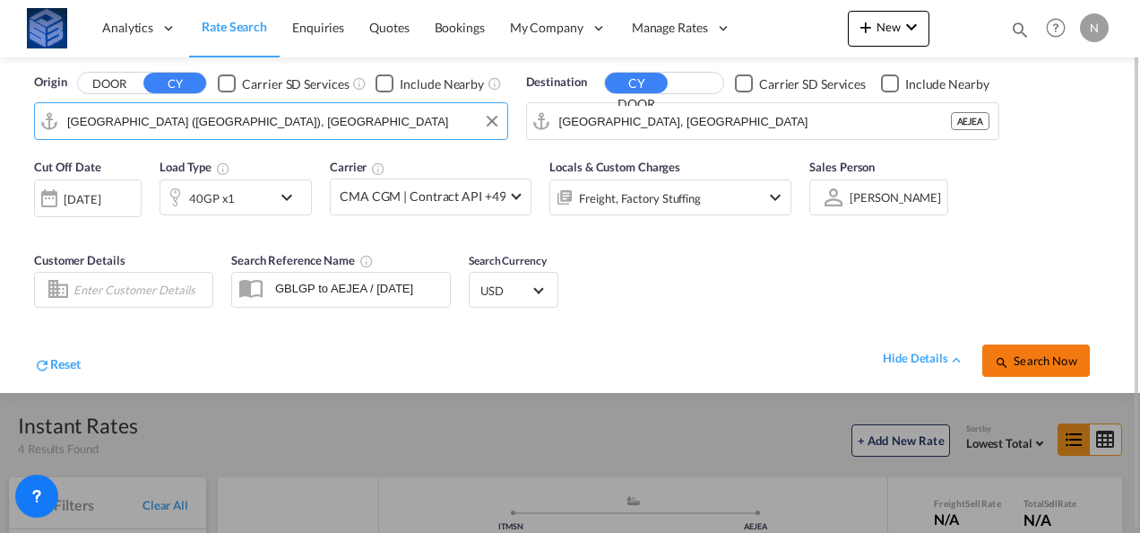
click at [1018, 353] on button "Search Now" at bounding box center [1037, 360] width 108 height 32
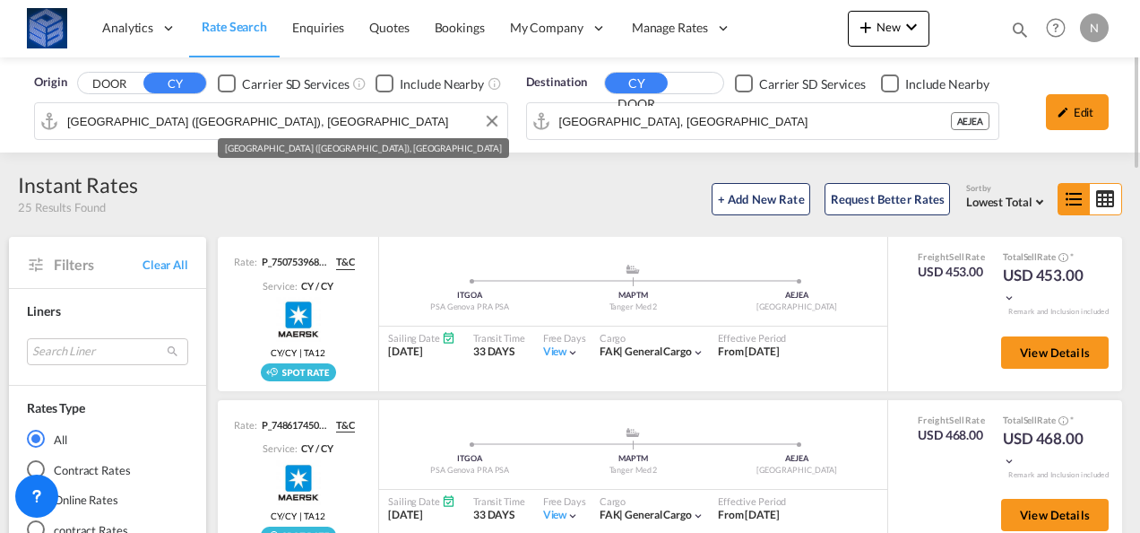
click at [81, 121] on div "Origin DOOR CY Carrier SD Services Include Nearby Genova (Genoa), ITGOA Destina…" at bounding box center [570, 104] width 1140 height 95
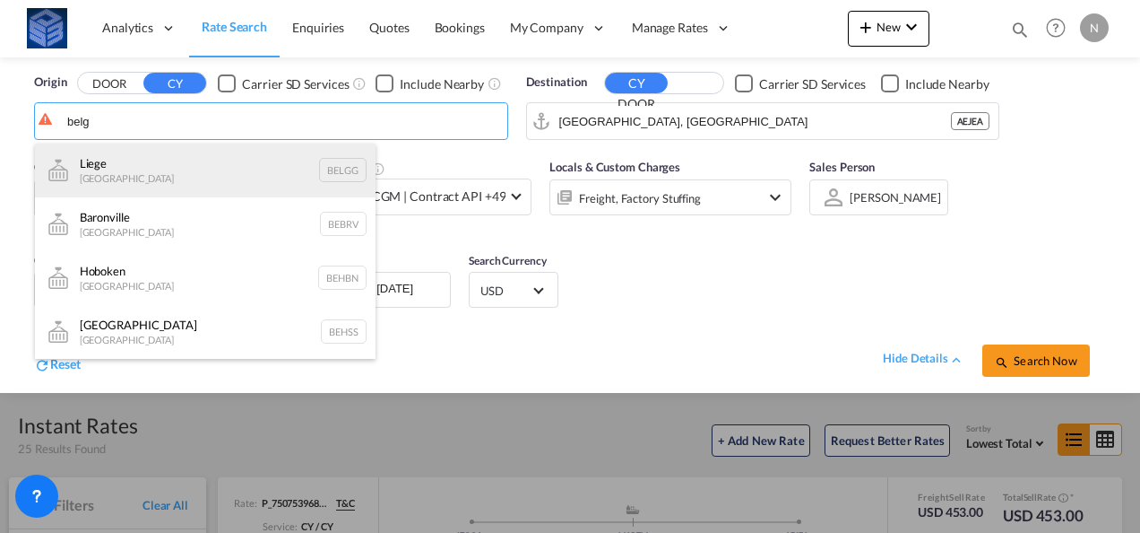
click at [151, 152] on div "Liege Belgium BELGG" at bounding box center [205, 170] width 341 height 54
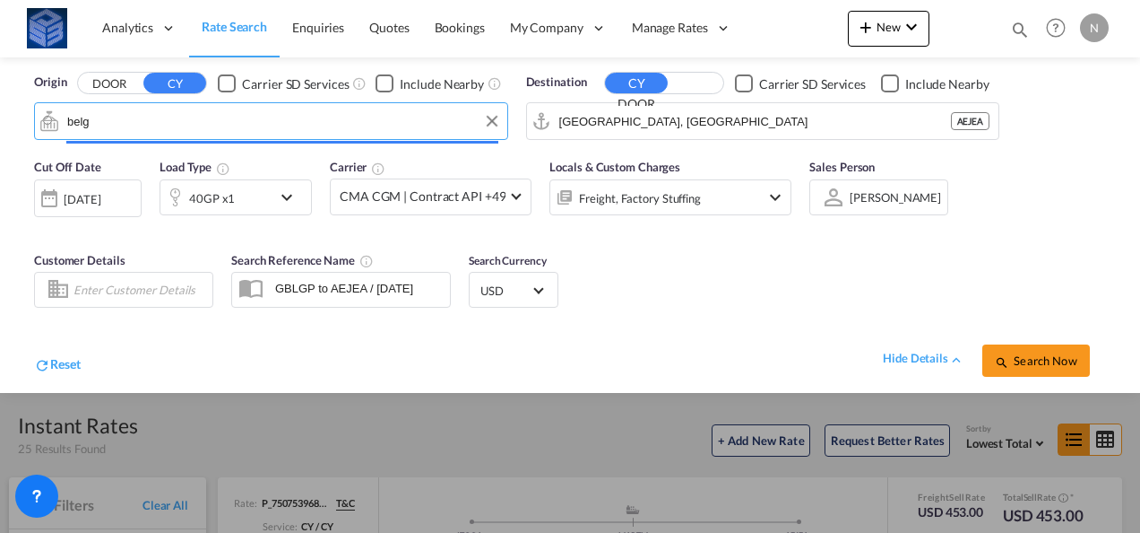
type input "Liege, BELGG"
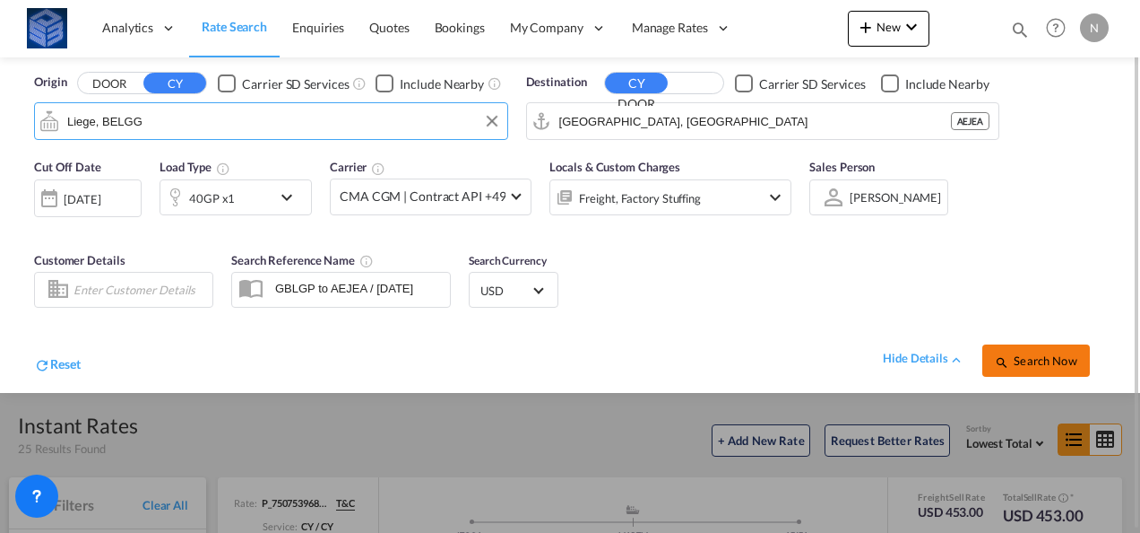
click at [1032, 348] on button "Search Now" at bounding box center [1037, 360] width 108 height 32
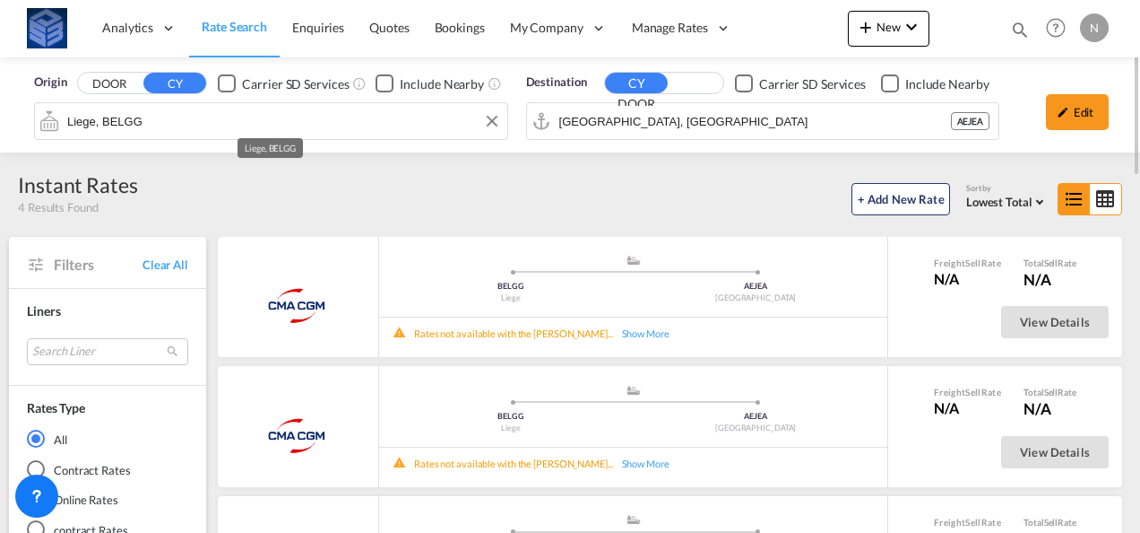
click at [76, 118] on input "Liege, BELGG" at bounding box center [282, 121] width 431 height 27
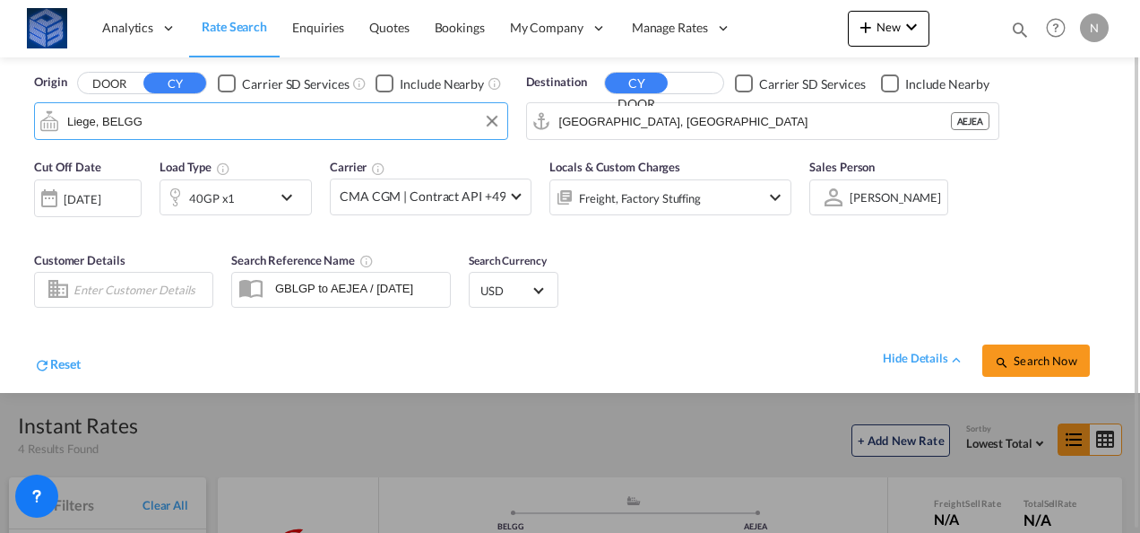
paste input "Antwerp"
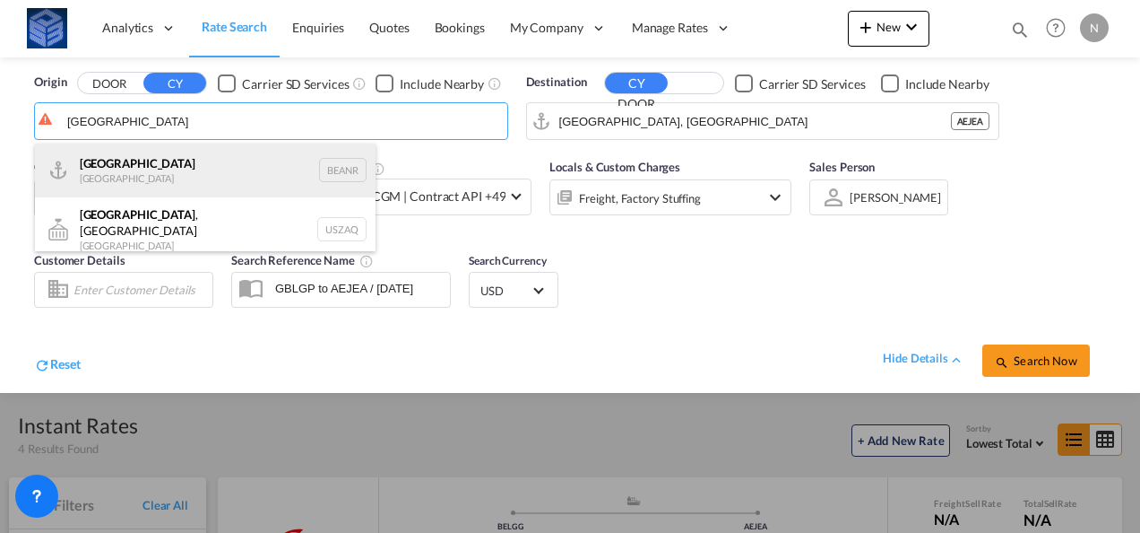
click at [74, 169] on div "Antwerp Belgium BEANR" at bounding box center [205, 170] width 341 height 54
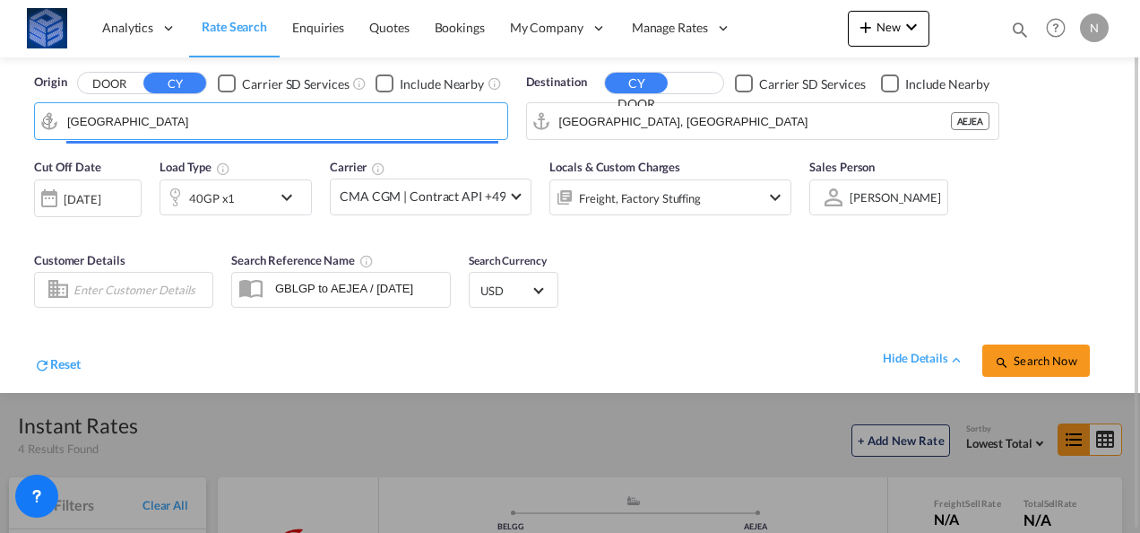
type input "[GEOGRAPHIC_DATA], BEANR"
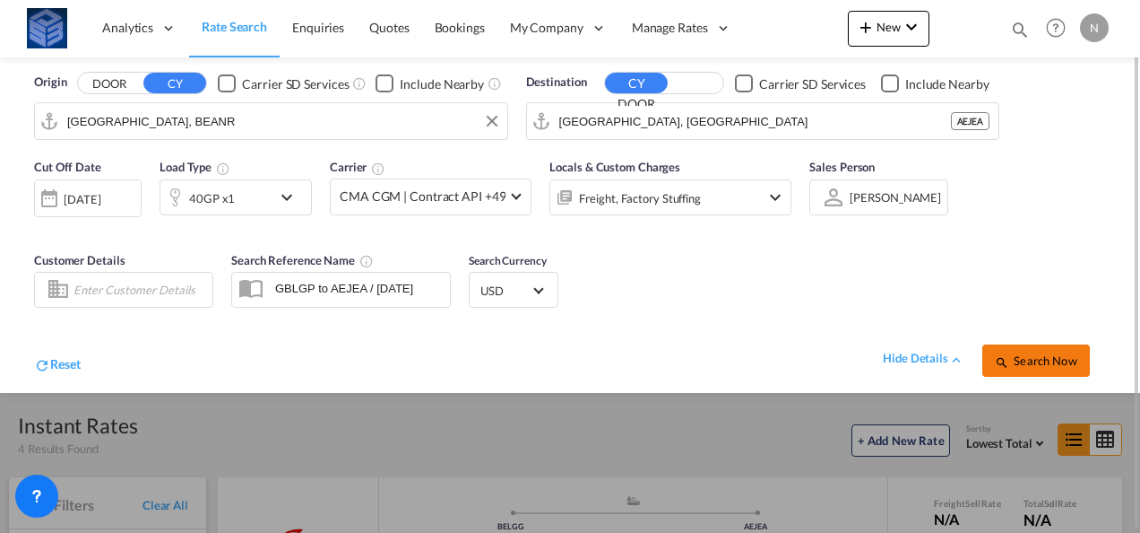
click at [1053, 345] on button "Search Now" at bounding box center [1037, 360] width 108 height 32
